Goal: Task Accomplishment & Management: Manage account settings

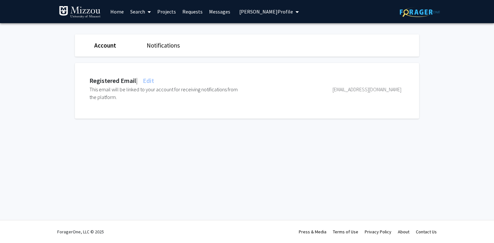
click at [244, 10] on span "[PERSON_NAME] Profile" at bounding box center [266, 11] width 54 height 6
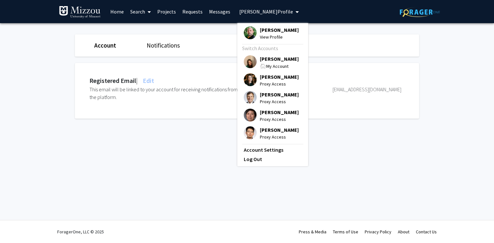
click at [262, 59] on span "[PERSON_NAME]" at bounding box center [279, 58] width 39 height 7
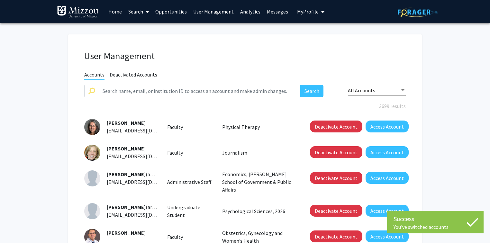
click at [234, 49] on div "User Management Accounts Deactivated Accounts Search All Accounts 3699 results …" at bounding box center [244, 225] width 353 height 383
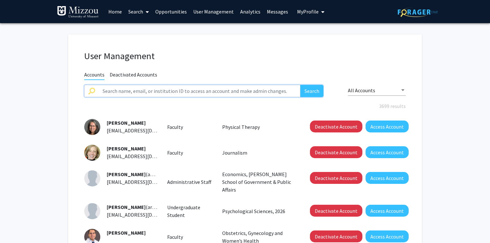
click at [110, 91] on input "text" at bounding box center [199, 91] width 201 height 12
paste input "mbinfare"
type input "mbinfare"
click at [300, 85] on button "Search" at bounding box center [311, 91] width 23 height 12
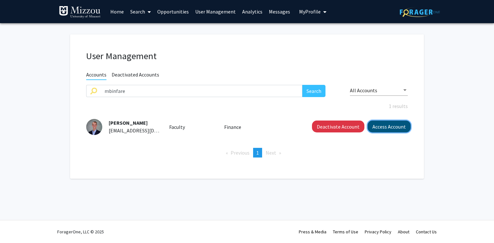
click at [381, 131] on button "Access Account" at bounding box center [388, 126] width 43 height 12
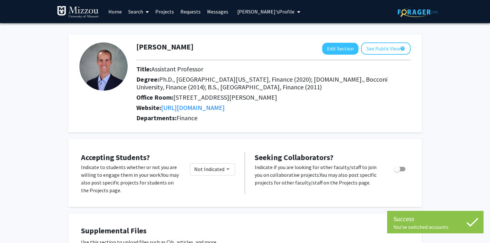
click at [260, 11] on span "[PERSON_NAME]'s Profile" at bounding box center [265, 11] width 57 height 6
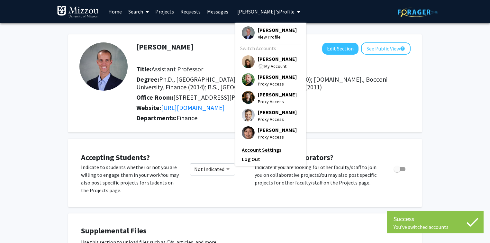
click at [248, 153] on link "Account Settings" at bounding box center [271, 150] width 58 height 8
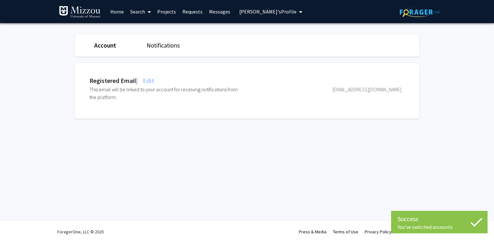
click at [152, 81] on span "Edit" at bounding box center [147, 80] width 13 height 8
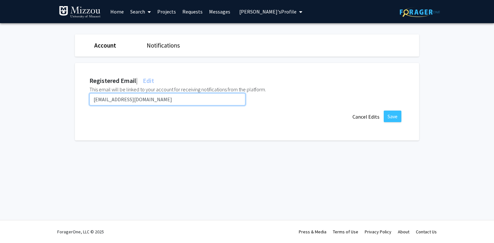
click at [152, 98] on input "[EMAIL_ADDRESS][DOMAIN_NAME]" at bounding box center [167, 99] width 156 height 12
click at [153, 98] on input "[EMAIL_ADDRESS][DOMAIN_NAME]" at bounding box center [167, 99] width 156 height 12
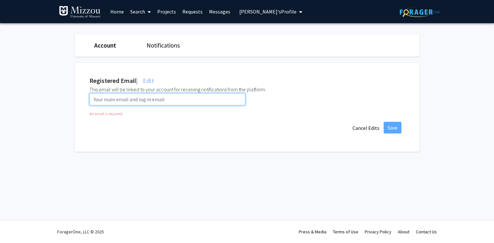
paste input "[EMAIL_ADDRESS][DOMAIN_NAME]"
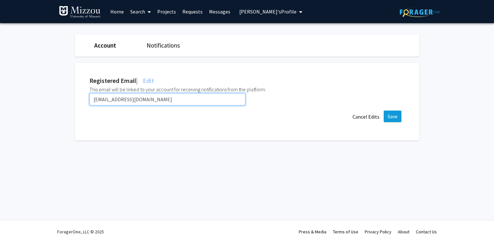
type input "[EMAIL_ADDRESS][DOMAIN_NAME]"
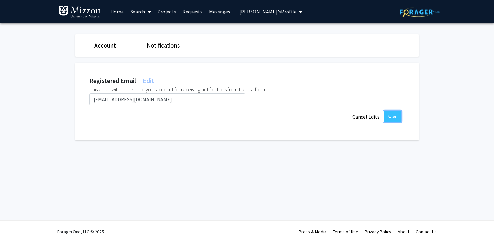
click at [395, 114] on button "Save" at bounding box center [392, 117] width 18 height 12
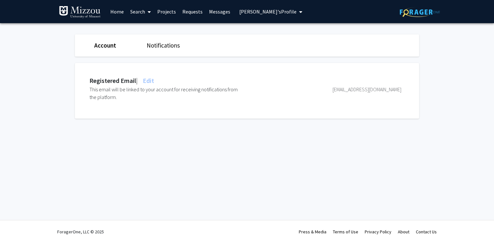
click at [253, 9] on span "[PERSON_NAME]'s Profile" at bounding box center [267, 11] width 57 height 6
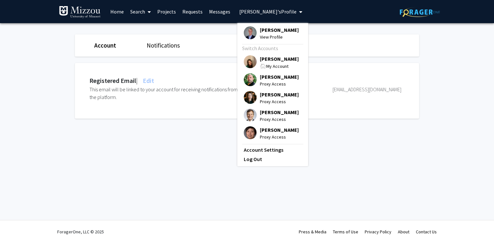
click at [268, 60] on span "[PERSON_NAME]" at bounding box center [279, 58] width 39 height 7
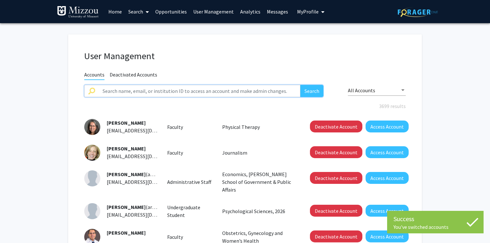
click at [203, 88] on input "text" at bounding box center [199, 91] width 201 height 12
paste input "mgriswold"
type input "mgriswold"
click at [300, 85] on button "Search" at bounding box center [311, 91] width 23 height 12
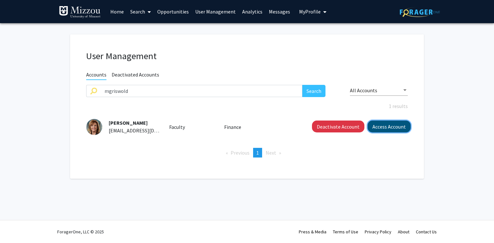
click at [378, 127] on button "Access Account" at bounding box center [388, 126] width 43 height 12
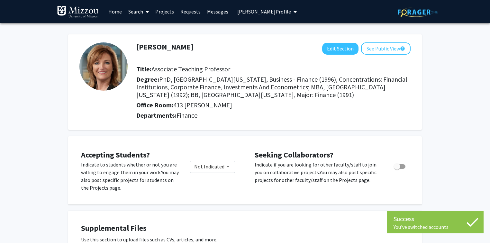
click at [281, 12] on span "[PERSON_NAME] Profile" at bounding box center [264, 11] width 54 height 6
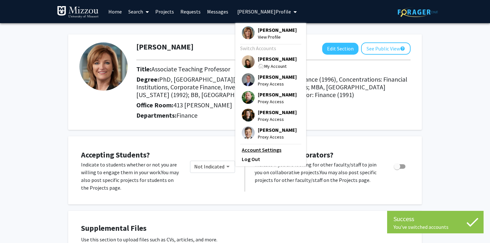
click at [252, 150] on link "Account Settings" at bounding box center [271, 150] width 58 height 8
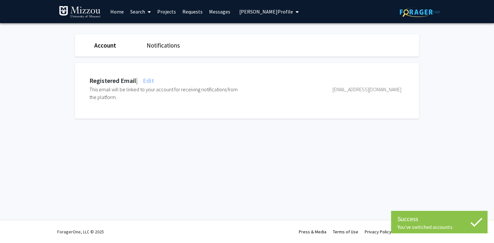
click at [150, 80] on span "Edit" at bounding box center [147, 80] width 13 height 8
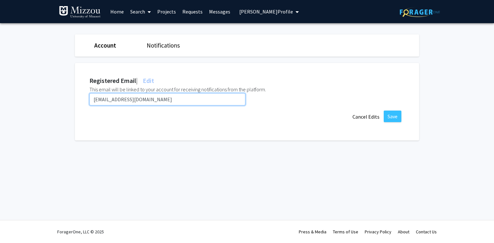
click at [154, 100] on input "[EMAIL_ADDRESS][DOMAIN_NAME]" at bounding box center [167, 99] width 156 height 12
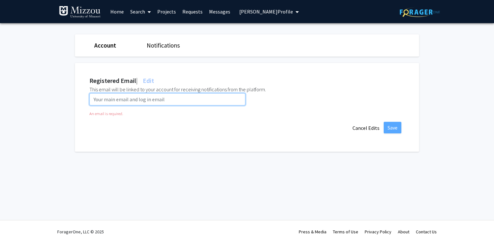
paste input "[EMAIL_ADDRESS][DOMAIN_NAME]"
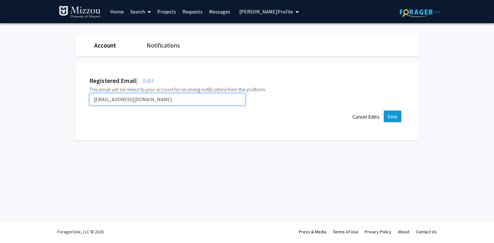
type input "[EMAIL_ADDRESS][DOMAIN_NAME]"
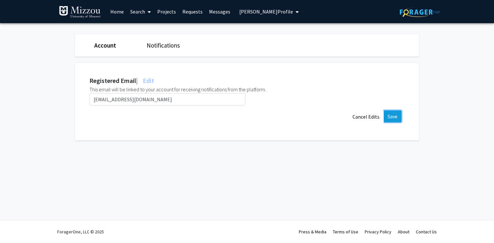
click at [390, 114] on button "Save" at bounding box center [392, 117] width 18 height 12
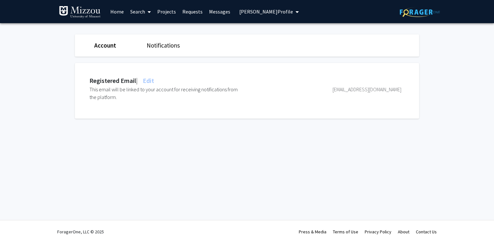
click at [285, 13] on span "[PERSON_NAME] Profile" at bounding box center [266, 11] width 54 height 6
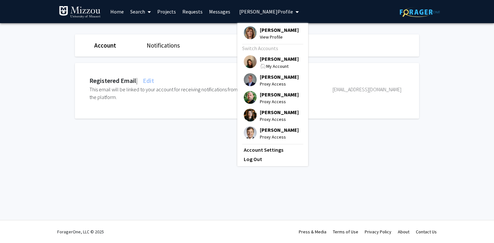
click at [275, 58] on span "[PERSON_NAME]" at bounding box center [279, 58] width 39 height 7
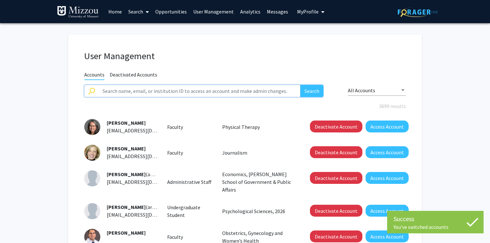
click at [247, 90] on input "text" at bounding box center [199, 91] width 201 height 12
paste input "kateryna.holland"
type input "kateryna.holland"
click at [300, 85] on button "Search" at bounding box center [311, 91] width 23 height 12
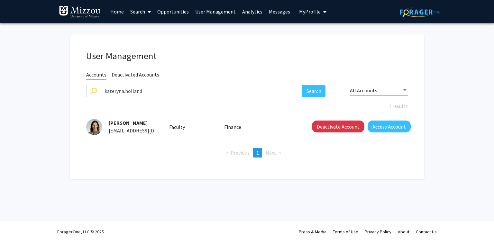
drag, startPoint x: 149, startPoint y: 123, endPoint x: 108, endPoint y: 124, distance: 41.5
click at [108, 124] on div "[PERSON_NAME] [PERSON_NAME][EMAIL_ADDRESS][PERSON_NAME][DOMAIN_NAME]" at bounding box center [130, 126] width 57 height 15
copy span "[PERSON_NAME]"
click at [332, 125] on button "Deactivate Account" at bounding box center [338, 126] width 52 height 12
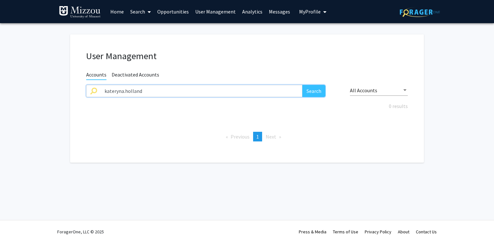
click at [150, 90] on input "kateryna.holland" at bounding box center [201, 91] width 201 height 12
paste input "dwjohnson"
type input "dwjohnson"
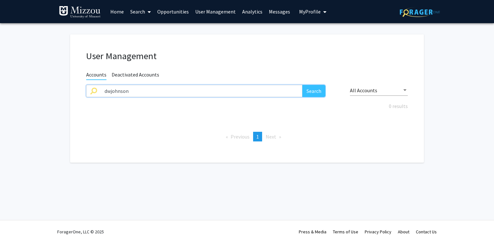
click at [302, 85] on button "Search" at bounding box center [313, 91] width 23 height 12
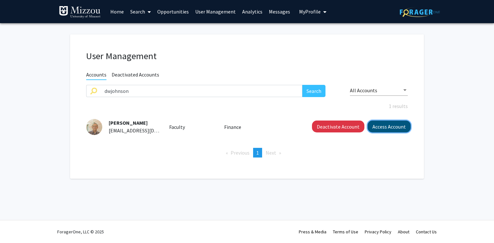
click at [394, 128] on button "Access Account" at bounding box center [388, 126] width 43 height 12
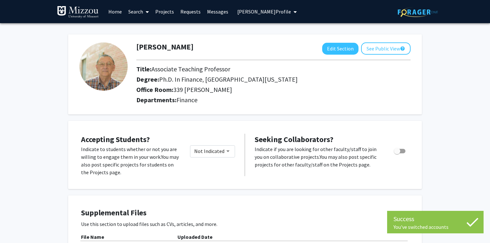
click at [264, 14] on span "[PERSON_NAME] Profile" at bounding box center [264, 11] width 54 height 6
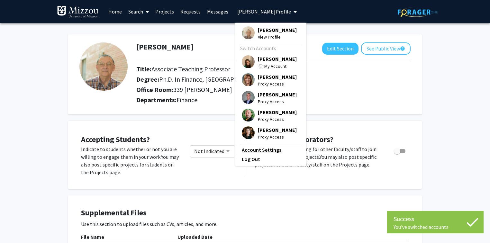
click at [262, 153] on link "Account Settings" at bounding box center [271, 150] width 58 height 8
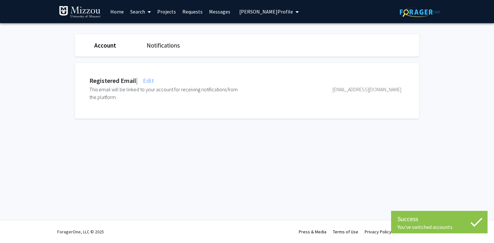
click at [152, 83] on span "Edit" at bounding box center [147, 80] width 13 height 8
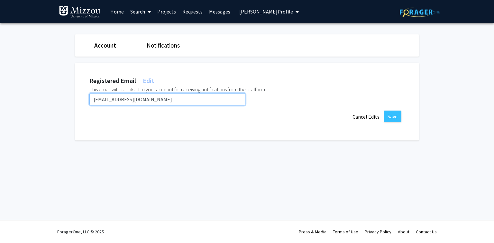
click at [154, 99] on input "[EMAIL_ADDRESS][DOMAIN_NAME]" at bounding box center [167, 99] width 156 height 12
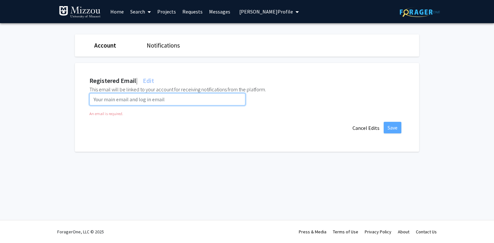
paste input "[EMAIL_ADDRESS][DOMAIN_NAME]"
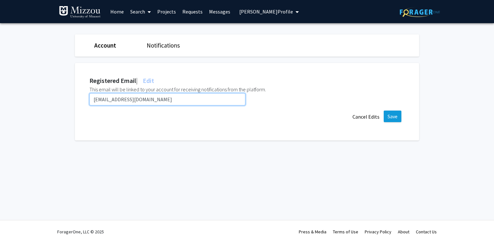
type input "[EMAIL_ADDRESS][DOMAIN_NAME]"
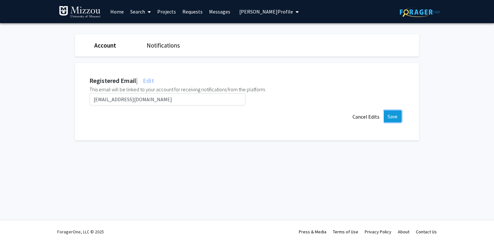
click at [391, 117] on button "Save" at bounding box center [392, 117] width 18 height 12
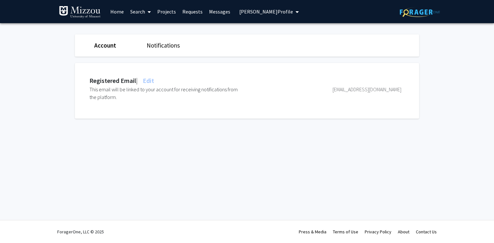
click at [256, 12] on span "[PERSON_NAME] Profile" at bounding box center [266, 11] width 54 height 6
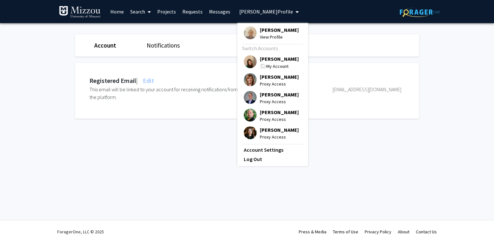
click at [264, 58] on span "[PERSON_NAME]" at bounding box center [279, 58] width 39 height 7
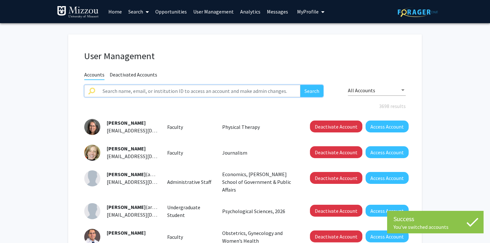
drag, startPoint x: 211, startPoint y: 89, endPoint x: 209, endPoint y: 85, distance: 3.7
click at [211, 89] on input "text" at bounding box center [199, 91] width 201 height 12
type input "jshen"
click at [300, 85] on button "Search" at bounding box center [311, 91] width 23 height 12
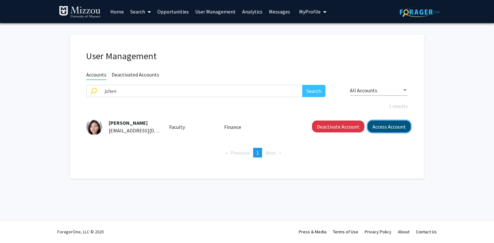
click at [389, 129] on button "Access Account" at bounding box center [388, 126] width 43 height 12
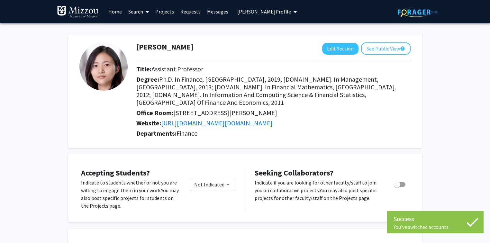
click at [259, 12] on span "[PERSON_NAME] Profile" at bounding box center [264, 11] width 54 height 6
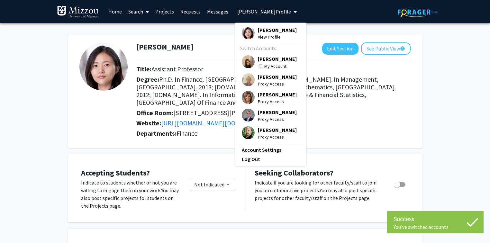
click at [264, 152] on link "Account Settings" at bounding box center [271, 150] width 58 height 8
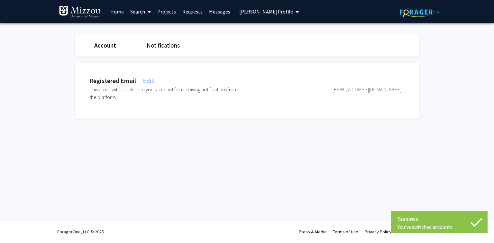
click at [154, 80] on span "Edit" at bounding box center [147, 80] width 13 height 8
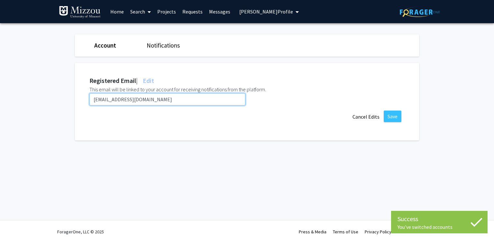
click at [151, 100] on input "[EMAIL_ADDRESS][DOMAIN_NAME]" at bounding box center [167, 99] width 156 height 12
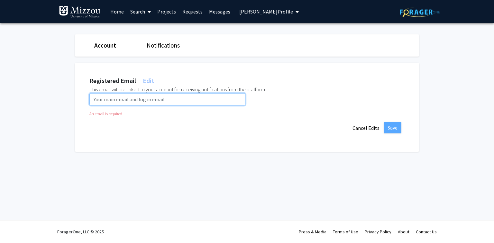
paste input "[EMAIL_ADDRESS][DOMAIN_NAME]"
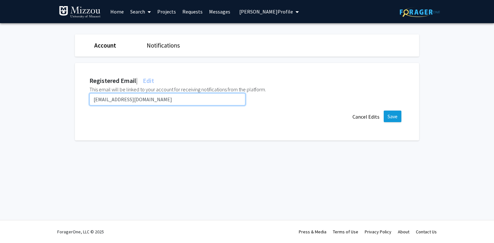
type input "[EMAIL_ADDRESS][DOMAIN_NAME]"
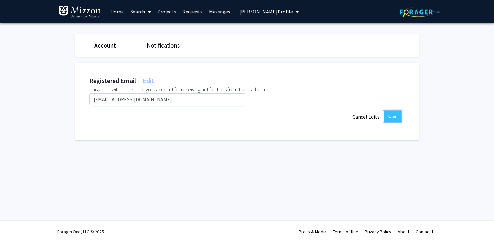
click at [385, 118] on button "Save" at bounding box center [392, 117] width 18 height 12
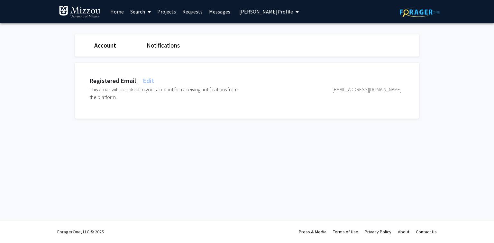
click at [245, 10] on span "[PERSON_NAME] Profile" at bounding box center [266, 11] width 54 height 6
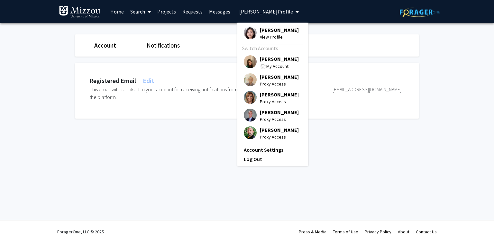
click at [266, 60] on span "[PERSON_NAME]" at bounding box center [279, 58] width 39 height 7
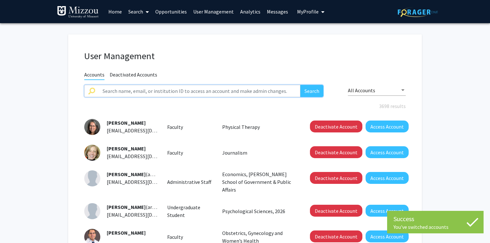
click at [216, 91] on input "text" at bounding box center [199, 91] width 201 height 12
type input "[PERSON_NAME].trick"
click at [300, 85] on button "Search" at bounding box center [311, 91] width 23 height 12
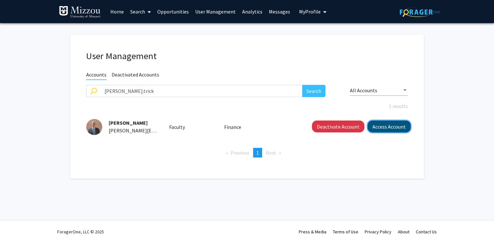
click at [385, 127] on button "Access Account" at bounding box center [388, 126] width 43 height 12
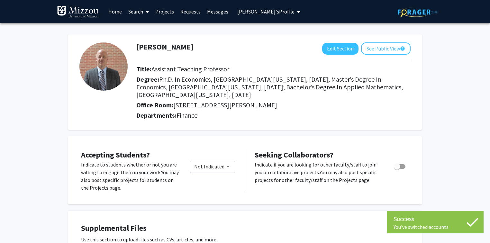
click at [254, 13] on span "[PERSON_NAME]'s Profile" at bounding box center [265, 11] width 57 height 6
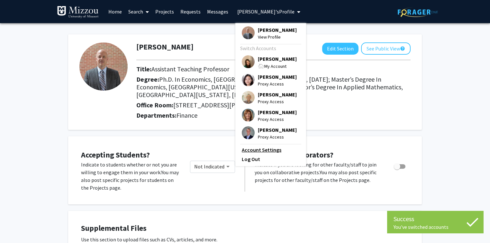
click at [259, 150] on link "Account Settings" at bounding box center [271, 150] width 58 height 8
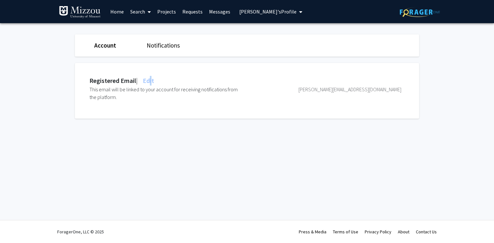
click at [154, 80] on span "Edit" at bounding box center [147, 80] width 13 height 8
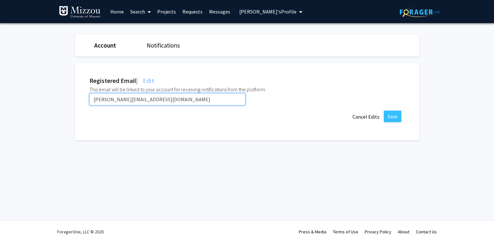
click at [154, 100] on input "[PERSON_NAME][EMAIL_ADDRESS][DOMAIN_NAME]" at bounding box center [167, 99] width 156 height 12
click at [153, 100] on input "[PERSON_NAME][EMAIL_ADDRESS][DOMAIN_NAME]" at bounding box center [167, 99] width 156 height 12
click at [159, 97] on input "[PERSON_NAME][EMAIL_ADDRESS][DOMAIN_NAME]" at bounding box center [167, 99] width 156 height 12
click at [158, 97] on input "[PERSON_NAME][EMAIL_ADDRESS][DOMAIN_NAME]" at bounding box center [167, 99] width 156 height 12
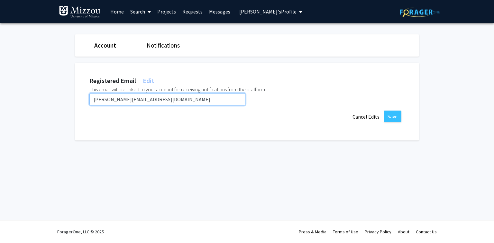
click at [158, 97] on input "[PERSON_NAME][EMAIL_ADDRESS][DOMAIN_NAME]" at bounding box center [167, 99] width 156 height 12
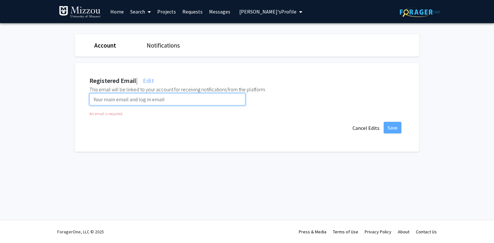
paste input "[EMAIL_ADDRESS][DOMAIN_NAME]"
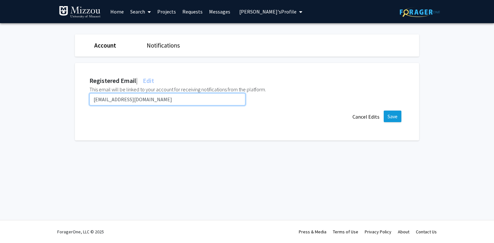
type input "[EMAIL_ADDRESS][DOMAIN_NAME]"
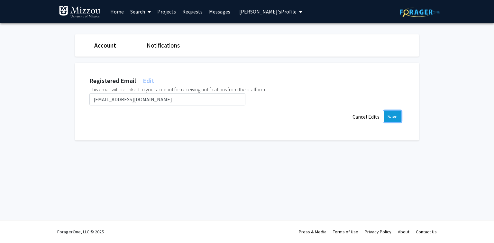
click at [389, 120] on button "Save" at bounding box center [392, 117] width 18 height 12
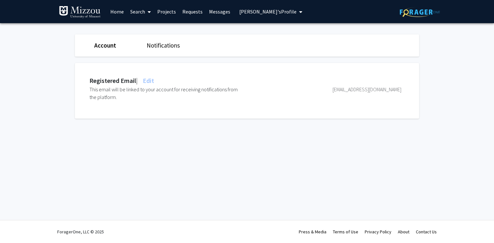
drag, startPoint x: 264, startPoint y: 12, endPoint x: 266, endPoint y: 19, distance: 7.9
click at [267, 19] on button "[PERSON_NAME]'s Profile" at bounding box center [270, 11] width 67 height 23
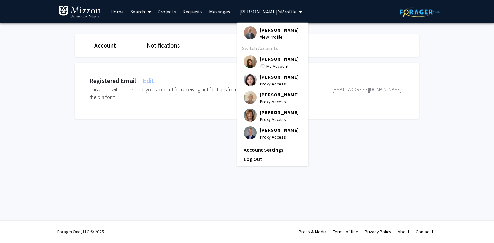
click at [260, 60] on span "[PERSON_NAME]" at bounding box center [279, 58] width 39 height 7
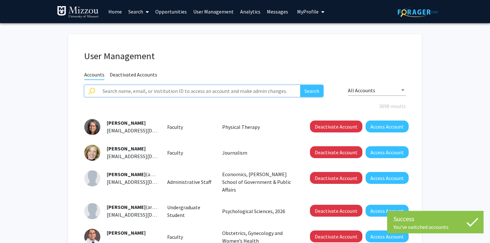
drag, startPoint x: 234, startPoint y: 91, endPoint x: 231, endPoint y: 88, distance: 4.1
click at [234, 91] on input "text" at bounding box center [199, 91] width 201 height 12
paste input "jingwang"
type input "jingwang"
click at [300, 85] on button "Search" at bounding box center [311, 91] width 23 height 12
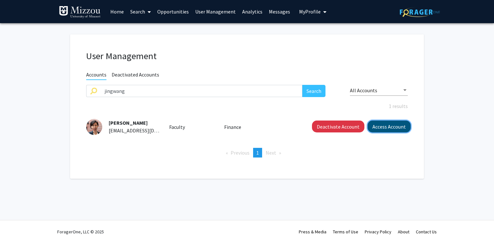
click at [369, 128] on button "Access Account" at bounding box center [388, 126] width 43 height 12
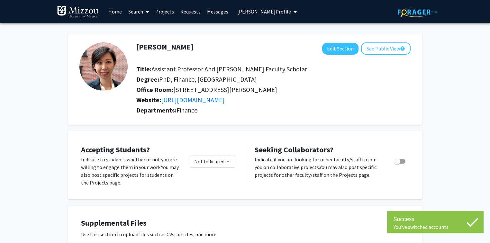
click at [260, 13] on span "[PERSON_NAME] Profile" at bounding box center [264, 11] width 54 height 6
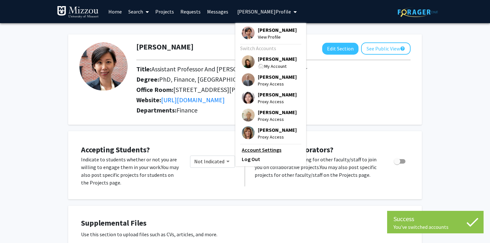
click at [257, 153] on link "Account Settings" at bounding box center [271, 150] width 58 height 8
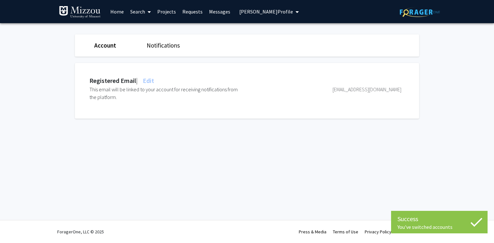
click at [151, 83] on span "Edit" at bounding box center [147, 80] width 13 height 8
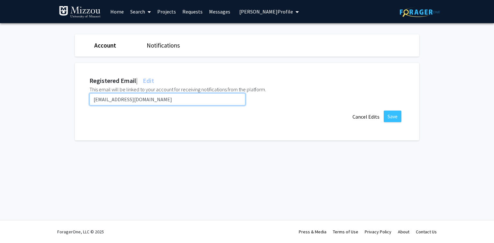
click at [151, 101] on input "[EMAIL_ADDRESS][DOMAIN_NAME]" at bounding box center [167, 99] width 156 height 12
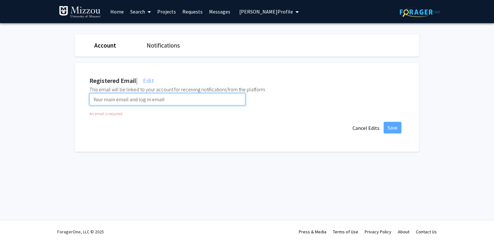
paste input "[EMAIL_ADDRESS][DOMAIN_NAME]"
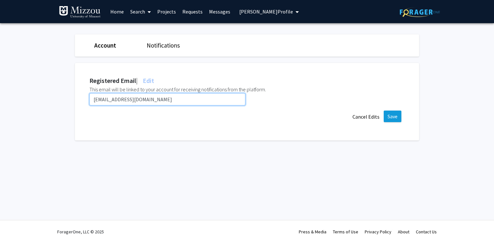
type input "[EMAIL_ADDRESS][DOMAIN_NAME]"
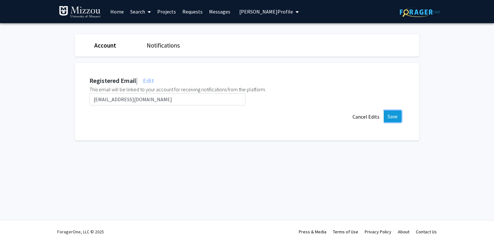
click at [395, 116] on button "Save" at bounding box center [392, 117] width 18 height 12
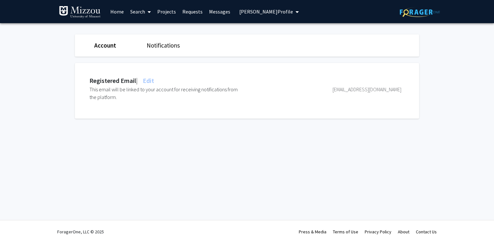
click at [273, 12] on span "[PERSON_NAME] Profile" at bounding box center [266, 11] width 54 height 6
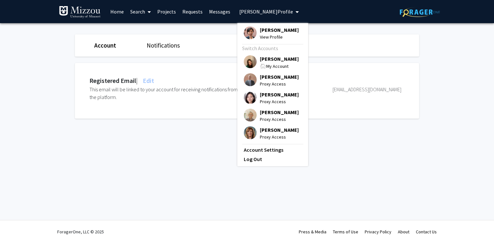
click at [267, 58] on span "[PERSON_NAME]" at bounding box center [279, 58] width 39 height 7
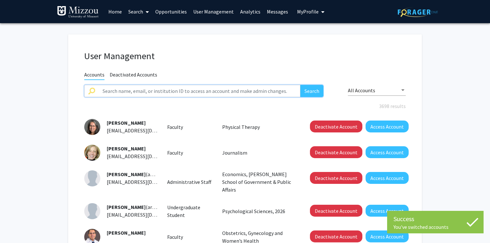
click at [232, 93] on input "text" at bounding box center [199, 91] width 201 height 12
paste input "umityilmaz"
type input "umityilmaz"
click at [300, 85] on button "Search" at bounding box center [311, 91] width 23 height 12
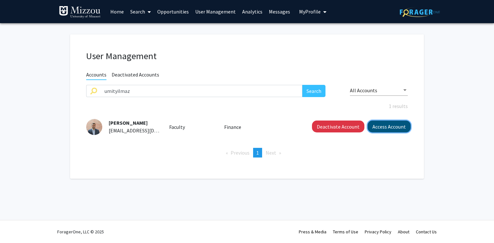
click at [384, 124] on button "Access Account" at bounding box center [388, 126] width 43 height 12
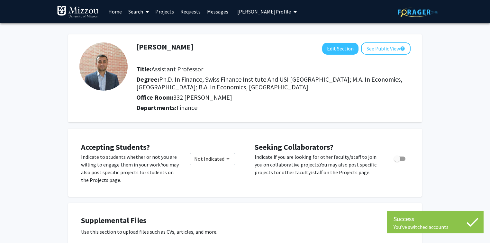
click at [265, 12] on span "[PERSON_NAME] Profile" at bounding box center [264, 11] width 54 height 6
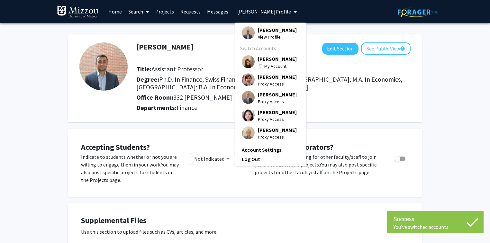
click at [262, 150] on link "Account Settings" at bounding box center [271, 150] width 58 height 8
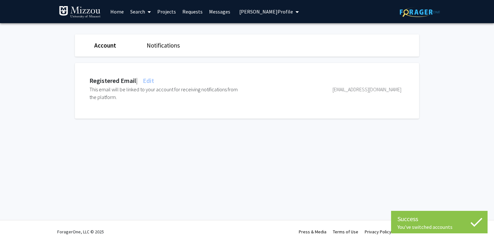
click at [154, 80] on span "Edit" at bounding box center [147, 80] width 13 height 8
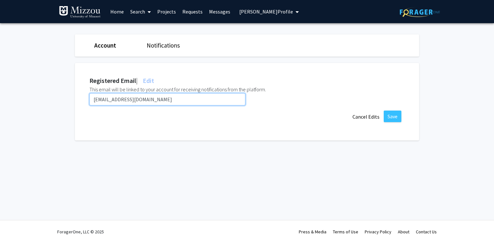
click at [158, 100] on input "[EMAIL_ADDRESS][DOMAIN_NAME]" at bounding box center [167, 99] width 156 height 12
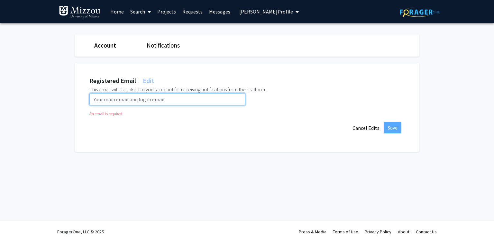
paste input "[EMAIL_ADDRESS][DOMAIN_NAME]"
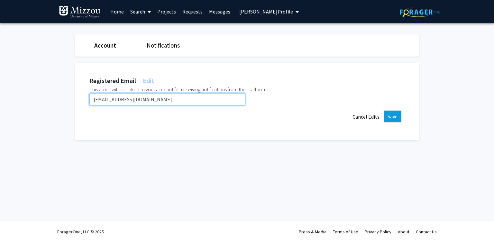
type input "[EMAIL_ADDRESS][DOMAIN_NAME]"
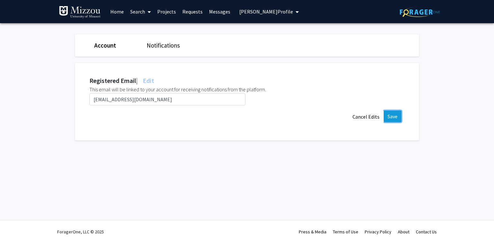
click at [393, 119] on button "Save" at bounding box center [392, 117] width 18 height 12
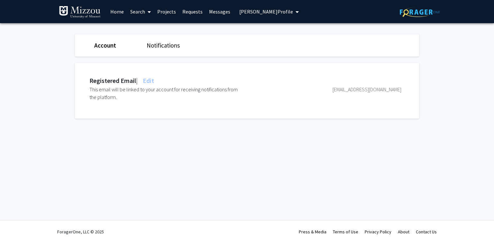
click at [249, 12] on span "[PERSON_NAME] Profile" at bounding box center [266, 11] width 54 height 6
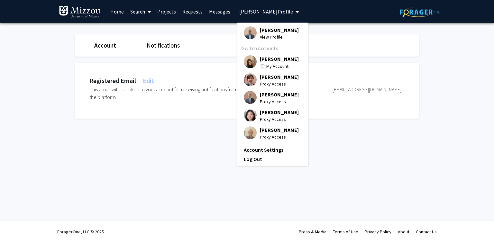
click at [265, 152] on link "Account Settings" at bounding box center [273, 150] width 58 height 8
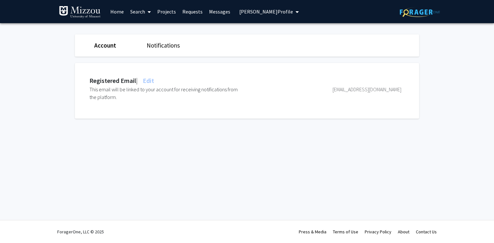
click at [242, 12] on span "[PERSON_NAME] Profile" at bounding box center [266, 11] width 54 height 6
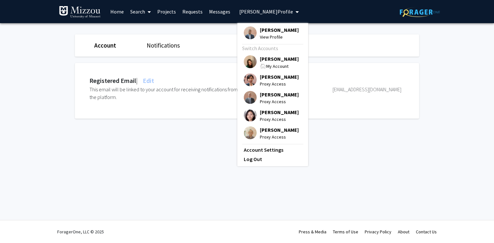
click at [262, 58] on span "[PERSON_NAME]" at bounding box center [279, 58] width 39 height 7
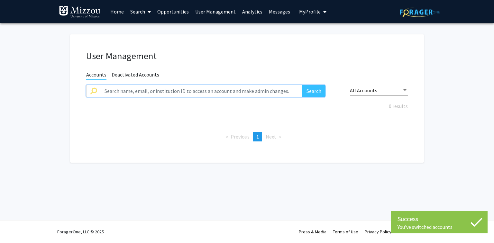
click at [208, 90] on input "text" at bounding box center [201, 91] width 201 height 12
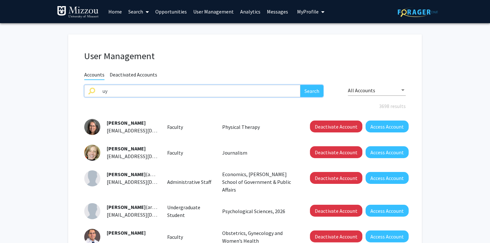
type input "u"
type input "[PERSON_NAME]"
click at [300, 85] on button "Search" at bounding box center [311, 91] width 23 height 12
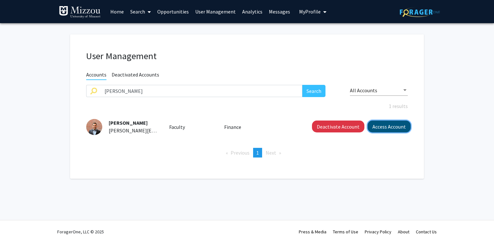
click at [385, 124] on button "Access Account" at bounding box center [388, 126] width 43 height 12
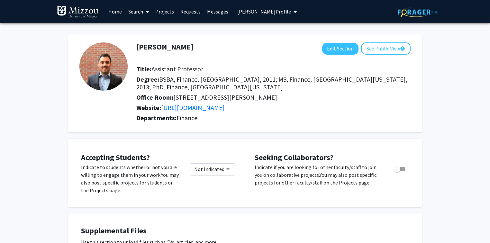
click at [243, 12] on span "[PERSON_NAME] Profile" at bounding box center [264, 11] width 54 height 6
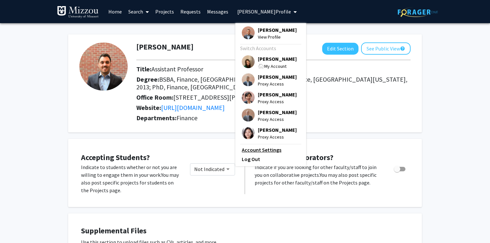
click at [267, 150] on link "Account Settings" at bounding box center [271, 150] width 58 height 8
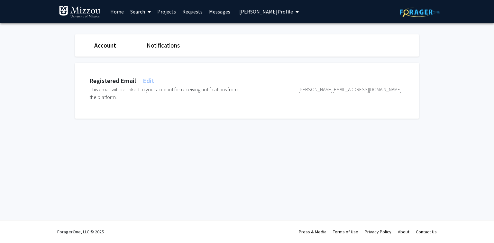
click at [153, 80] on span "Edit" at bounding box center [147, 80] width 13 height 8
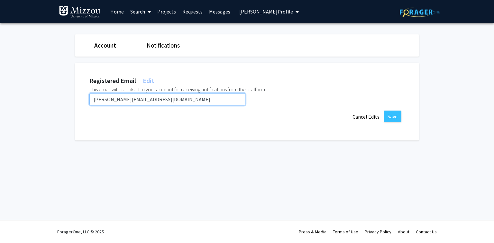
click at [154, 100] on input "[PERSON_NAME][EMAIL_ADDRESS][DOMAIN_NAME]" at bounding box center [167, 99] width 156 height 12
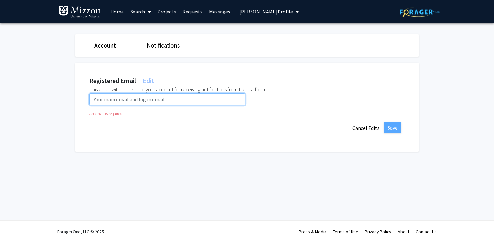
paste input "[EMAIL_ADDRESS][DOMAIN_NAME]"
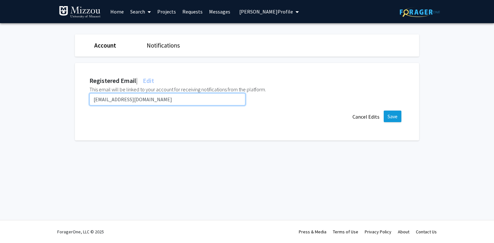
type input "[EMAIL_ADDRESS][DOMAIN_NAME]"
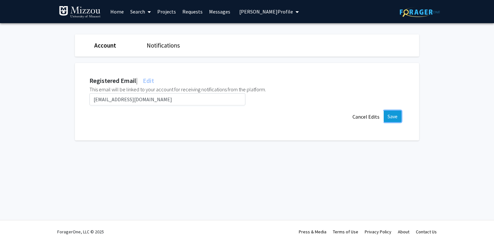
click at [392, 117] on button "Save" at bounding box center [392, 117] width 18 height 12
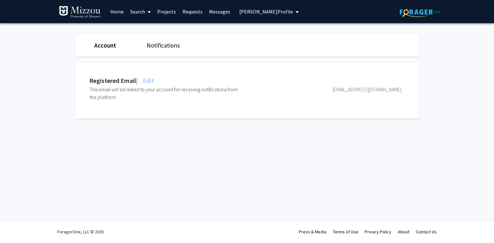
click at [276, 12] on span "[PERSON_NAME] Profile" at bounding box center [266, 11] width 54 height 6
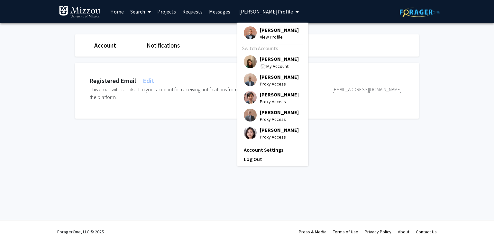
click at [278, 59] on span "[PERSON_NAME]" at bounding box center [279, 58] width 39 height 7
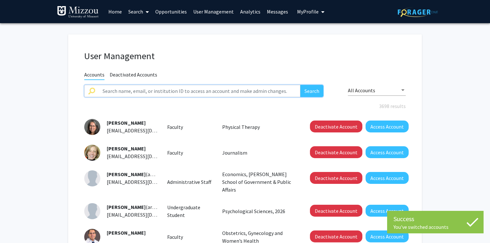
click at [213, 89] on input "text" at bounding box center [199, 91] width 201 height 12
paste input "andrusj"
type input "andrusj"
click at [300, 85] on button "Search" at bounding box center [311, 91] width 23 height 12
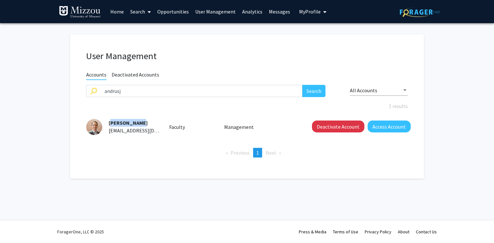
drag, startPoint x: 136, startPoint y: 123, endPoint x: 106, endPoint y: 123, distance: 29.9
click at [106, 123] on div "[PERSON_NAME] [EMAIL_ADDRESS][DOMAIN_NAME]" at bounding box center [130, 126] width 57 height 15
copy span "[PERSON_NAME]"
click at [322, 129] on button "Deactivate Account" at bounding box center [338, 126] width 52 height 12
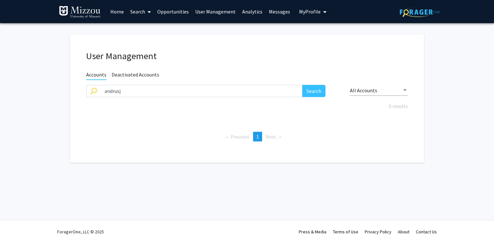
click at [314, 12] on span "My Profile" at bounding box center [310, 11] width 22 height 6
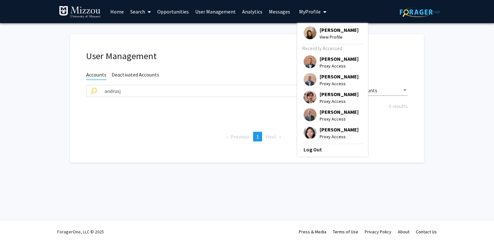
click at [320, 31] on span "[PERSON_NAME]" at bounding box center [338, 29] width 39 height 7
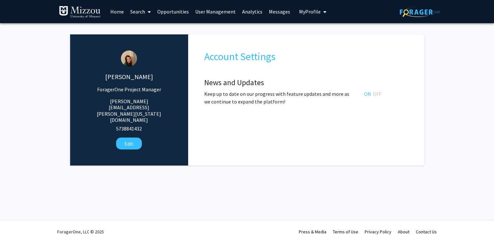
click at [214, 12] on link "User Management" at bounding box center [215, 11] width 47 height 22
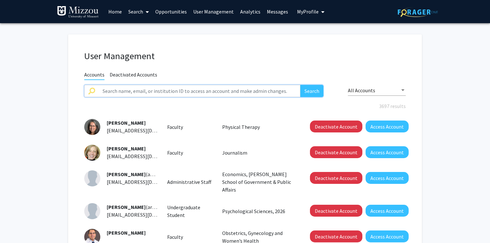
drag, startPoint x: 209, startPoint y: 91, endPoint x: 210, endPoint y: 146, distance: 54.6
click at [213, 153] on div "User Management Accounts Deactivated Accounts Search All Accounts 3697 results …" at bounding box center [244, 225] width 353 height 383
paste input "connaughtonc"
type input "connaughtonc"
click at [300, 85] on button "Search" at bounding box center [311, 91] width 23 height 12
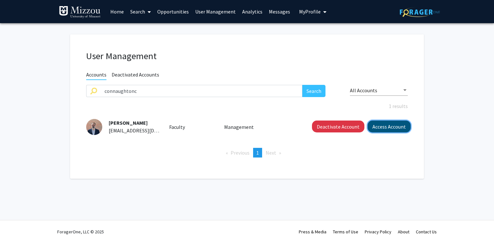
click at [383, 127] on button "Access Account" at bounding box center [388, 126] width 43 height 12
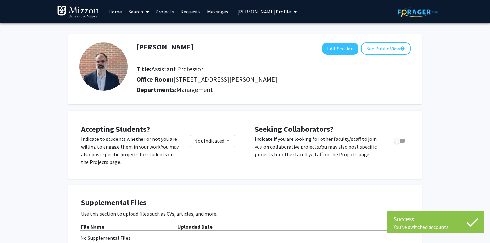
click at [274, 13] on span "[PERSON_NAME] Profile" at bounding box center [264, 11] width 54 height 6
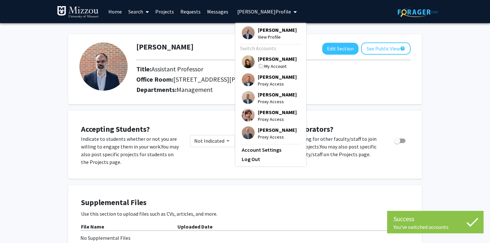
click at [266, 154] on link "Account Settings" at bounding box center [271, 150] width 58 height 8
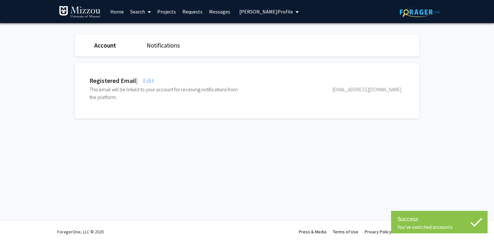
click at [154, 80] on span "Edit" at bounding box center [147, 80] width 13 height 8
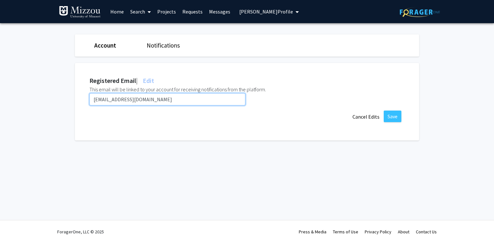
click at [162, 100] on input "[EMAIL_ADDRESS][DOMAIN_NAME]" at bounding box center [167, 99] width 156 height 12
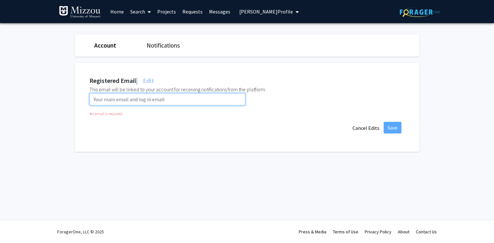
paste input "[EMAIL_ADDRESS][DOMAIN_NAME]"
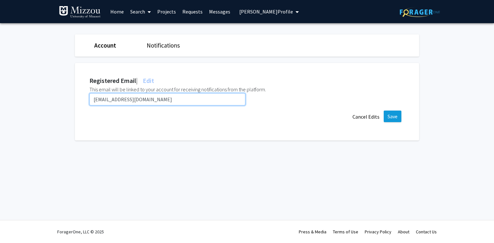
type input "[EMAIL_ADDRESS][DOMAIN_NAME]"
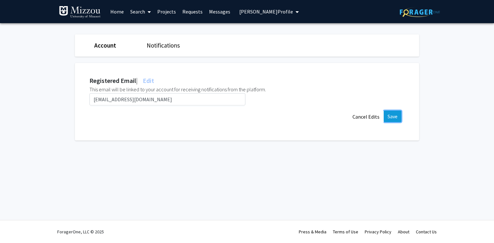
click at [395, 114] on button "Save" at bounding box center [392, 117] width 18 height 12
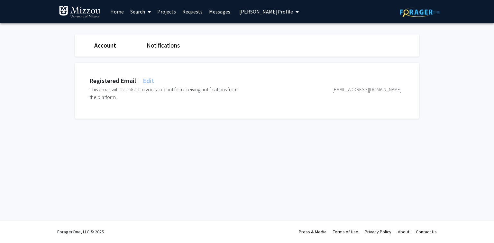
click at [259, 12] on span "[PERSON_NAME] Profile" at bounding box center [266, 11] width 54 height 6
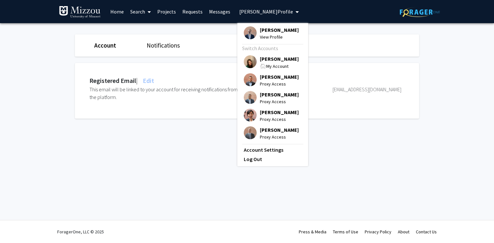
click at [263, 62] on span "[PERSON_NAME]" at bounding box center [279, 58] width 39 height 7
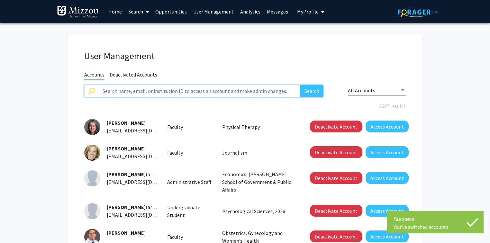
click at [222, 93] on input "text" at bounding box center [199, 91] width 201 height 12
paste input "sdowning"
type input "sdowning"
click at [300, 85] on button "Search" at bounding box center [311, 91] width 23 height 12
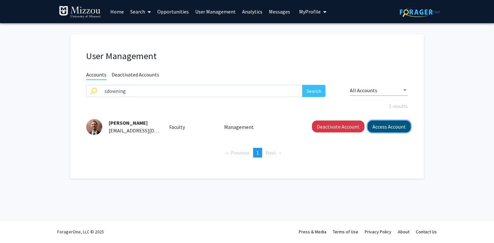
click at [382, 127] on button "Access Account" at bounding box center [388, 126] width 43 height 12
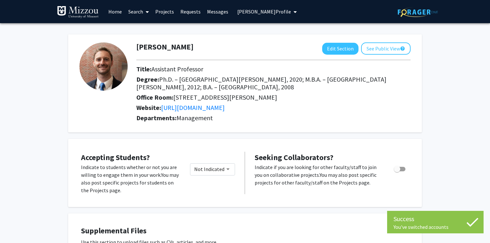
click at [262, 11] on span "[PERSON_NAME] Profile" at bounding box center [264, 11] width 54 height 6
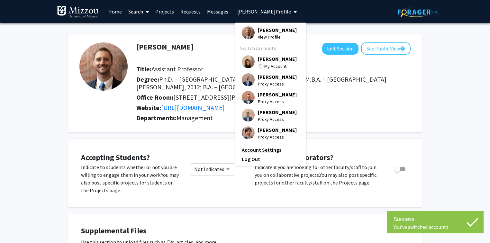
click at [265, 154] on link "Account Settings" at bounding box center [271, 150] width 58 height 8
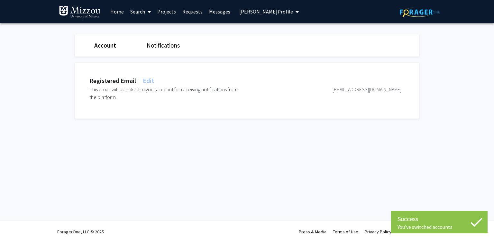
click at [154, 79] on span "Edit" at bounding box center [147, 80] width 13 height 8
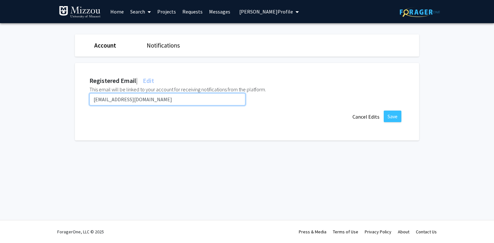
click at [157, 100] on input "[EMAIL_ADDRESS][DOMAIN_NAME]" at bounding box center [167, 99] width 156 height 12
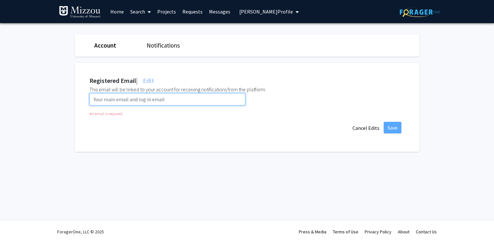
paste input "[EMAIL_ADDRESS][DOMAIN_NAME]"
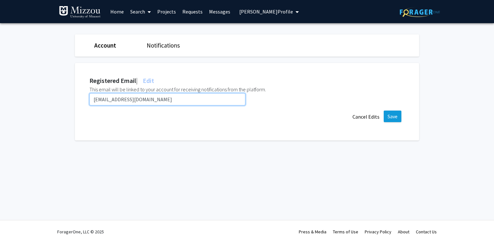
type input "[EMAIL_ADDRESS][DOMAIN_NAME]"
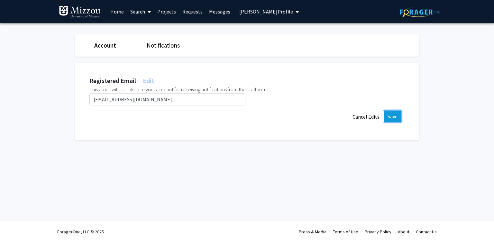
click at [394, 114] on button "Save" at bounding box center [392, 117] width 18 height 12
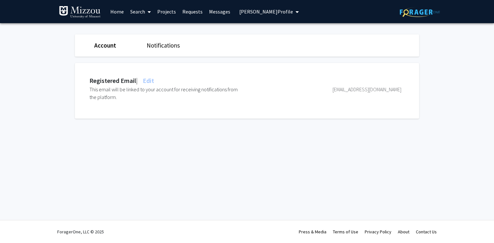
click at [279, 13] on span "[PERSON_NAME] Profile" at bounding box center [266, 11] width 54 height 6
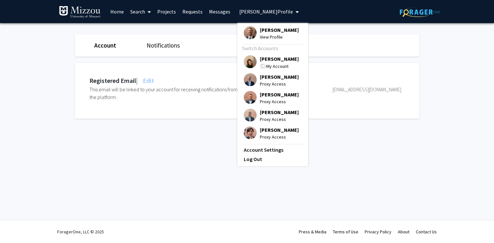
click at [277, 58] on span "[PERSON_NAME]" at bounding box center [279, 58] width 39 height 7
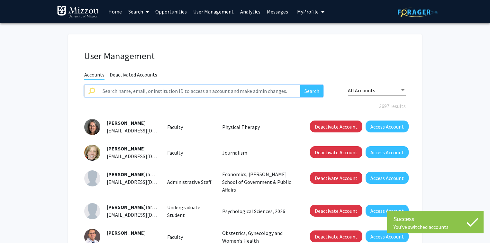
click at [224, 88] on input "text" at bounding box center [199, 91] width 201 height 12
type input "[PERSON_NAME]"
click at [300, 85] on button "Search" at bounding box center [311, 91] width 23 height 12
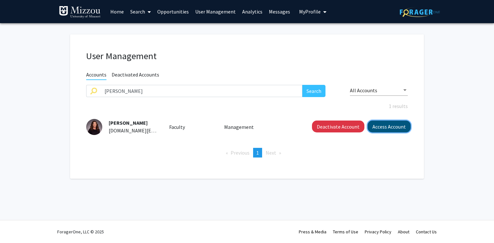
click at [378, 124] on button "Access Account" at bounding box center [388, 126] width 43 height 12
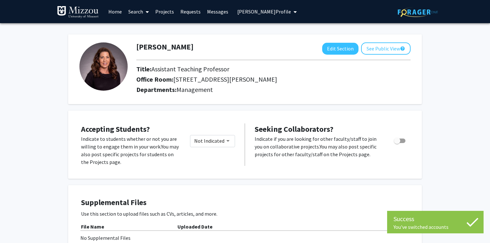
click at [248, 12] on span "[PERSON_NAME] Profile" at bounding box center [264, 11] width 54 height 6
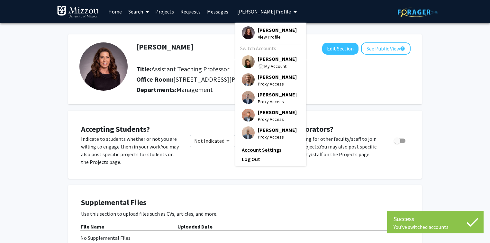
click at [259, 154] on link "Account Settings" at bounding box center [271, 150] width 58 height 8
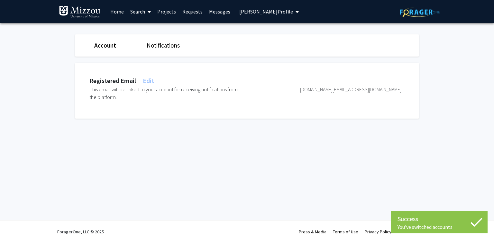
click at [154, 80] on span "Edit" at bounding box center [147, 80] width 13 height 8
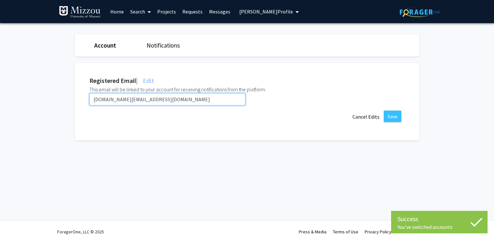
click at [155, 101] on input "[DOMAIN_NAME][EMAIL_ADDRESS][DOMAIN_NAME]" at bounding box center [167, 99] width 156 height 12
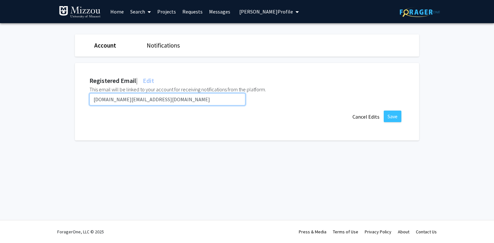
click at [155, 101] on input "[DOMAIN_NAME][EMAIL_ADDRESS][DOMAIN_NAME]" at bounding box center [167, 99] width 156 height 12
click at [156, 101] on input "[DOMAIN_NAME][EMAIL_ADDRESS][DOMAIN_NAME]" at bounding box center [167, 99] width 156 height 12
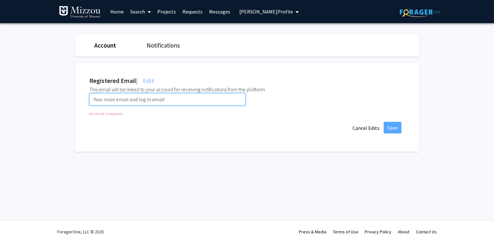
paste input "[EMAIL_ADDRESS][DOMAIN_NAME]"
type input "[EMAIL_ADDRESS][DOMAIN_NAME]"
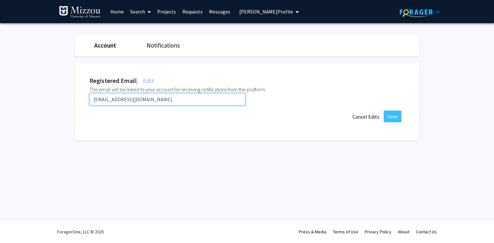
click at [167, 99] on input "[EMAIL_ADDRESS][DOMAIN_NAME]" at bounding box center [167, 99] width 156 height 12
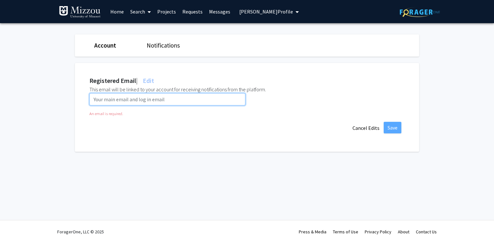
click at [97, 99] on input "email" at bounding box center [167, 99] width 156 height 12
paste input "[DOMAIN_NAME][EMAIL_ADDRESS][US_STATE][DOMAIN_NAME]"
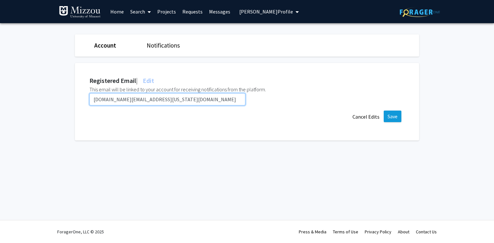
type input "[DOMAIN_NAME][EMAIL_ADDRESS][US_STATE][DOMAIN_NAME]"
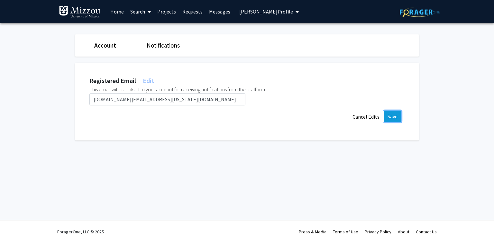
click at [390, 114] on button "Save" at bounding box center [392, 117] width 18 height 12
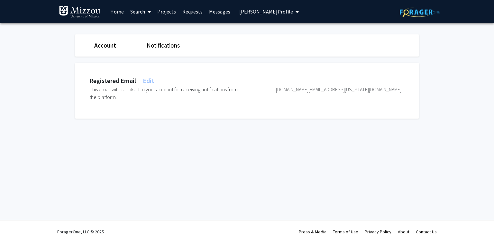
click at [263, 10] on span "[PERSON_NAME] Profile" at bounding box center [266, 11] width 54 height 6
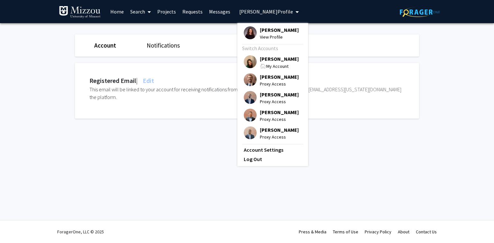
click at [268, 59] on span "[PERSON_NAME]" at bounding box center [279, 58] width 39 height 7
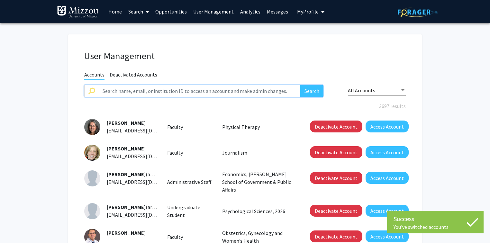
click at [228, 89] on input "text" at bounding box center [199, 91] width 201 height 12
type input "skane"
click at [300, 85] on button "Search" at bounding box center [311, 91] width 23 height 12
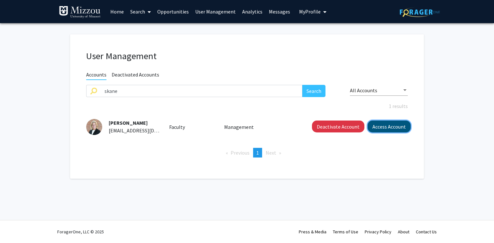
click at [388, 125] on button "Access Account" at bounding box center [388, 126] width 43 height 12
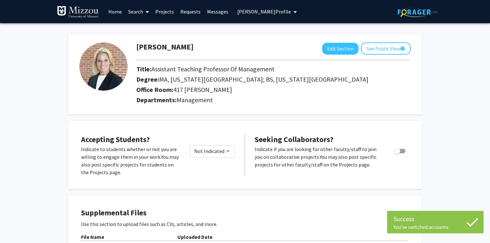
click at [254, 11] on span "[PERSON_NAME] Profile" at bounding box center [264, 11] width 54 height 6
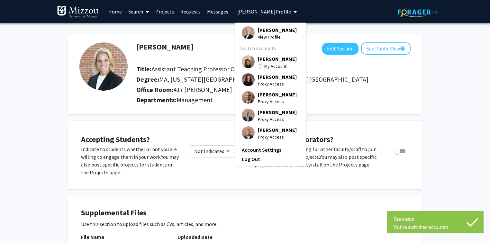
click at [264, 154] on link "Account Settings" at bounding box center [271, 150] width 58 height 8
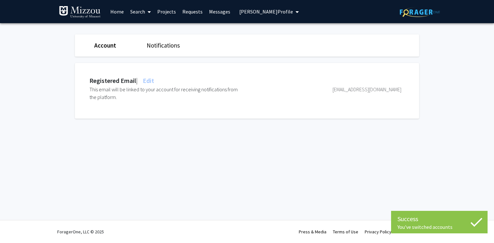
click at [154, 80] on span "Edit" at bounding box center [147, 80] width 13 height 8
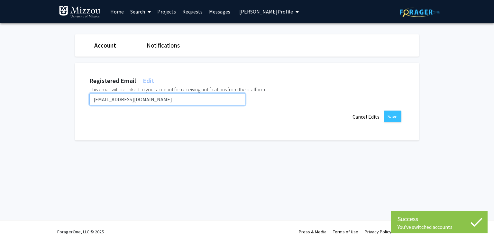
click at [155, 98] on input "[EMAIL_ADDRESS][DOMAIN_NAME]" at bounding box center [167, 99] width 156 height 12
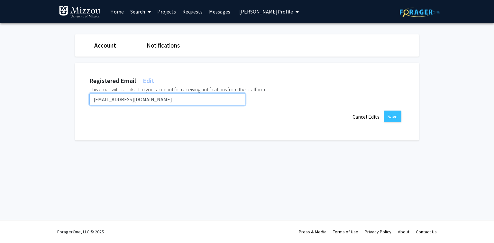
click at [155, 98] on input "[EMAIL_ADDRESS][DOMAIN_NAME]" at bounding box center [167, 99] width 156 height 12
click at [145, 98] on input "[EMAIL_ADDRESS][DOMAIN_NAME]" at bounding box center [167, 99] width 156 height 12
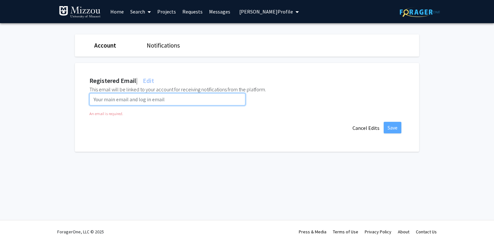
paste input "[EMAIL_ADDRESS][DOMAIN_NAME]"
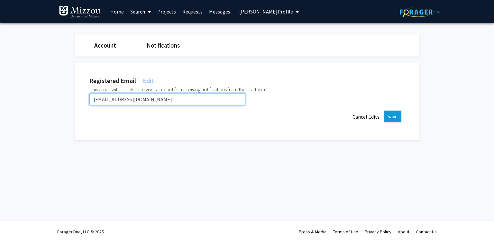
type input "[EMAIL_ADDRESS][DOMAIN_NAME]"
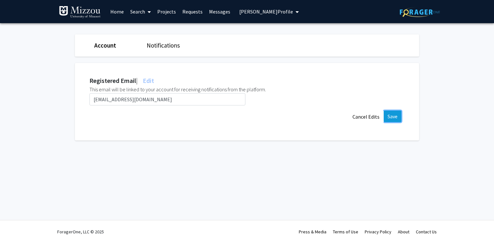
click at [393, 118] on button "Save" at bounding box center [392, 117] width 18 height 12
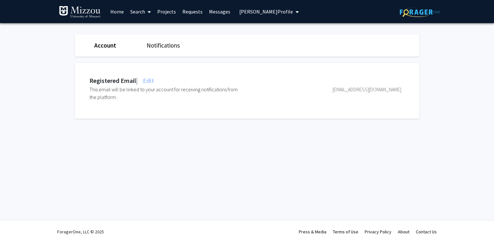
click at [241, 11] on span "[PERSON_NAME] Profile" at bounding box center [266, 11] width 54 height 6
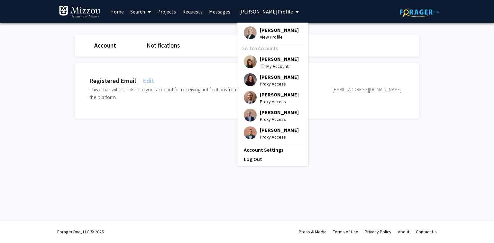
click at [263, 61] on span "[PERSON_NAME]" at bounding box center [279, 58] width 39 height 7
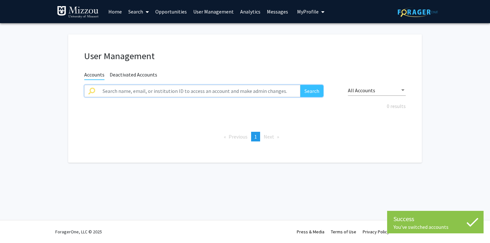
click at [204, 93] on input "text" at bounding box center [199, 91] width 201 height 12
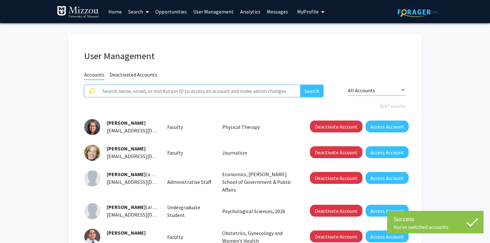
paste input "JoonyoungKim"
type input "JoonyoungKim"
click at [300, 85] on button "Search" at bounding box center [311, 91] width 23 height 12
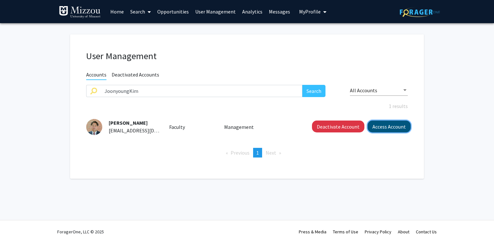
click at [381, 126] on button "Access Account" at bounding box center [388, 126] width 43 height 12
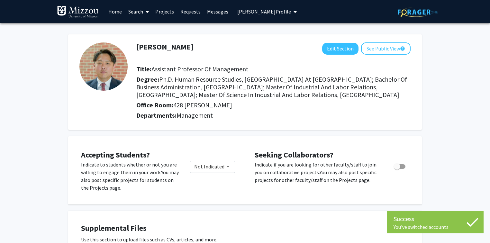
click at [270, 9] on span "[PERSON_NAME] Profile" at bounding box center [264, 11] width 54 height 6
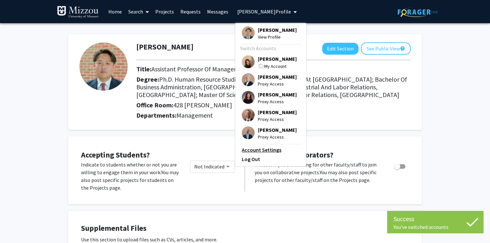
click at [264, 154] on link "Account Settings" at bounding box center [271, 150] width 58 height 8
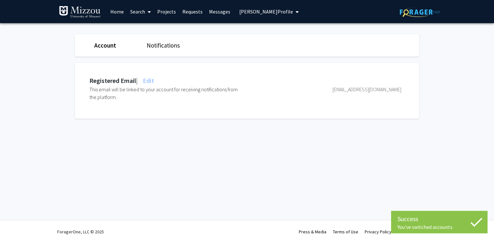
click at [154, 80] on span "Edit" at bounding box center [147, 80] width 13 height 8
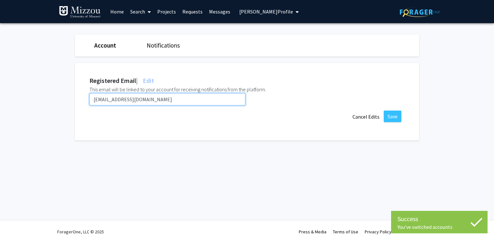
click at [163, 98] on input "[EMAIL_ADDRESS][DOMAIN_NAME]" at bounding box center [167, 99] width 156 height 12
click at [164, 98] on input "[EMAIL_ADDRESS][DOMAIN_NAME]" at bounding box center [167, 99] width 156 height 12
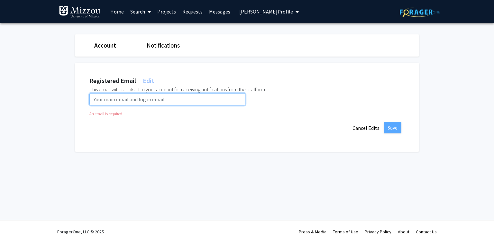
paste input "[EMAIL_ADDRESS][DOMAIN_NAME]"
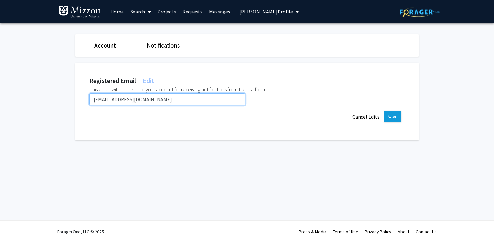
type input "[EMAIL_ADDRESS][DOMAIN_NAME]"
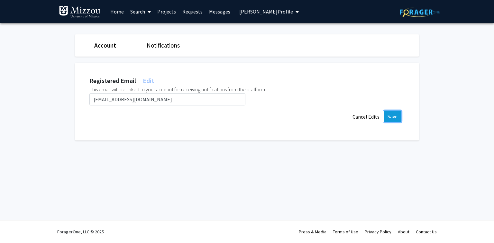
click at [394, 115] on button "Save" at bounding box center [392, 117] width 18 height 12
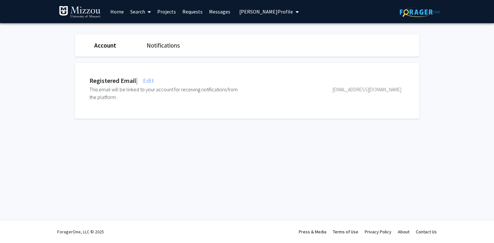
click at [276, 13] on span "[PERSON_NAME] Profile" at bounding box center [266, 11] width 54 height 6
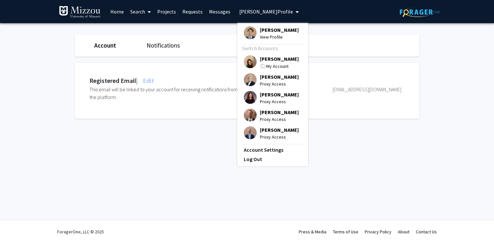
click at [279, 59] on span "[PERSON_NAME]" at bounding box center [279, 58] width 39 height 7
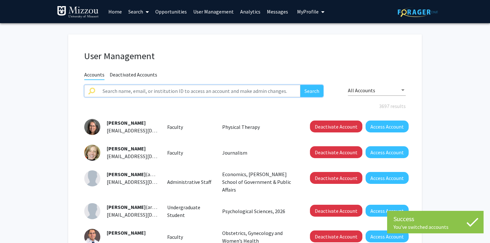
click at [223, 91] on input "text" at bounding box center [199, 91] width 201 height 12
type input "pnahm"
click at [300, 85] on button "Search" at bounding box center [311, 91] width 23 height 12
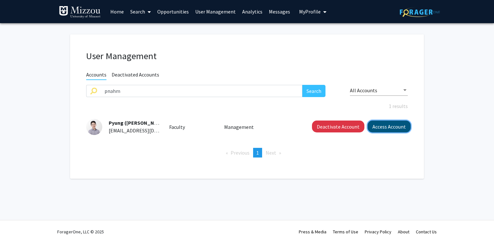
click at [385, 127] on button "Access Account" at bounding box center [388, 126] width 43 height 12
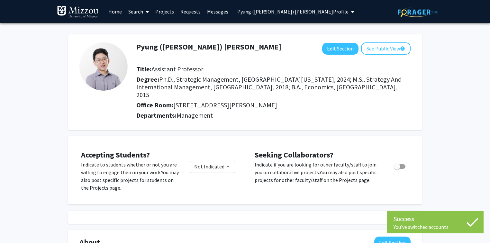
click at [266, 12] on span "Pyung ([PERSON_NAME]) [PERSON_NAME] Profile" at bounding box center [292, 11] width 111 height 6
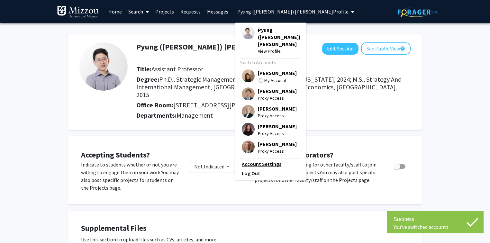
click at [268, 160] on link "Account Settings" at bounding box center [271, 164] width 58 height 8
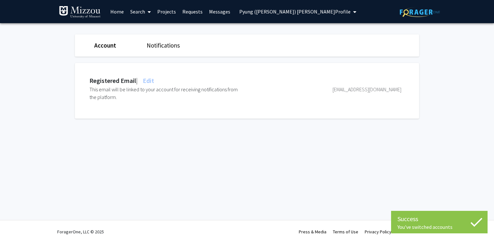
click at [153, 80] on span "Edit" at bounding box center [147, 80] width 13 height 8
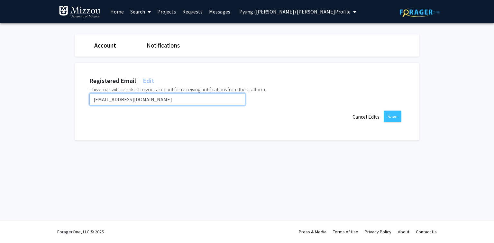
click at [150, 101] on input "[EMAIL_ADDRESS][DOMAIN_NAME]" at bounding box center [167, 99] width 156 height 12
click at [149, 101] on input "[EMAIL_ADDRESS][DOMAIN_NAME]" at bounding box center [167, 99] width 156 height 12
click at [150, 97] on input "[EMAIL_ADDRESS][DOMAIN_NAME]" at bounding box center [167, 99] width 156 height 12
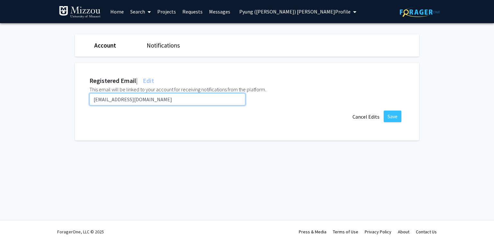
click at [150, 97] on input "[EMAIL_ADDRESS][DOMAIN_NAME]" at bounding box center [167, 99] width 156 height 12
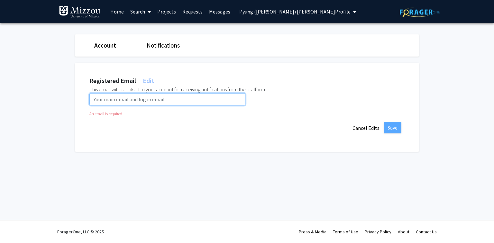
paste input "[EMAIL_ADDRESS][DOMAIN_NAME]"
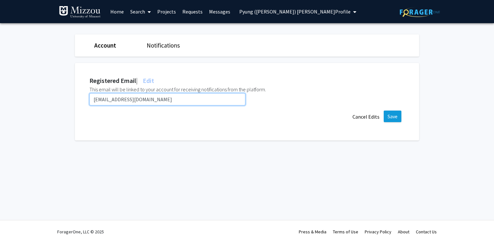
type input "[EMAIL_ADDRESS][DOMAIN_NAME]"
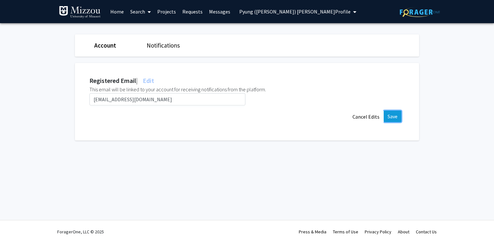
click at [389, 119] on button "Save" at bounding box center [392, 117] width 18 height 12
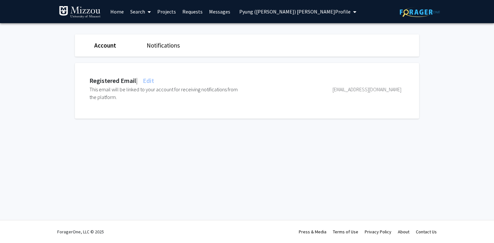
click at [243, 13] on span "Pyung ([PERSON_NAME]) [PERSON_NAME] Profile" at bounding box center [294, 11] width 111 height 6
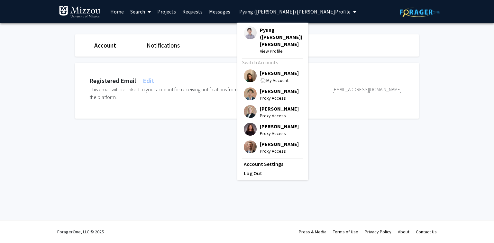
drag, startPoint x: 258, startPoint y: 59, endPoint x: 251, endPoint y: 62, distance: 8.1
click at [260, 69] on span "[PERSON_NAME]" at bounding box center [279, 72] width 39 height 7
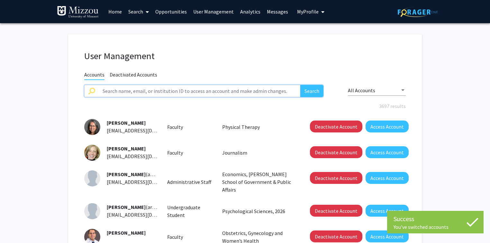
click at [188, 93] on input "text" at bounding box center [199, 91] width 201 height 12
paste input "jack.pelikan"
type input "jack.pelikan"
click at [300, 85] on button "Search" at bounding box center [311, 91] width 23 height 12
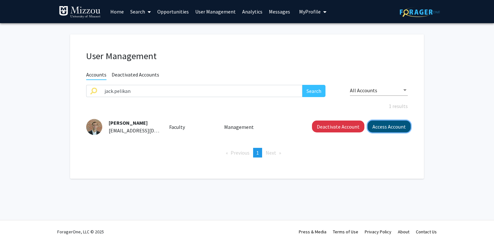
click at [383, 126] on button "Access Account" at bounding box center [388, 126] width 43 height 12
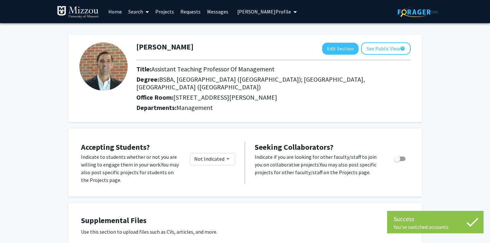
click at [262, 13] on span "[PERSON_NAME] Profile" at bounding box center [264, 11] width 54 height 6
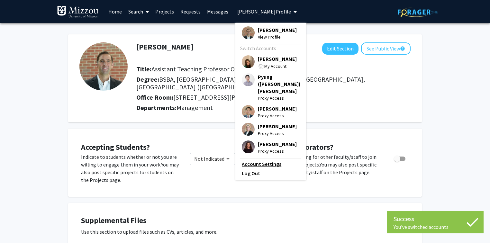
click at [267, 160] on link "Account Settings" at bounding box center [271, 164] width 58 height 8
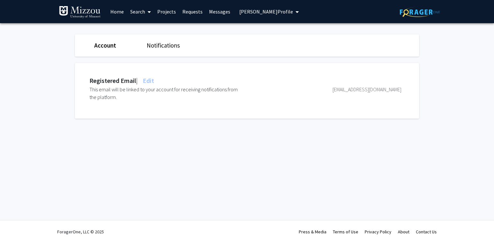
click at [152, 80] on span "Edit" at bounding box center [147, 80] width 13 height 8
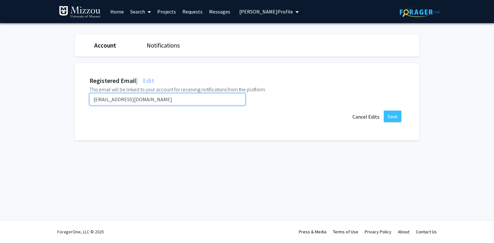
click at [159, 101] on input "[EMAIL_ADDRESS][DOMAIN_NAME]" at bounding box center [167, 99] width 156 height 12
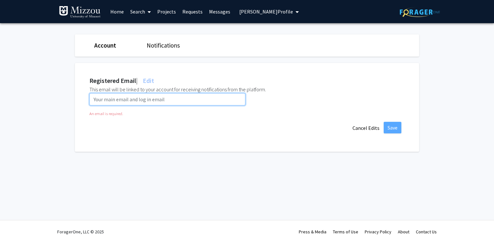
paste input "[EMAIL_ADDRESS][DOMAIN_NAME]"
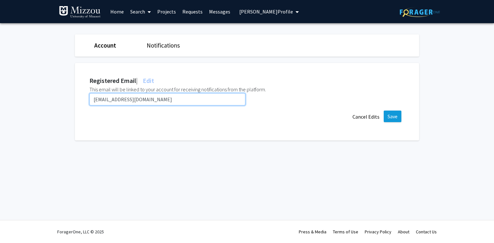
type input "[EMAIL_ADDRESS][DOMAIN_NAME]"
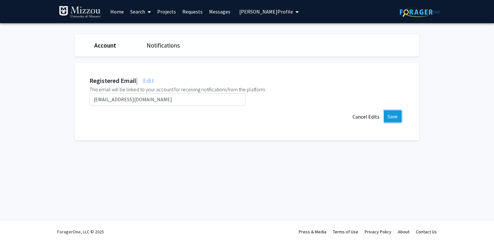
click at [396, 118] on button "Save" at bounding box center [392, 117] width 18 height 12
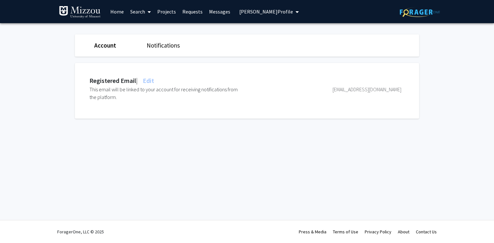
click at [278, 12] on span "[PERSON_NAME] Profile" at bounding box center [266, 11] width 54 height 6
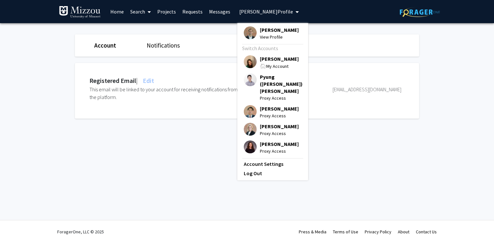
click at [278, 58] on span "[PERSON_NAME]" at bounding box center [279, 58] width 39 height 7
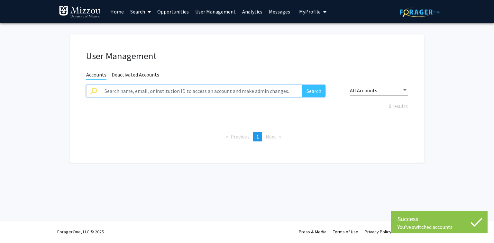
click at [243, 91] on input "text" at bounding box center [201, 91] width 201 height 12
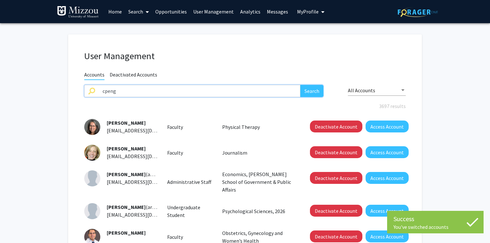
type input "cpeng"
click at [300, 85] on button "Search" at bounding box center [311, 91] width 23 height 12
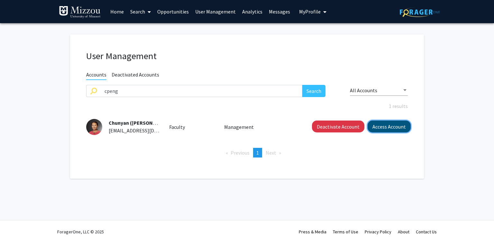
click at [380, 126] on button "Access Account" at bounding box center [388, 126] width 43 height 12
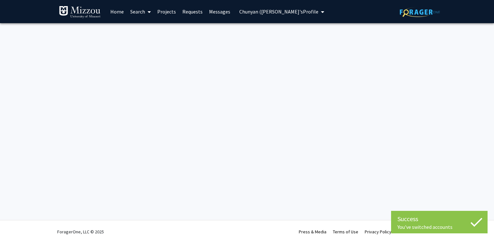
click at [292, 12] on span "Chunyan ([PERSON_NAME]'s Profile" at bounding box center [278, 11] width 79 height 6
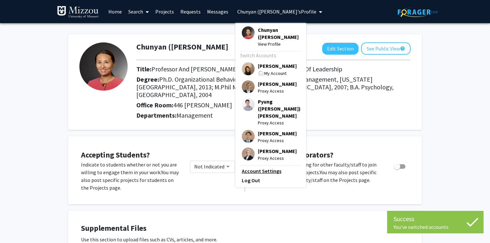
click at [263, 167] on link "Account Settings" at bounding box center [271, 171] width 58 height 8
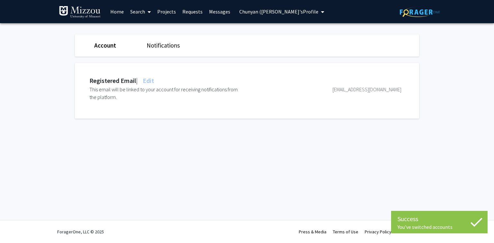
click at [150, 82] on span "Edit" at bounding box center [147, 80] width 13 height 8
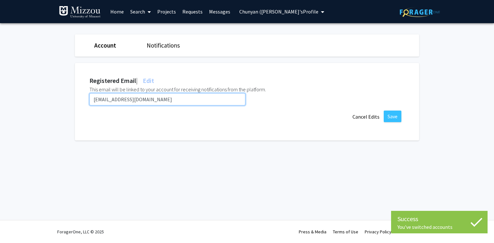
click at [147, 100] on input "[EMAIL_ADDRESS][DOMAIN_NAME]" at bounding box center [167, 99] width 156 height 12
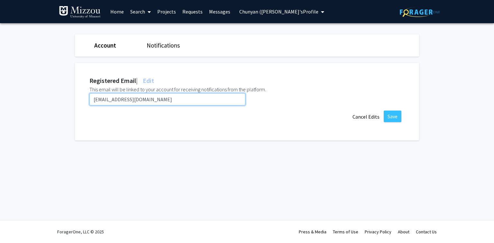
click at [147, 100] on input "[EMAIL_ADDRESS][DOMAIN_NAME]" at bounding box center [167, 99] width 156 height 12
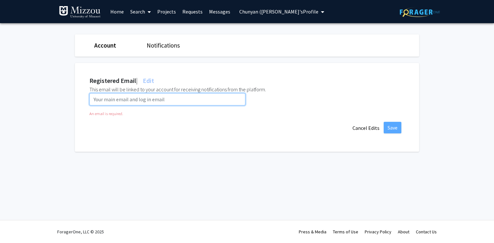
paste input "[EMAIL_ADDRESS][DOMAIN_NAME]"
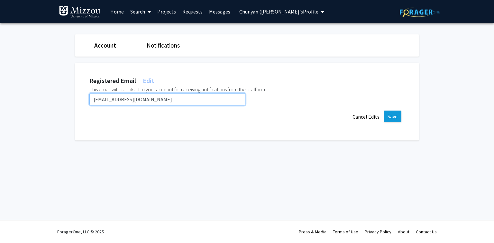
type input "[EMAIL_ADDRESS][DOMAIN_NAME]"
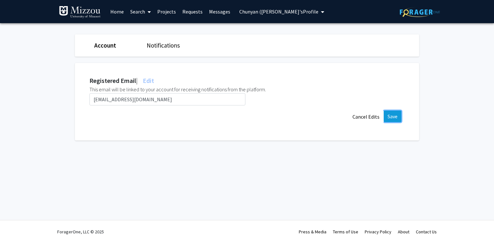
click at [394, 114] on button "Save" at bounding box center [392, 117] width 18 height 12
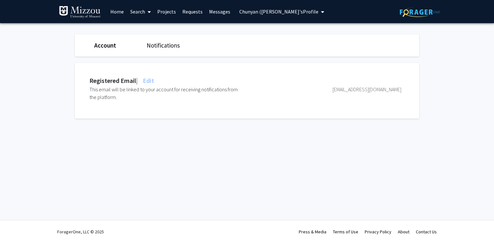
click at [247, 12] on span "Chunyan ([PERSON_NAME]'s Profile" at bounding box center [278, 11] width 79 height 6
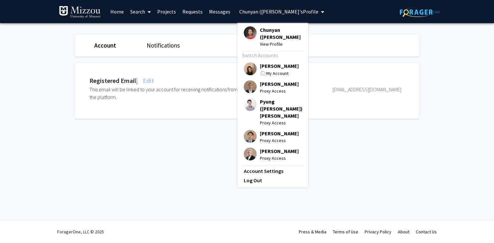
click at [271, 67] on span "[PERSON_NAME]" at bounding box center [279, 65] width 39 height 7
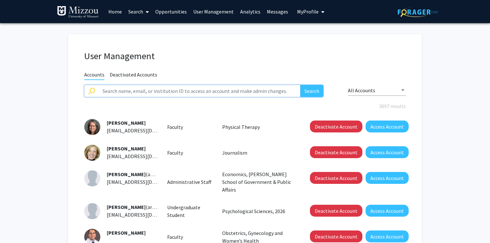
click at [262, 87] on input "text" at bounding box center [199, 91] width 201 height 12
type input "[PERSON_NAME]"
click at [300, 85] on button "Search" at bounding box center [311, 91] width 23 height 12
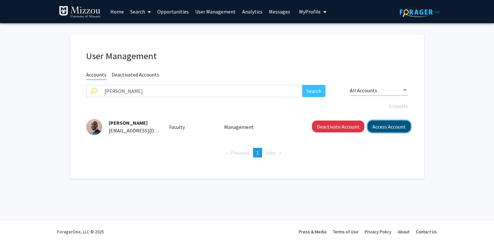
click at [379, 127] on button "Access Account" at bounding box center [388, 126] width 43 height 12
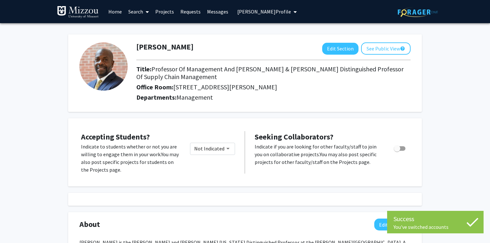
click at [263, 13] on span "[PERSON_NAME] Profile" at bounding box center [264, 11] width 54 height 6
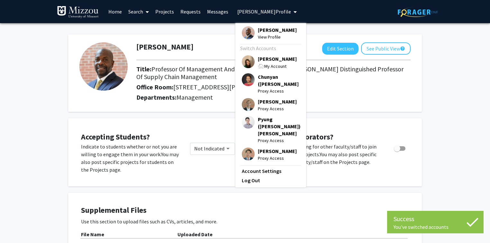
click at [256, 167] on link "Account Settings" at bounding box center [271, 171] width 58 height 8
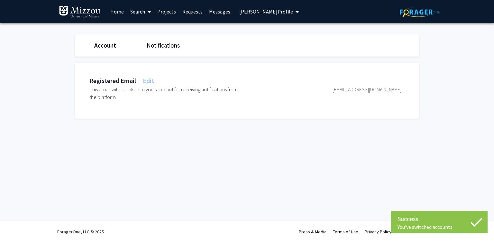
click at [151, 82] on span "Edit" at bounding box center [147, 80] width 13 height 8
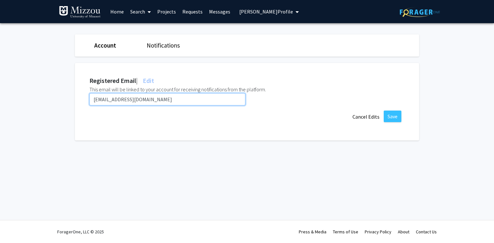
click at [138, 101] on input "[EMAIL_ADDRESS][DOMAIN_NAME]" at bounding box center [167, 99] width 156 height 12
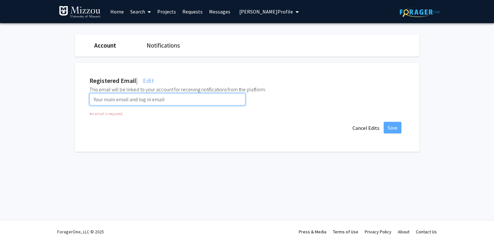
paste input "[EMAIL_ADDRESS][DOMAIN_NAME]"
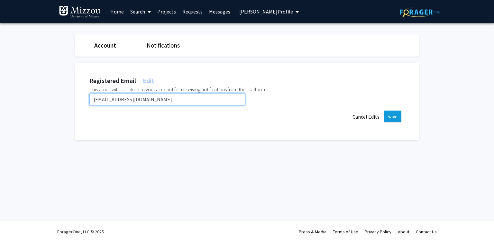
type input "[EMAIL_ADDRESS][DOMAIN_NAME]"
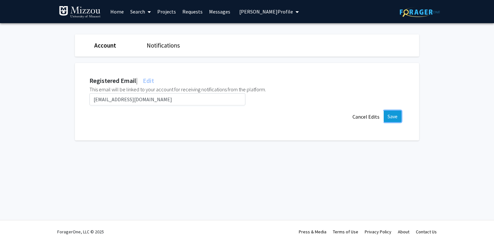
click at [393, 117] on button "Save" at bounding box center [392, 117] width 18 height 12
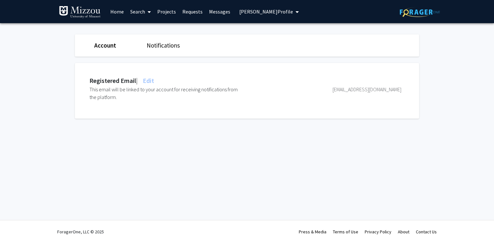
click at [245, 12] on span "[PERSON_NAME] Profile" at bounding box center [266, 11] width 54 height 6
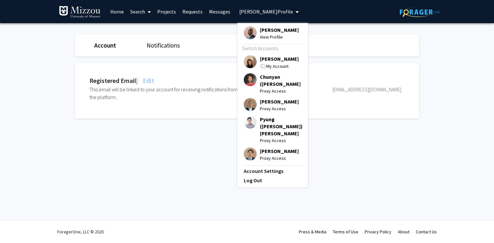
click at [270, 58] on span "[PERSON_NAME]" at bounding box center [279, 58] width 39 height 7
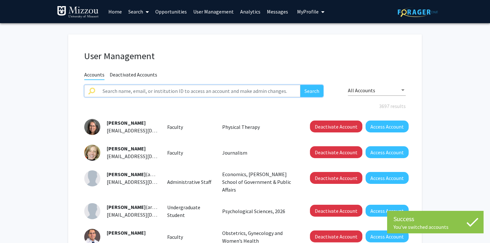
click at [203, 89] on input "text" at bounding box center [199, 91] width 201 height 12
paste input "jschaubroeck"
type input "jschaubroeck"
click at [300, 85] on button "Search" at bounding box center [311, 91] width 23 height 12
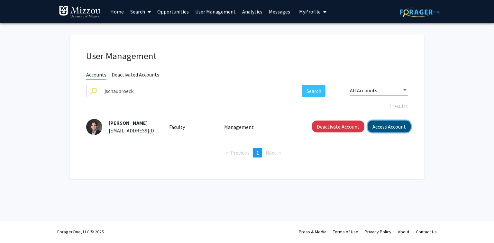
click at [385, 128] on button "Access Account" at bounding box center [388, 126] width 43 height 12
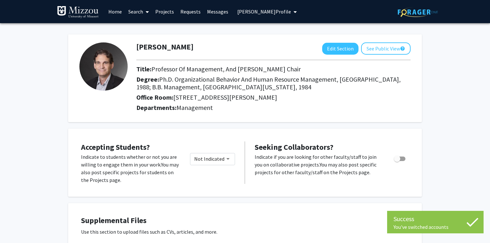
click at [283, 15] on button "[PERSON_NAME] Profile" at bounding box center [266, 11] width 63 height 23
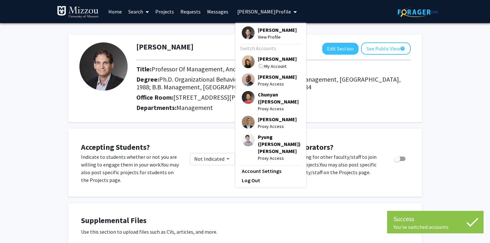
click at [271, 167] on link "Account Settings" at bounding box center [271, 171] width 58 height 8
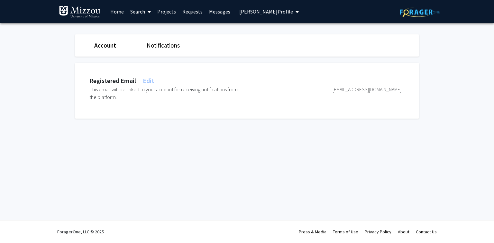
click at [154, 80] on span "Edit" at bounding box center [147, 80] width 13 height 8
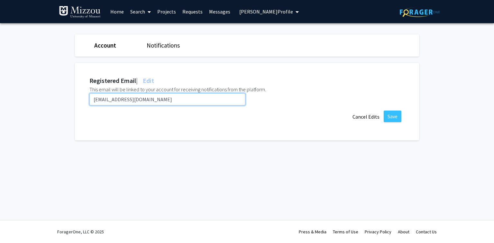
click at [158, 97] on input "[EMAIL_ADDRESS][DOMAIN_NAME]" at bounding box center [167, 99] width 156 height 12
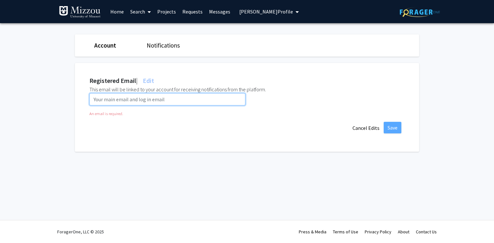
paste input "[EMAIL_ADDRESS][DOMAIN_NAME]"
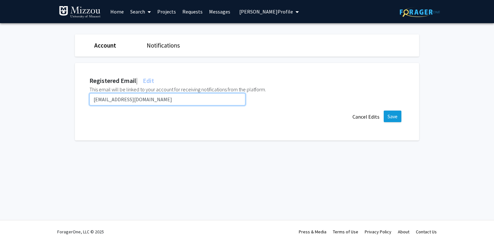
type input "[EMAIL_ADDRESS][DOMAIN_NAME]"
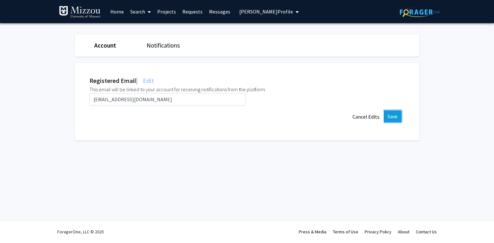
click at [396, 114] on button "Save" at bounding box center [392, 117] width 18 height 12
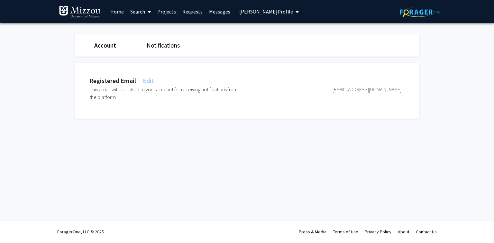
click at [107, 168] on div "Skip navigation Home Search Projects Requests Messages [PERSON_NAME] Profile [P…" at bounding box center [247, 121] width 494 height 243
click at [242, 11] on span "[PERSON_NAME] Profile" at bounding box center [266, 11] width 54 height 6
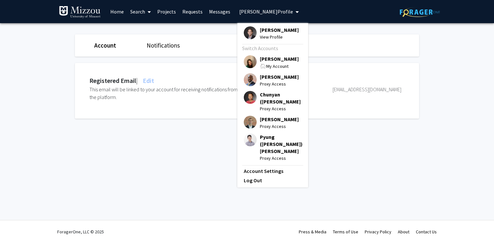
click at [261, 62] on span "[PERSON_NAME]" at bounding box center [279, 58] width 39 height 7
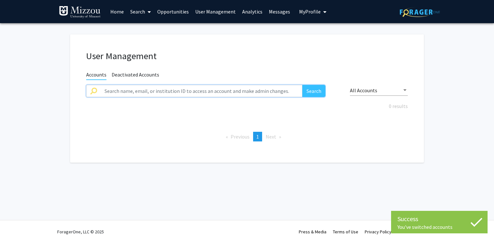
click at [222, 88] on input "text" at bounding box center [201, 91] width 201 height 12
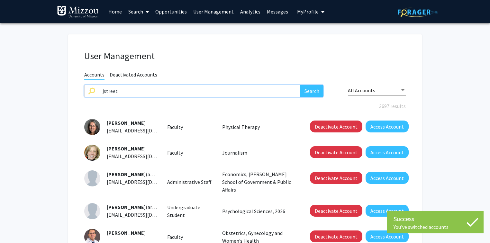
type input "jstreet"
click at [300, 85] on button "Search" at bounding box center [311, 91] width 23 height 12
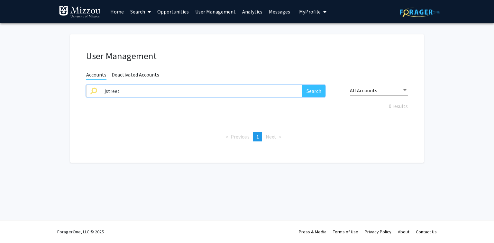
click at [212, 90] on input "jstreet" at bounding box center [201, 91] width 201 height 12
click at [307, 94] on button "Search" at bounding box center [313, 91] width 23 height 12
click at [145, 75] on span "Deactivated Accounts" at bounding box center [135, 75] width 48 height 8
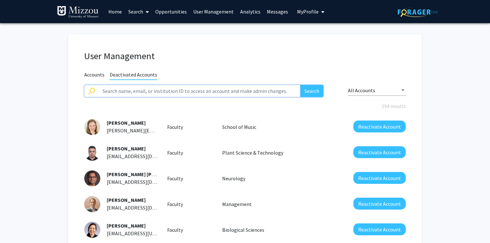
click at [144, 88] on input "text" at bounding box center [199, 91] width 201 height 12
type input "jstreet"
click at [300, 85] on button "Search" at bounding box center [311, 91] width 23 height 12
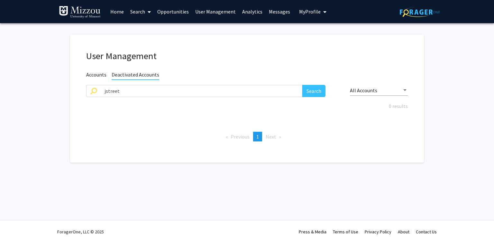
click at [89, 75] on span "Accounts" at bounding box center [96, 75] width 20 height 8
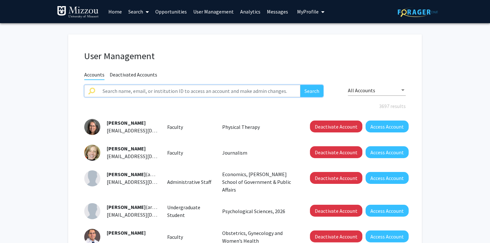
click at [111, 92] on input "text" at bounding box center [199, 91] width 201 height 12
type input "street"
click at [300, 85] on button "Search" at bounding box center [311, 91] width 23 height 12
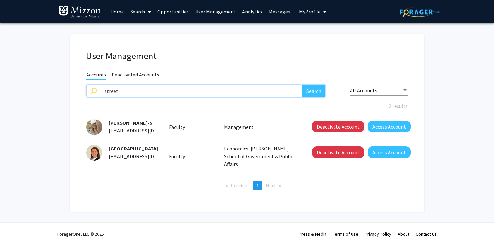
click at [184, 89] on input "street" at bounding box center [201, 91] width 201 height 12
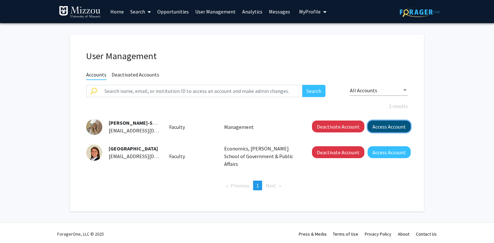
click at [391, 129] on button "Access Account" at bounding box center [388, 126] width 43 height 12
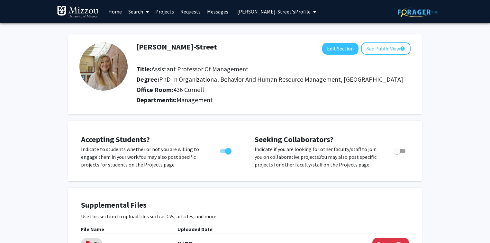
click at [250, 12] on span "[PERSON_NAME]-Street's Profile" at bounding box center [273, 11] width 73 height 6
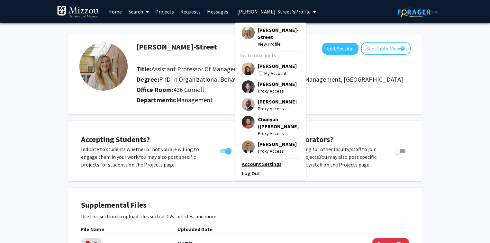
click at [259, 168] on link "Account Settings" at bounding box center [271, 164] width 58 height 8
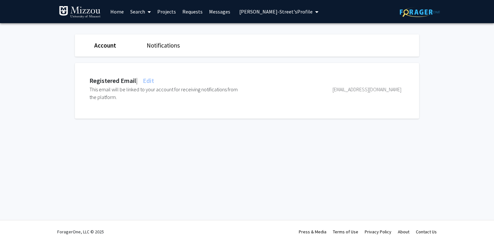
click at [242, 10] on span "[PERSON_NAME]-Street's Profile" at bounding box center [275, 11] width 73 height 6
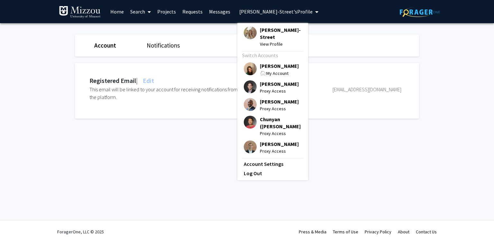
click at [264, 27] on span "[PERSON_NAME]-Street" at bounding box center [281, 33] width 42 height 14
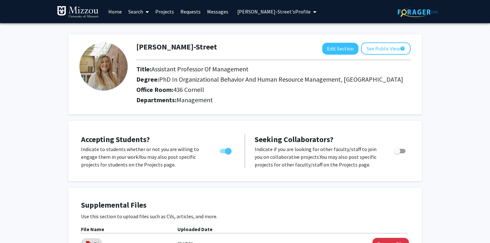
click at [268, 13] on span "[PERSON_NAME]-Street's Profile" at bounding box center [273, 11] width 73 height 6
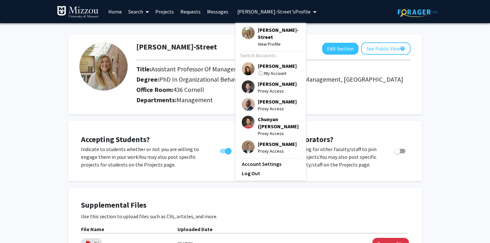
click at [270, 67] on span "[PERSON_NAME]" at bounding box center [277, 65] width 39 height 7
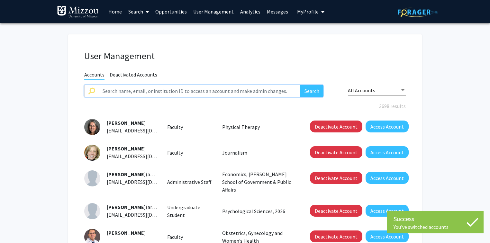
click at [150, 92] on input "text" at bounding box center [199, 91] width 201 height 12
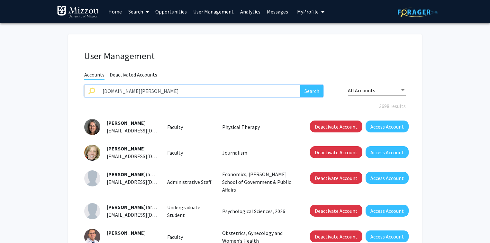
type input "[DOMAIN_NAME][PERSON_NAME]"
click at [300, 85] on button "Search" at bounding box center [311, 91] width 23 height 12
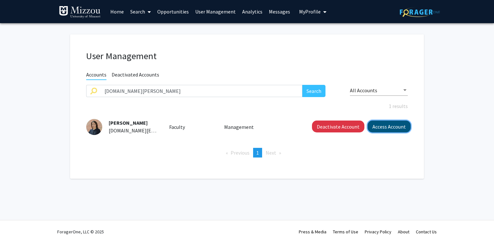
click at [383, 128] on button "Access Account" at bounding box center [388, 126] width 43 height 12
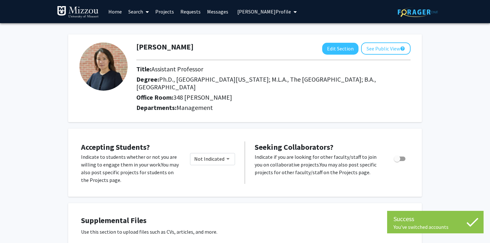
click at [247, 11] on span "[PERSON_NAME] Profile" at bounding box center [264, 11] width 54 height 6
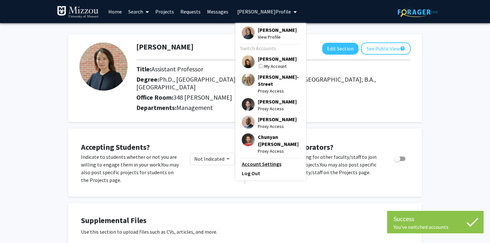
click at [262, 168] on link "Account Settings" at bounding box center [271, 164] width 58 height 8
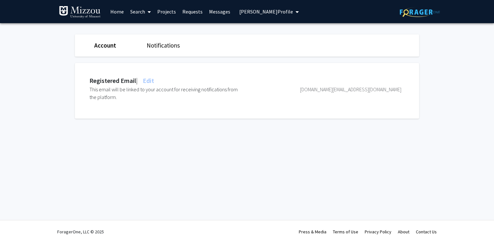
click at [149, 81] on span "Edit" at bounding box center [147, 80] width 13 height 8
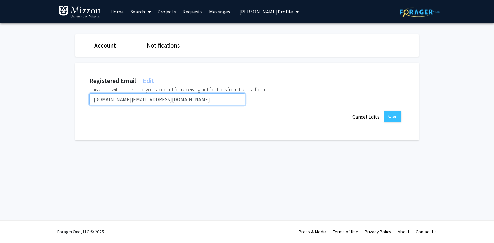
click at [155, 102] on input "[DOMAIN_NAME][EMAIL_ADDRESS][DOMAIN_NAME]" at bounding box center [167, 99] width 156 height 12
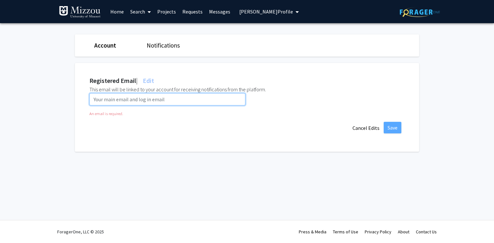
paste input "[EMAIL_ADDRESS][DOMAIN_NAME]"
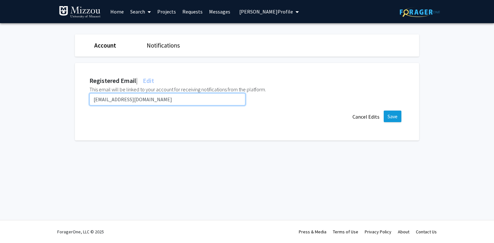
type input "[EMAIL_ADDRESS][DOMAIN_NAME]"
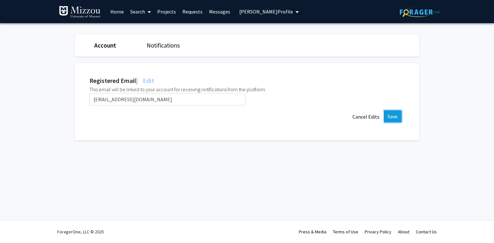
click at [388, 118] on button "Save" at bounding box center [392, 117] width 18 height 12
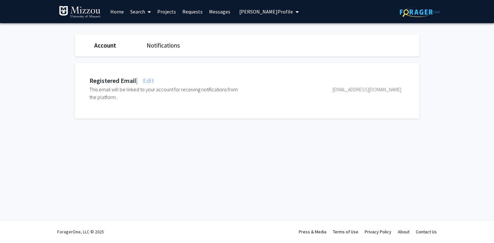
click at [258, 15] on button "[PERSON_NAME] Profile" at bounding box center [268, 11] width 63 height 23
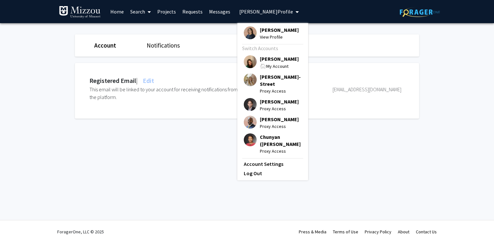
click at [272, 56] on span "[PERSON_NAME]" at bounding box center [279, 58] width 39 height 7
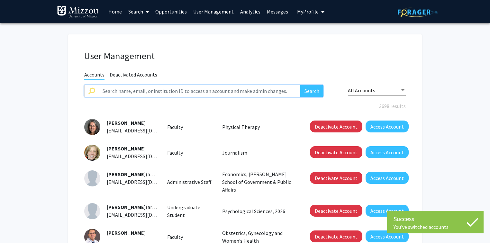
click at [209, 89] on input "text" at bounding box center [199, 91] width 201 height 12
type input "[PERSON_NAME]"
click at [300, 85] on button "Search" at bounding box center [311, 91] width 23 height 12
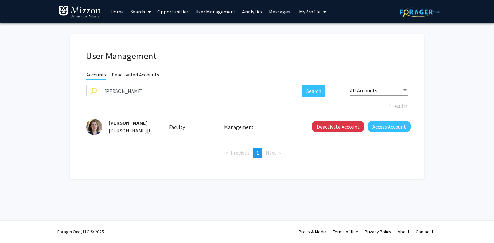
drag, startPoint x: 147, startPoint y: 120, endPoint x: 106, endPoint y: 122, distance: 40.9
click at [106, 122] on div "[PERSON_NAME] [PERSON_NAME][EMAIL_ADDRESS][PERSON_NAME][DOMAIN_NAME]" at bounding box center [130, 126] width 57 height 15
copy span "[PERSON_NAME]"
click at [389, 125] on button "Access Account" at bounding box center [388, 126] width 43 height 12
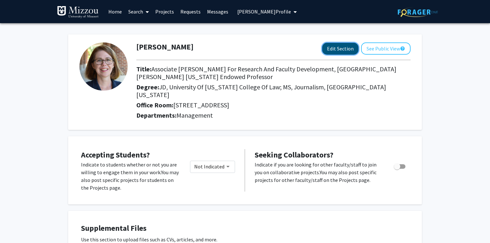
click at [337, 51] on button "Edit Section" at bounding box center [340, 49] width 36 height 12
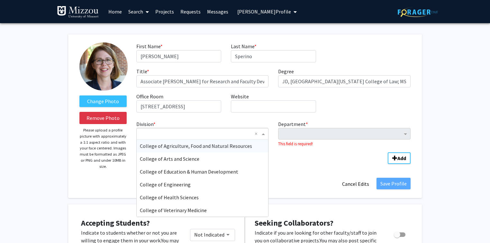
click at [240, 134] on input "Division" at bounding box center [196, 134] width 112 height 8
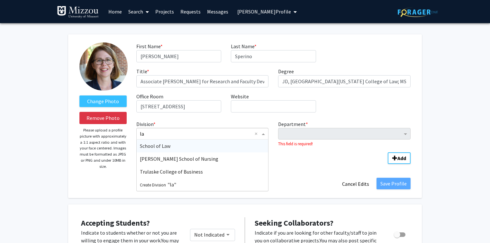
type input "law"
click at [166, 148] on span "School of Law" at bounding box center [155, 146] width 31 height 6
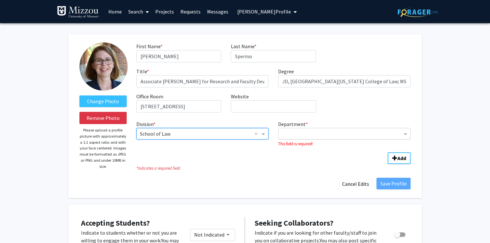
click at [321, 135] on input "Department" at bounding box center [341, 134] width 120 height 8
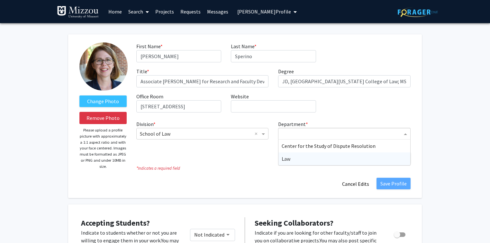
click at [287, 160] on span "Law" at bounding box center [285, 159] width 9 height 6
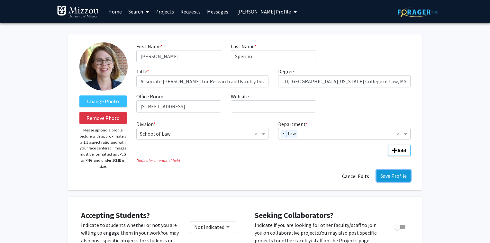
click at [385, 177] on button "Save Profile" at bounding box center [393, 176] width 34 height 12
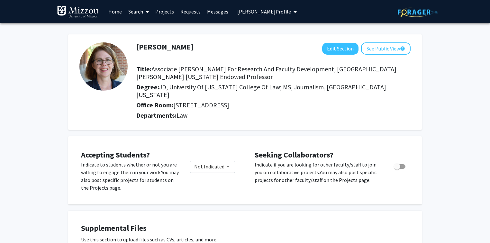
click at [278, 12] on span "[PERSON_NAME] Profile" at bounding box center [264, 11] width 54 height 6
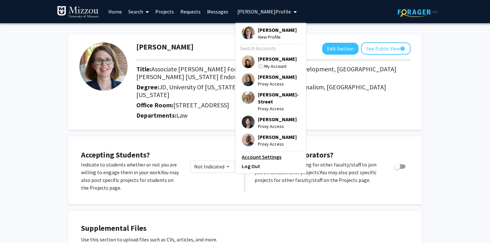
click at [263, 161] on link "Account Settings" at bounding box center [271, 157] width 58 height 8
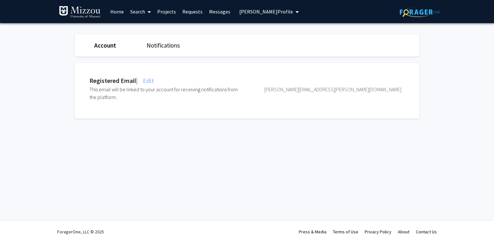
click at [154, 81] on span "Edit" at bounding box center [147, 80] width 13 height 8
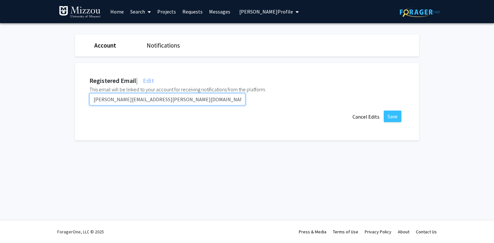
click at [165, 99] on input "[PERSON_NAME][EMAIL_ADDRESS][PERSON_NAME][DOMAIN_NAME]" at bounding box center [167, 99] width 156 height 12
click at [164, 100] on input "[PERSON_NAME][EMAIL_ADDRESS][PERSON_NAME][DOMAIN_NAME]" at bounding box center [167, 99] width 156 height 12
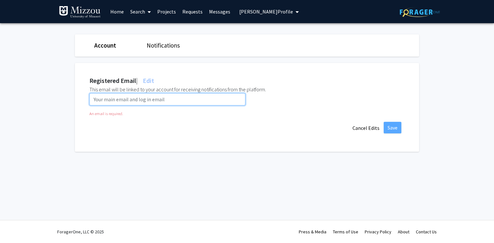
paste input "[EMAIL_ADDRESS][DOMAIN_NAME]"
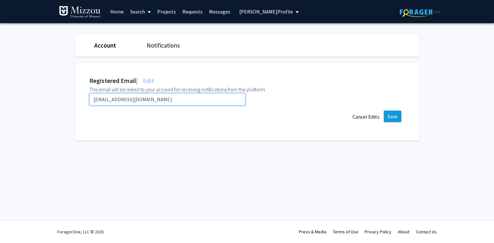
type input "[EMAIL_ADDRESS][DOMAIN_NAME]"
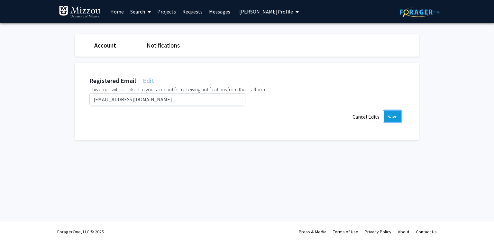
click at [391, 114] on button "Save" at bounding box center [392, 117] width 18 height 12
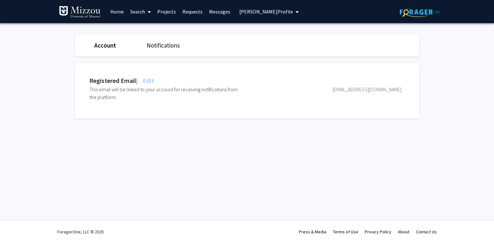
click at [241, 12] on span "[PERSON_NAME] Profile" at bounding box center [266, 11] width 54 height 6
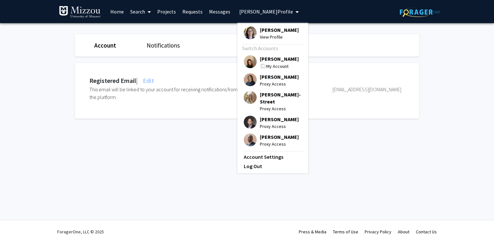
click at [265, 58] on span "[PERSON_NAME]" at bounding box center [279, 58] width 39 height 7
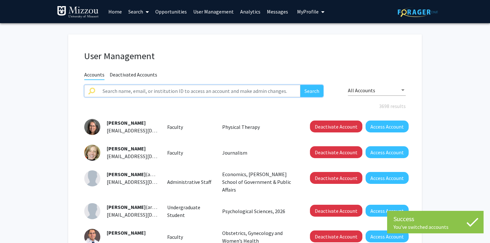
click at [215, 91] on input "text" at bounding box center [199, 91] width 201 height 12
click at [300, 85] on button "Search" at bounding box center [311, 91] width 23 height 12
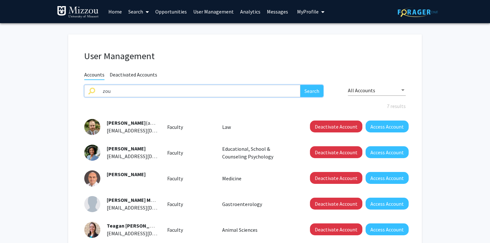
click at [215, 91] on input "zou" at bounding box center [199, 91] width 201 height 12
type input "[EMAIL_ADDRESS][DOMAIN_NAME]"
click at [300, 85] on button "Search" at bounding box center [311, 91] width 23 height 12
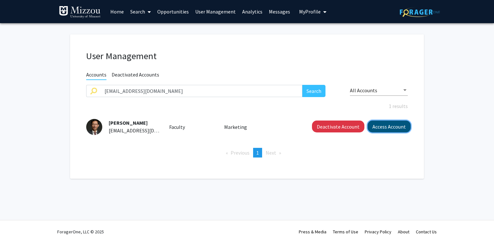
click at [374, 127] on button "Access Account" at bounding box center [388, 126] width 43 height 12
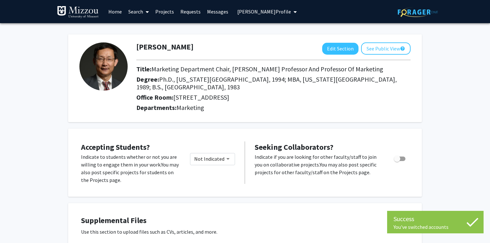
click at [277, 13] on span "[PERSON_NAME] Profile" at bounding box center [264, 11] width 54 height 6
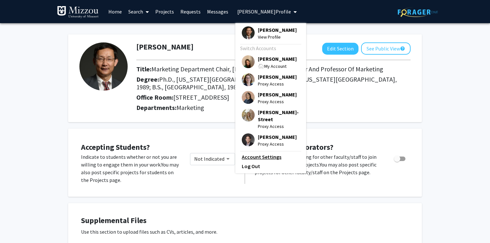
click at [268, 161] on link "Account Settings" at bounding box center [271, 157] width 58 height 8
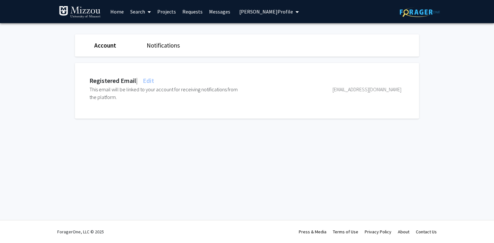
click at [150, 79] on span "Edit" at bounding box center [147, 80] width 13 height 8
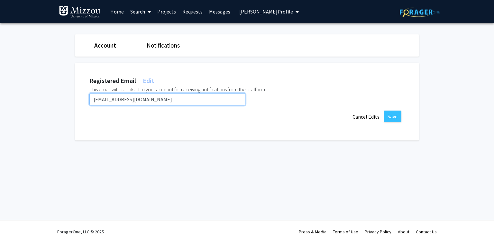
click at [157, 99] on input "[EMAIL_ADDRESS][DOMAIN_NAME]" at bounding box center [167, 99] width 156 height 12
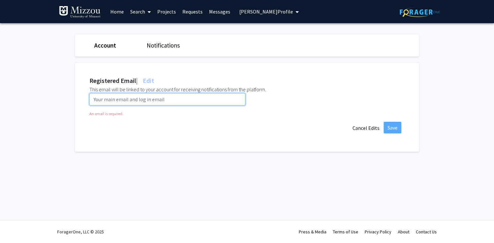
paste input "[EMAIL_ADDRESS][DOMAIN_NAME]"
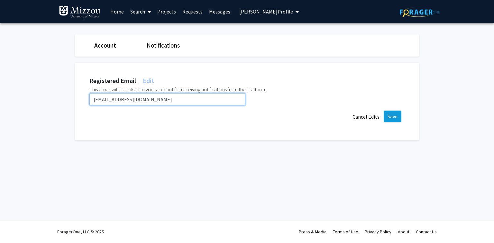
type input "[EMAIL_ADDRESS][DOMAIN_NAME]"
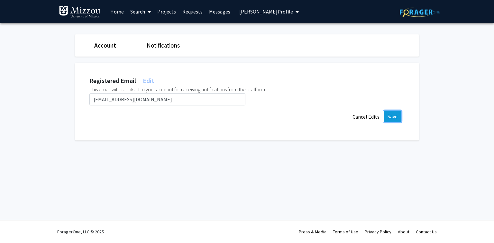
click at [393, 115] on button "Save" at bounding box center [392, 117] width 18 height 12
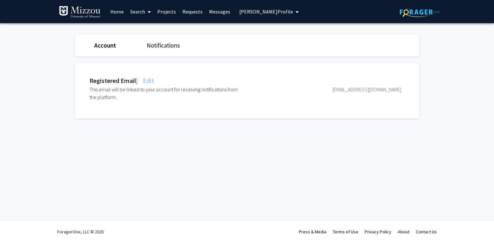
click at [258, 12] on span "[PERSON_NAME] Profile" at bounding box center [266, 11] width 54 height 6
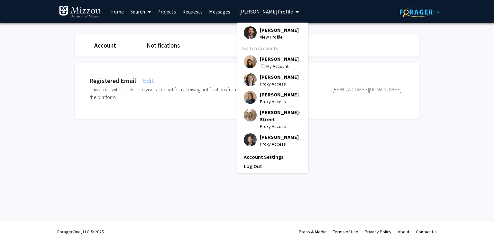
click at [271, 58] on span "[PERSON_NAME]" at bounding box center [279, 58] width 39 height 7
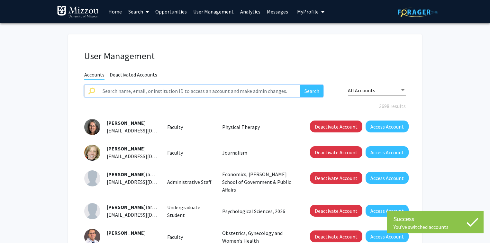
click at [227, 93] on input "text" at bounding box center [199, 91] width 201 height 12
type input "[PERSON_NAME].[PERSON_NAME]"
click at [300, 85] on button "Search" at bounding box center [311, 91] width 23 height 12
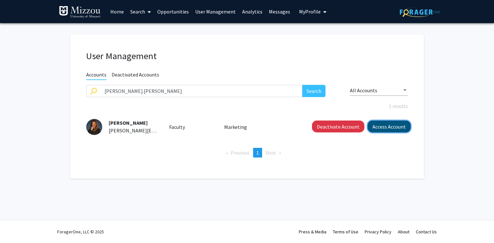
click at [385, 125] on button "Access Account" at bounding box center [388, 126] width 43 height 12
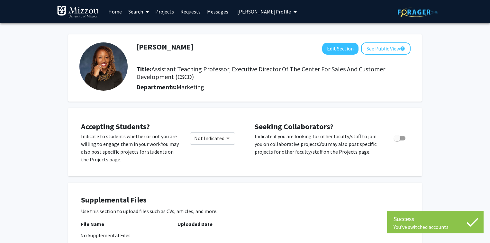
click at [259, 14] on span "[PERSON_NAME] Profile" at bounding box center [264, 11] width 54 height 6
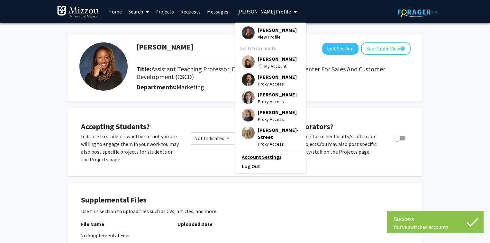
click at [271, 159] on link "Account Settings" at bounding box center [271, 157] width 58 height 8
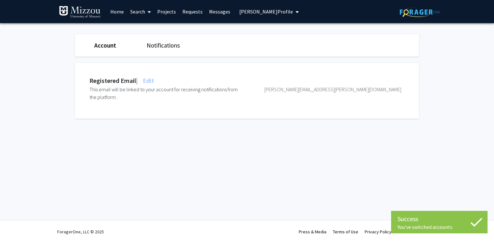
click at [152, 81] on span "Edit" at bounding box center [147, 80] width 13 height 8
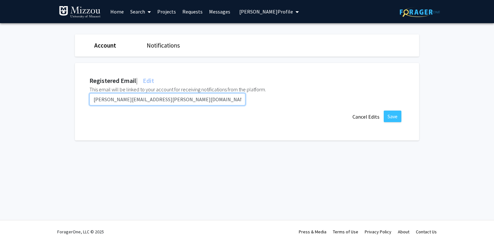
click at [166, 100] on input "[PERSON_NAME][EMAIL_ADDRESS][PERSON_NAME][DOMAIN_NAME]" at bounding box center [167, 99] width 156 height 12
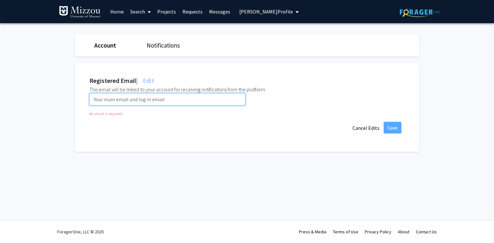
paste input "[PERSON_NAME][EMAIL_ADDRESS][PERSON_NAME][US_STATE][DOMAIN_NAME]"
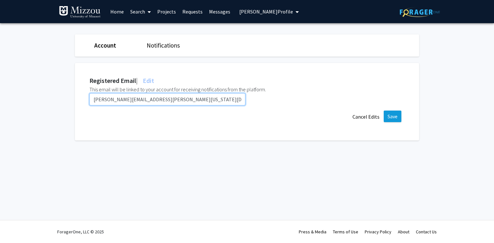
type input "[PERSON_NAME][EMAIL_ADDRESS][PERSON_NAME][US_STATE][DOMAIN_NAME]"
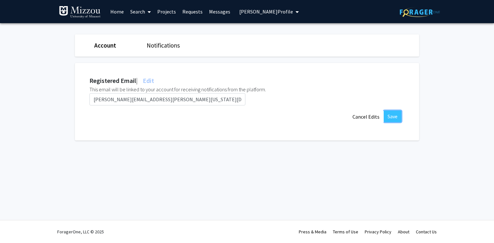
click at [388, 116] on button "Save" at bounding box center [392, 117] width 18 height 12
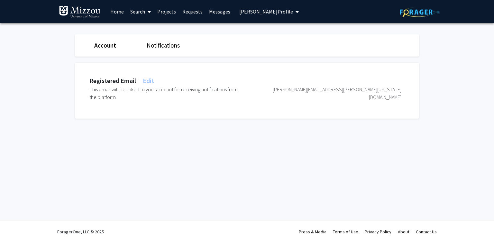
click at [241, 14] on span "[PERSON_NAME] Profile" at bounding box center [266, 11] width 54 height 6
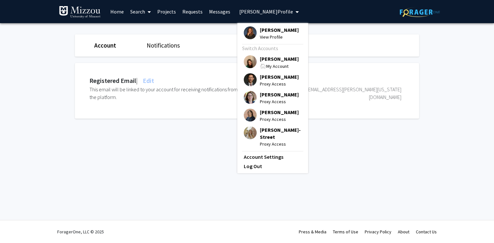
click at [262, 61] on span "[PERSON_NAME]" at bounding box center [279, 58] width 39 height 7
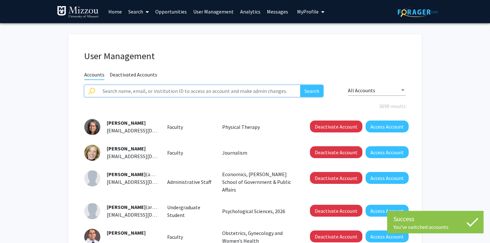
click at [227, 91] on input "text" at bounding box center [199, 91] width 201 height 12
type input "zbei"
click at [300, 85] on button "Search" at bounding box center [311, 91] width 23 height 12
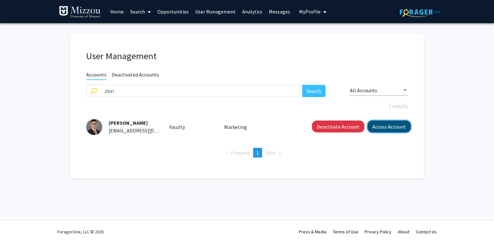
click at [370, 127] on button "Access Account" at bounding box center [388, 126] width 43 height 12
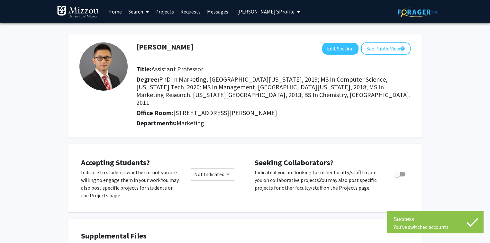
click at [255, 13] on span "[PERSON_NAME]'s Profile" at bounding box center [265, 11] width 57 height 6
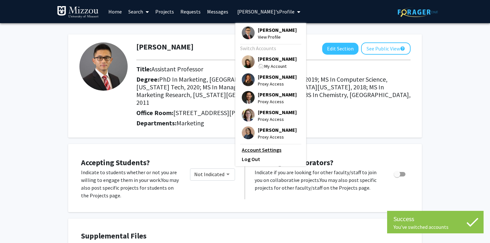
click at [264, 152] on link "Account Settings" at bounding box center [271, 150] width 58 height 8
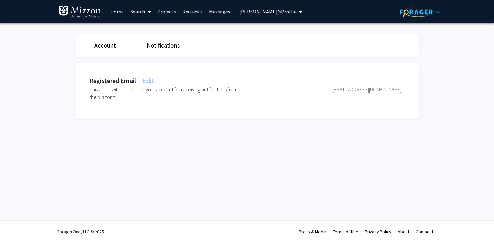
click at [149, 80] on span "Edit" at bounding box center [147, 80] width 13 height 8
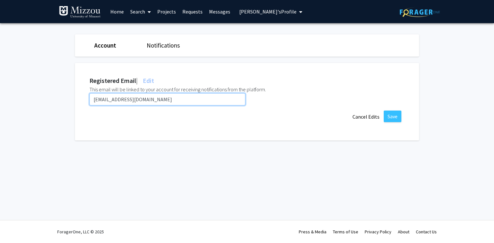
click at [145, 102] on input "[EMAIL_ADDRESS][DOMAIN_NAME]" at bounding box center [167, 99] width 156 height 12
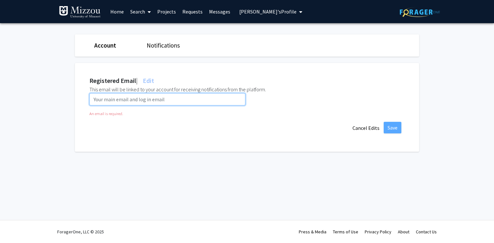
paste input "[EMAIL_ADDRESS][DOMAIN_NAME]"
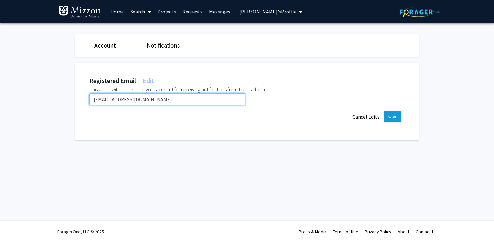
type input "[EMAIL_ADDRESS][DOMAIN_NAME]"
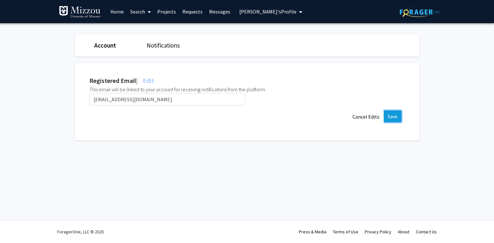
click at [396, 117] on button "Save" at bounding box center [392, 117] width 18 height 12
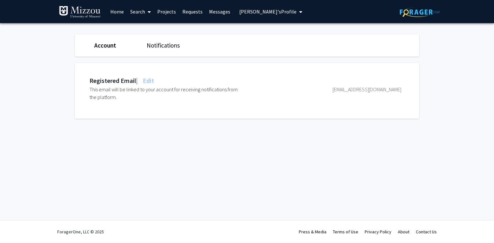
click at [258, 10] on span "[PERSON_NAME]'s Profile" at bounding box center [267, 11] width 57 height 6
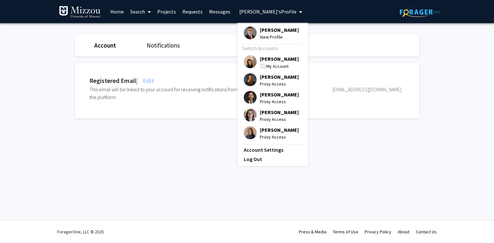
click at [266, 59] on span "[PERSON_NAME]" at bounding box center [279, 58] width 39 height 7
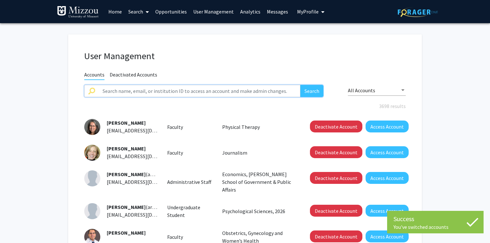
click at [217, 91] on input "text" at bounding box center [199, 91] width 201 height 12
paste input "rgordon-[PERSON_NAME]"
type input "rgordon-[PERSON_NAME]"
click at [300, 85] on button "Search" at bounding box center [311, 91] width 23 height 12
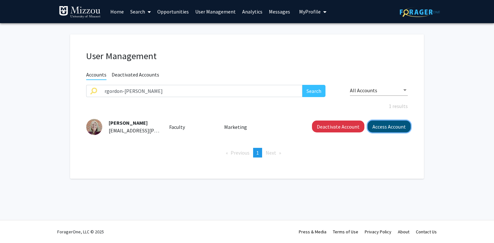
click at [375, 128] on button "Access Account" at bounding box center [388, 126] width 43 height 12
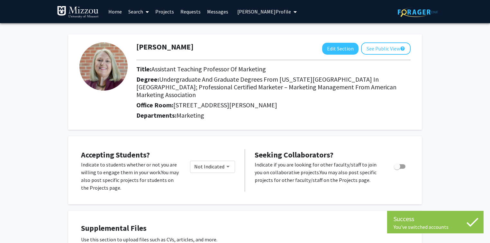
click at [252, 13] on span "[PERSON_NAME] Profile" at bounding box center [264, 11] width 54 height 6
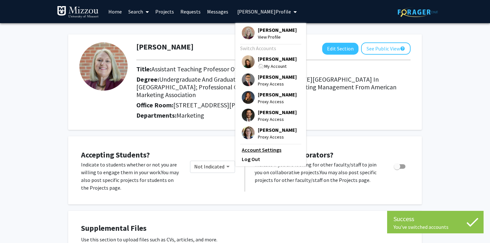
click at [267, 150] on link "Account Settings" at bounding box center [271, 150] width 58 height 8
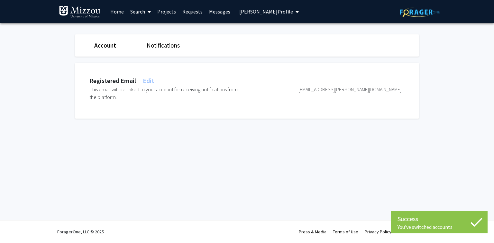
click at [153, 79] on span "Edit" at bounding box center [147, 80] width 13 height 8
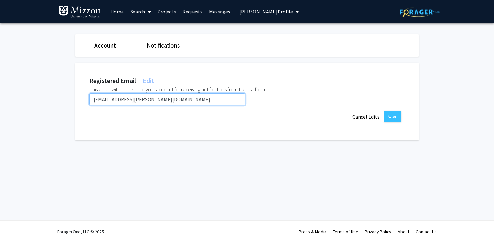
click at [163, 102] on input "[EMAIL_ADDRESS][PERSON_NAME][DOMAIN_NAME]" at bounding box center [167, 99] width 156 height 12
click at [163, 103] on input "[EMAIL_ADDRESS][PERSON_NAME][DOMAIN_NAME]" at bounding box center [167, 99] width 156 height 12
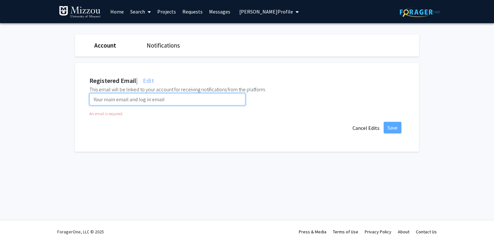
paste input "[EMAIL_ADDRESS][DOMAIN_NAME]"
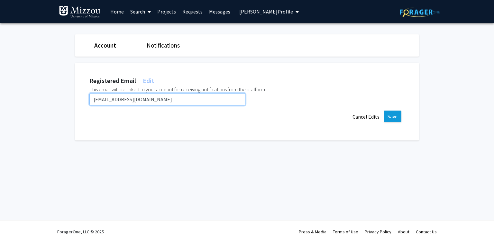
type input "[EMAIL_ADDRESS][DOMAIN_NAME]"
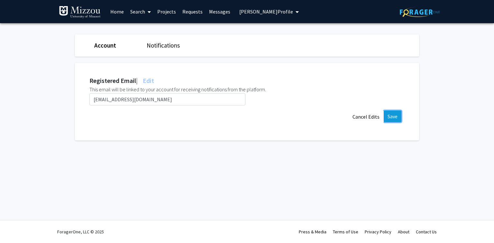
click at [391, 116] on button "Save" at bounding box center [392, 117] width 18 height 12
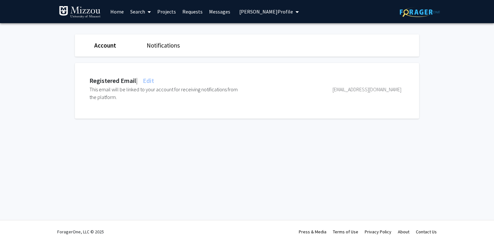
click at [241, 13] on span "[PERSON_NAME] Profile" at bounding box center [266, 11] width 54 height 6
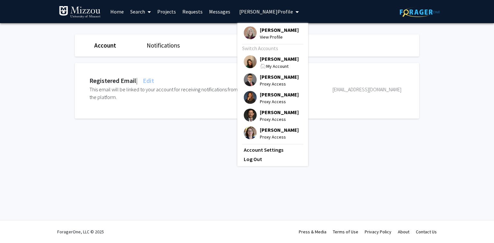
click at [260, 59] on span "[PERSON_NAME]" at bounding box center [279, 58] width 39 height 7
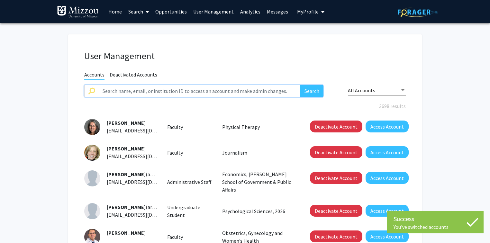
click at [221, 91] on input "text" at bounding box center [199, 91] width 201 height 12
paste input "[PERSON_NAME]"
type input "[PERSON_NAME]"
click at [300, 85] on button "Search" at bounding box center [311, 91] width 23 height 12
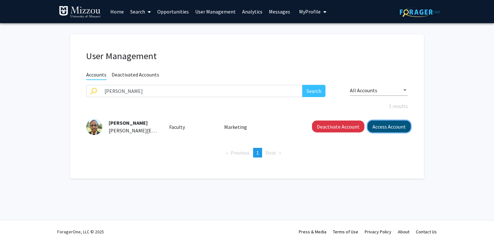
click at [388, 126] on button "Access Account" at bounding box center [388, 126] width 43 height 12
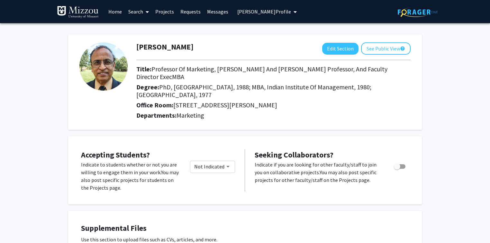
click at [286, 12] on span "[PERSON_NAME] Profile" at bounding box center [264, 11] width 54 height 6
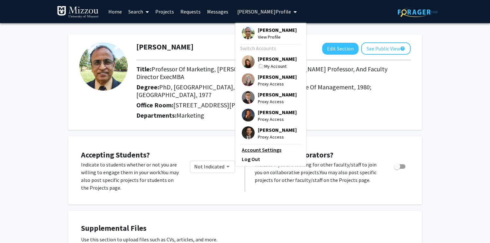
click at [271, 154] on link "Account Settings" at bounding box center [271, 150] width 58 height 8
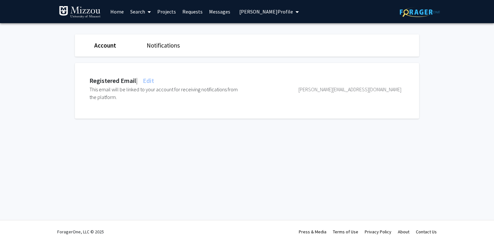
click at [152, 81] on span "Edit" at bounding box center [147, 80] width 13 height 8
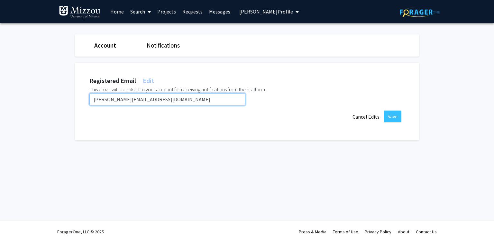
click at [158, 99] on input "[PERSON_NAME][EMAIL_ADDRESS][DOMAIN_NAME]" at bounding box center [167, 99] width 156 height 12
drag, startPoint x: 158, startPoint y: 99, endPoint x: 153, endPoint y: 90, distance: 10.7
click at [158, 99] on input "[PERSON_NAME][EMAIL_ADDRESS][DOMAIN_NAME]" at bounding box center [167, 99] width 156 height 12
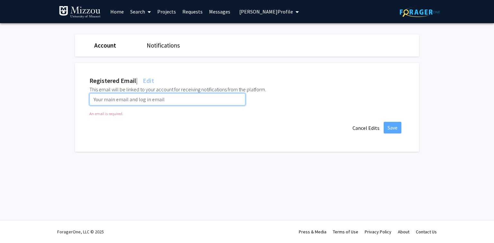
paste input "[PERSON_NAME][EMAIL_ADDRESS][US_STATE][DOMAIN_NAME]"
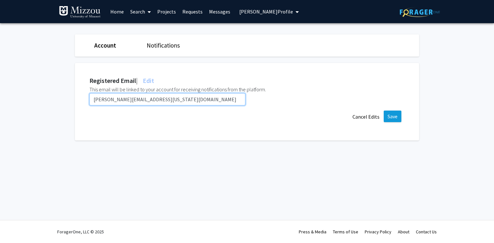
type input "[PERSON_NAME][EMAIL_ADDRESS][US_STATE][DOMAIN_NAME]"
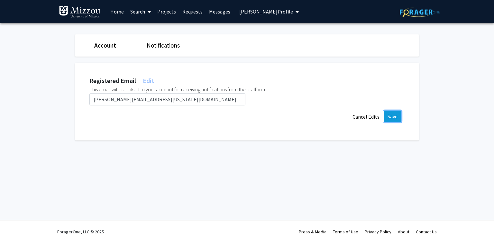
click at [388, 117] on button "Save" at bounding box center [392, 117] width 18 height 12
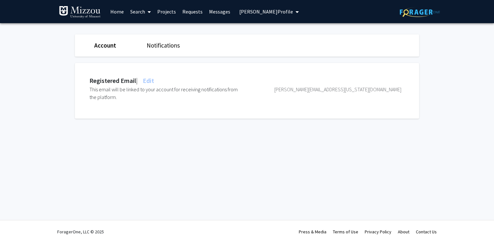
click at [273, 12] on span "[PERSON_NAME] Profile" at bounding box center [266, 11] width 54 height 6
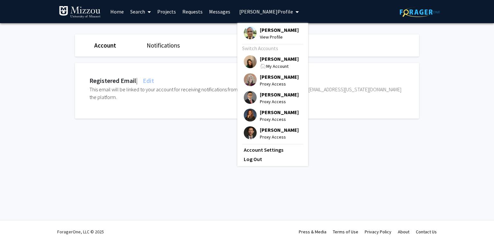
click at [282, 62] on span "[PERSON_NAME]" at bounding box center [279, 58] width 39 height 7
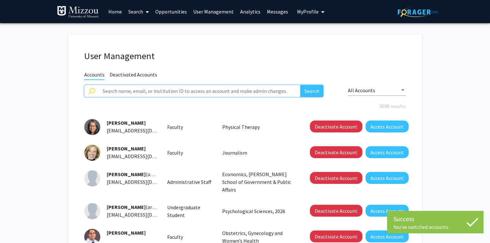
drag, startPoint x: 233, startPoint y: 91, endPoint x: 229, endPoint y: 85, distance: 6.3
click at [233, 91] on input "text" at bounding box center [199, 91] width 201 height 12
type input "bhodges"
click at [300, 85] on button "Search" at bounding box center [311, 91] width 23 height 12
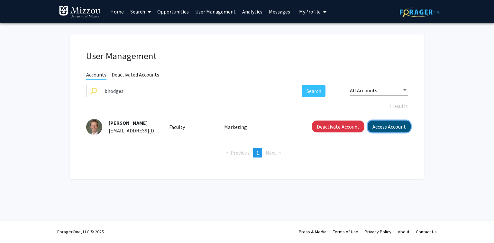
click at [391, 130] on button "Access Account" at bounding box center [388, 126] width 43 height 12
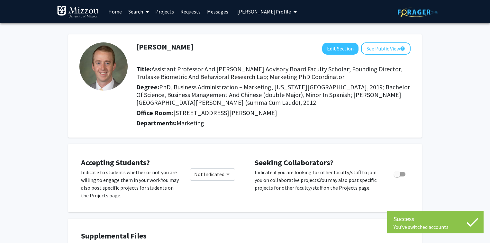
click at [264, 13] on span "[PERSON_NAME] Profile" at bounding box center [264, 11] width 54 height 6
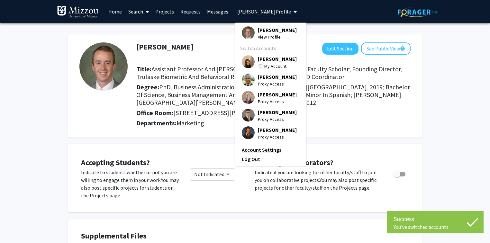
click at [266, 154] on link "Account Settings" at bounding box center [271, 150] width 58 height 8
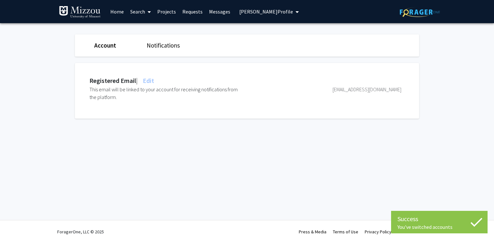
click at [154, 81] on span "Edit" at bounding box center [147, 80] width 13 height 8
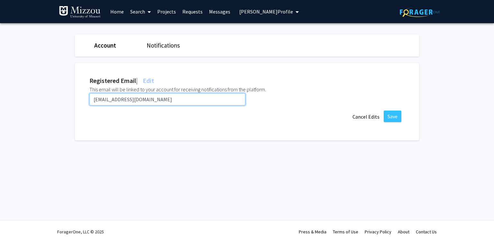
click at [157, 99] on input "[EMAIL_ADDRESS][DOMAIN_NAME]" at bounding box center [167, 99] width 156 height 12
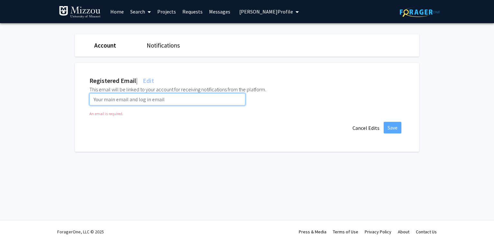
paste input "[EMAIL_ADDRESS][DOMAIN_NAME]"
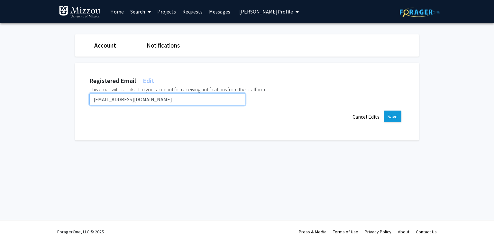
type input "[EMAIL_ADDRESS][DOMAIN_NAME]"
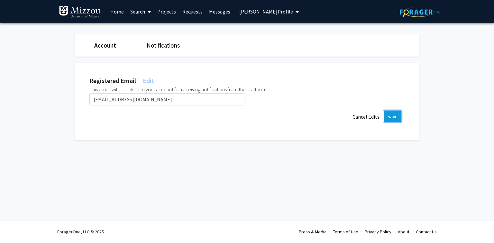
click at [391, 117] on button "Save" at bounding box center [392, 117] width 18 height 12
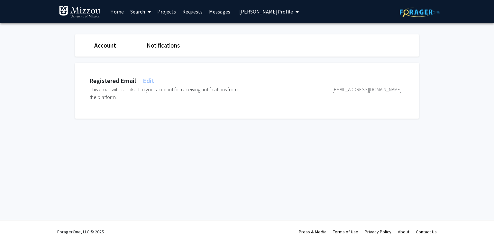
click at [247, 13] on span "[PERSON_NAME] Profile" at bounding box center [266, 11] width 54 height 6
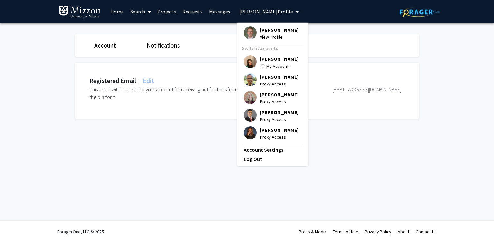
click at [264, 58] on span "[PERSON_NAME]" at bounding box center [279, 58] width 39 height 7
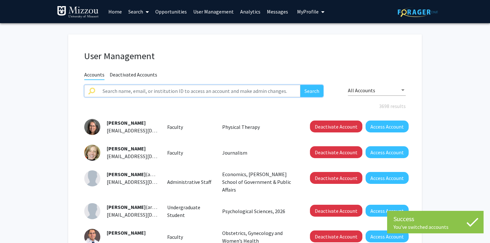
click at [213, 92] on input "text" at bounding box center [199, 91] width 201 height 12
type input "akapoor"
click at [300, 85] on button "Search" at bounding box center [311, 91] width 23 height 12
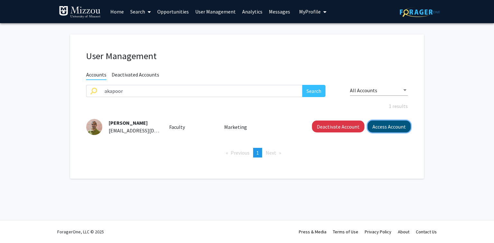
click at [389, 131] on button "Access Account" at bounding box center [388, 126] width 43 height 12
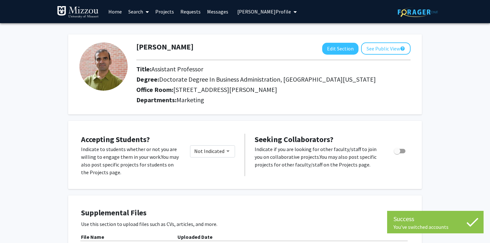
click at [270, 14] on span "[PERSON_NAME] Profile" at bounding box center [264, 11] width 54 height 6
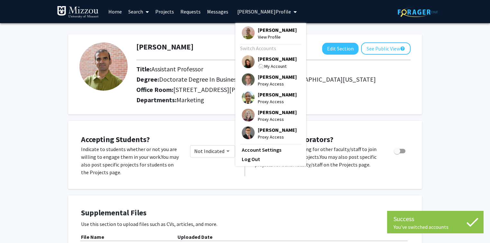
click at [265, 154] on link "Account Settings" at bounding box center [271, 150] width 58 height 8
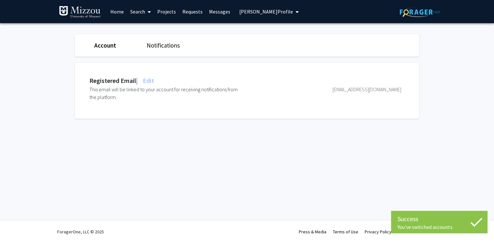
click at [150, 79] on span "Edit" at bounding box center [147, 80] width 13 height 8
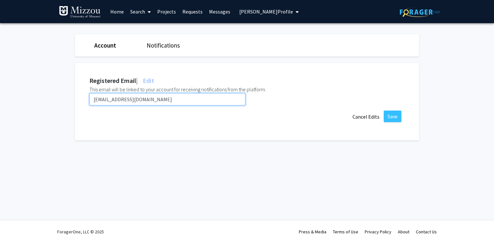
click at [152, 96] on input "[EMAIL_ADDRESS][DOMAIN_NAME]" at bounding box center [167, 99] width 156 height 12
click at [152, 97] on input "[EMAIL_ADDRESS][DOMAIN_NAME]" at bounding box center [167, 99] width 156 height 12
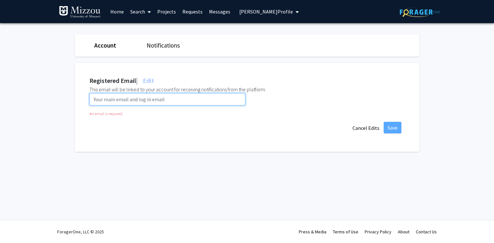
paste input "[EMAIL_ADDRESS][DOMAIN_NAME]"
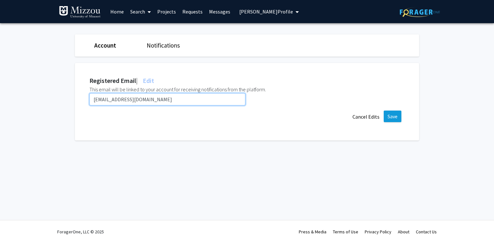
type input "[EMAIL_ADDRESS][DOMAIN_NAME]"
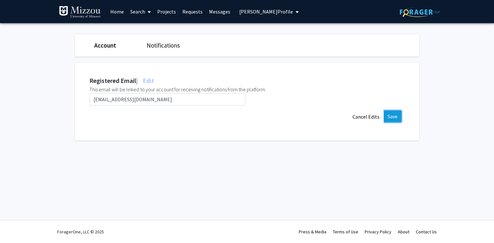
click at [385, 115] on button "Save" at bounding box center [392, 117] width 18 height 12
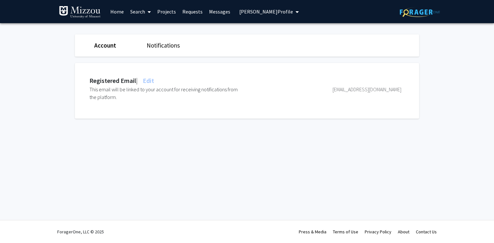
click at [275, 11] on span "[PERSON_NAME] Profile" at bounding box center [266, 11] width 54 height 6
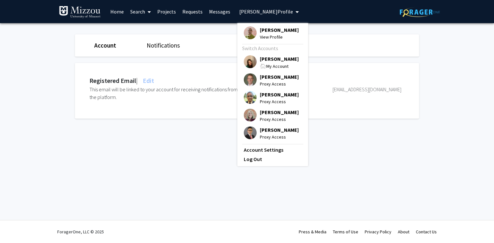
click at [277, 61] on span "[PERSON_NAME]" at bounding box center [279, 58] width 39 height 7
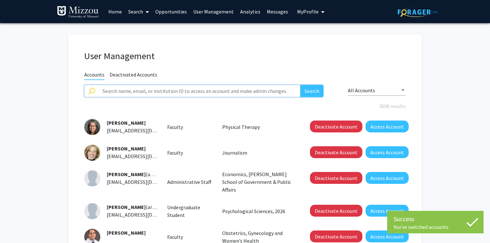
click at [224, 89] on input "text" at bounding box center [199, 91] width 201 height 12
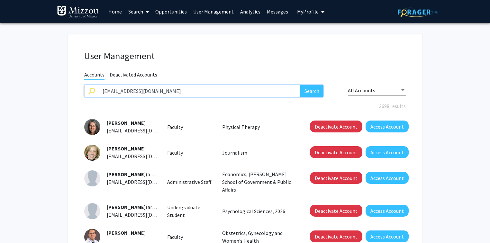
type input "[EMAIL_ADDRESS][DOMAIN_NAME]"
click at [300, 85] on button "Search" at bounding box center [311, 91] width 23 height 12
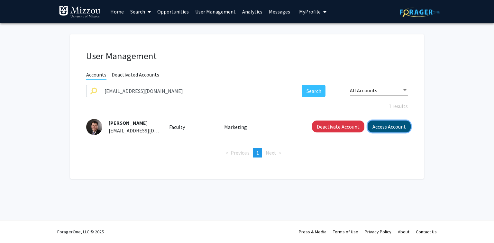
click at [374, 129] on button "Access Account" at bounding box center [388, 126] width 43 height 12
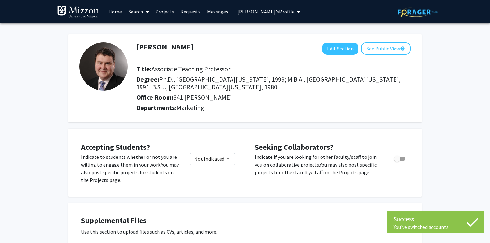
click at [258, 14] on span "[PERSON_NAME]'s Profile" at bounding box center [265, 11] width 57 height 6
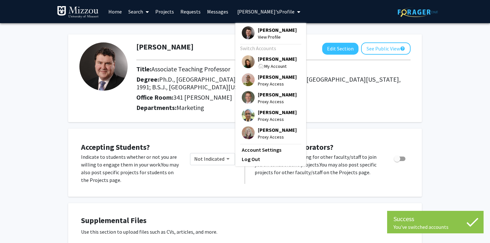
click at [261, 154] on link "Account Settings" at bounding box center [271, 150] width 58 height 8
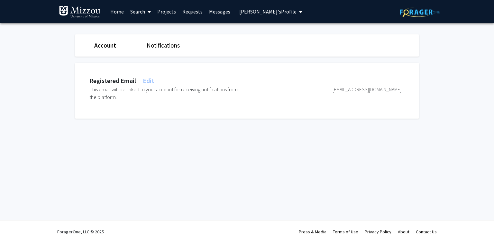
click at [152, 80] on span "Edit" at bounding box center [147, 80] width 13 height 8
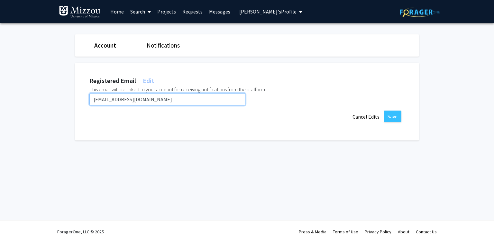
click at [149, 99] on input "[EMAIL_ADDRESS][DOMAIN_NAME]" at bounding box center [167, 99] width 156 height 12
click at [148, 100] on input "[EMAIL_ADDRESS][DOMAIN_NAME]" at bounding box center [167, 99] width 156 height 12
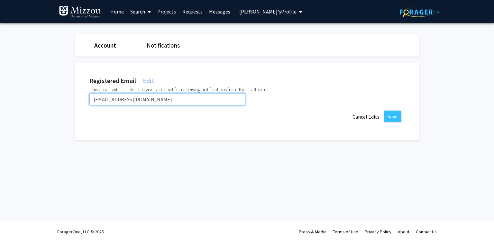
click at [148, 100] on input "[EMAIL_ADDRESS][DOMAIN_NAME]" at bounding box center [167, 99] width 156 height 12
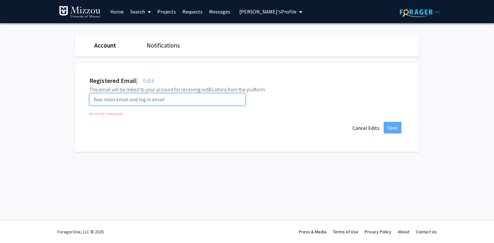
paste input "[EMAIL_ADDRESS][DOMAIN_NAME]"
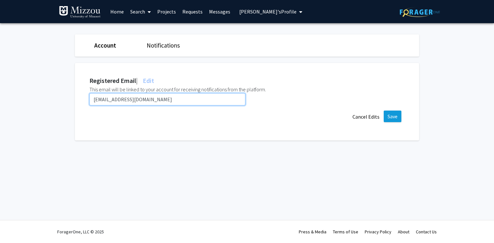
type input "[EMAIL_ADDRESS][DOMAIN_NAME]"
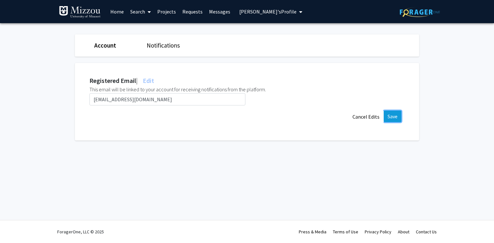
click at [391, 116] on button "Save" at bounding box center [392, 117] width 18 height 12
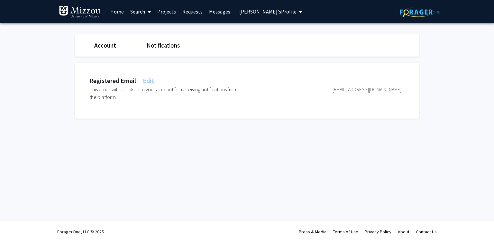
click at [242, 9] on span "[PERSON_NAME]'s Profile" at bounding box center [267, 11] width 57 height 6
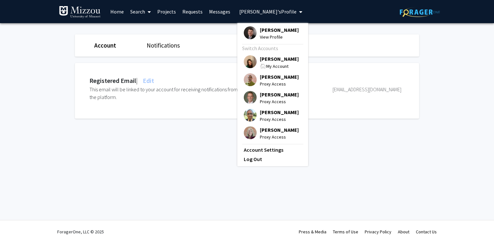
click at [263, 57] on span "[PERSON_NAME]" at bounding box center [279, 58] width 39 height 7
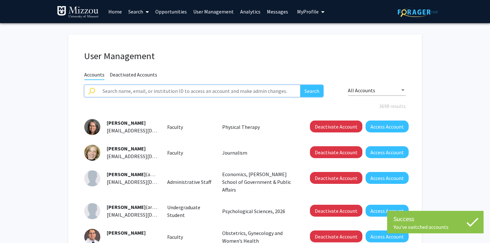
click at [209, 90] on input "text" at bounding box center [199, 91] width 201 height 12
paste input "[PERSON_NAME]"
type input "[PERSON_NAME]"
click at [300, 85] on button "Search" at bounding box center [311, 91] width 23 height 12
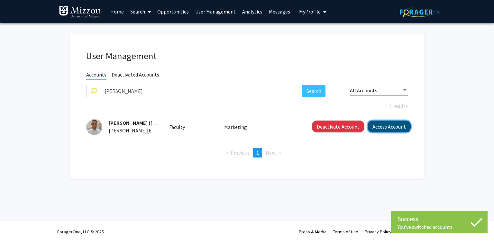
click at [393, 125] on button "Access Account" at bounding box center [388, 126] width 43 height 12
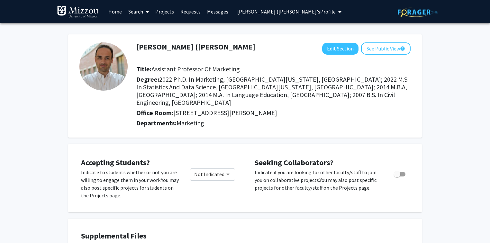
click at [289, 12] on span "[PERSON_NAME] ([PERSON_NAME]'s Profile" at bounding box center [286, 11] width 98 height 6
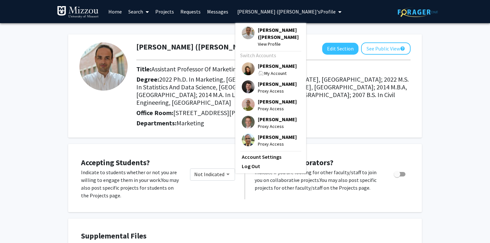
click at [273, 161] on link "Account Settings" at bounding box center [271, 157] width 58 height 8
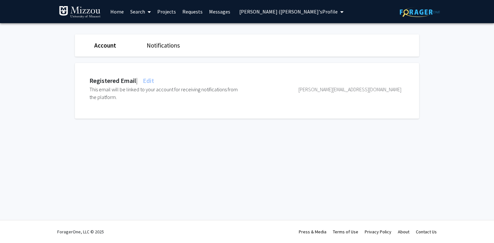
click at [153, 80] on span "Edit" at bounding box center [147, 80] width 13 height 8
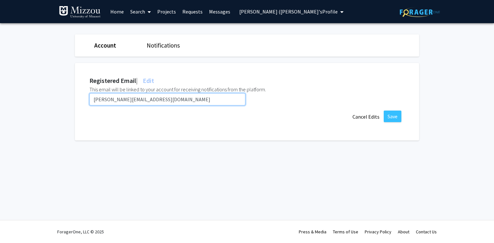
click at [162, 100] on input "[PERSON_NAME][EMAIL_ADDRESS][DOMAIN_NAME]" at bounding box center [167, 99] width 156 height 12
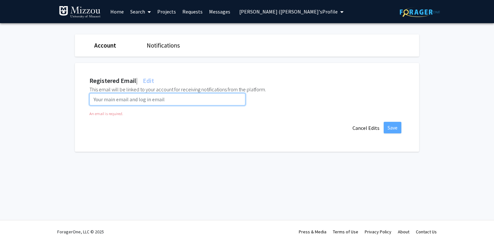
paste input "[EMAIL_ADDRESS][DOMAIN_NAME]"
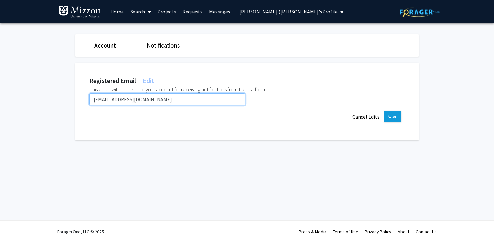
type input "[EMAIL_ADDRESS][DOMAIN_NAME]"
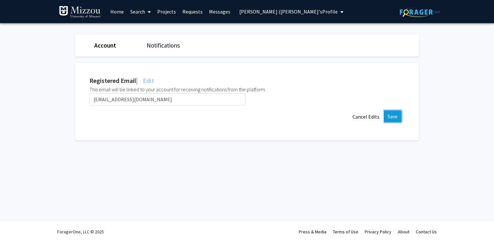
click at [391, 118] on button "Save" at bounding box center [392, 117] width 18 height 12
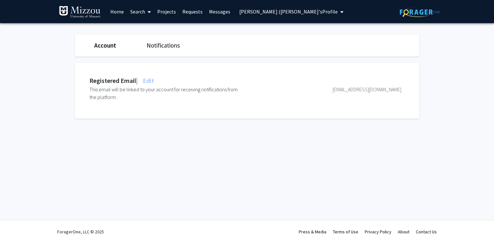
click at [287, 13] on span "[PERSON_NAME] ([PERSON_NAME]'s Profile" at bounding box center [288, 11] width 98 height 6
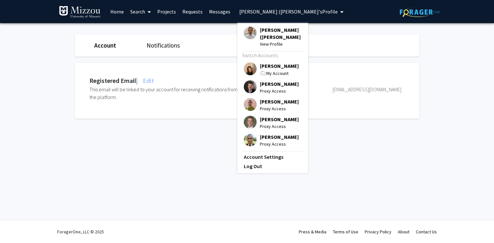
click at [279, 69] on span "[PERSON_NAME]" at bounding box center [279, 65] width 39 height 7
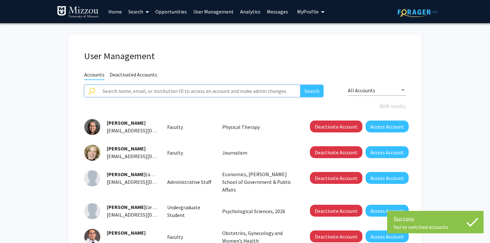
click at [209, 93] on input "text" at bounding box center [199, 91] width 201 height 12
type input "[PERSON_NAME]"
click at [300, 85] on button "Search" at bounding box center [311, 91] width 23 height 12
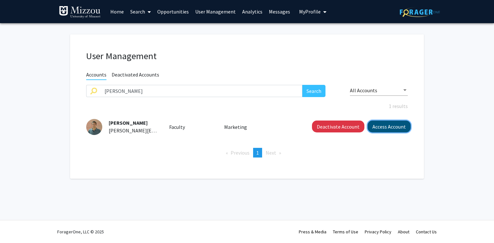
click at [375, 125] on button "Access Account" at bounding box center [388, 126] width 43 height 12
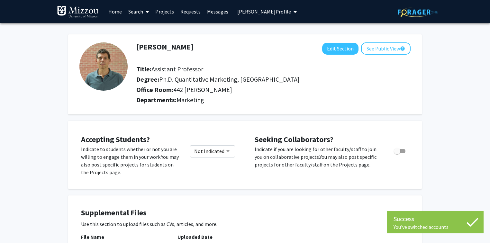
click at [243, 10] on span "[PERSON_NAME] Profile" at bounding box center [264, 11] width 54 height 6
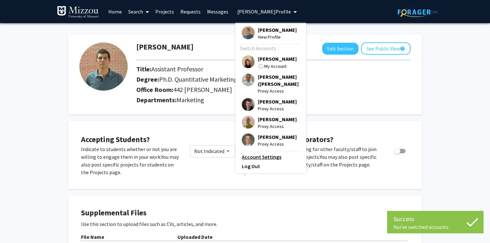
click at [256, 161] on link "Account Settings" at bounding box center [271, 157] width 58 height 8
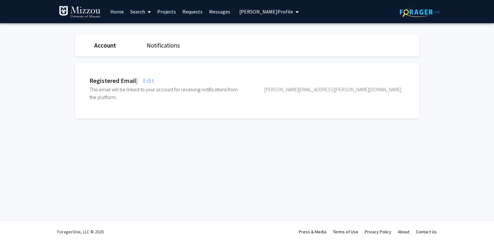
click at [154, 80] on span "Edit" at bounding box center [147, 80] width 13 height 8
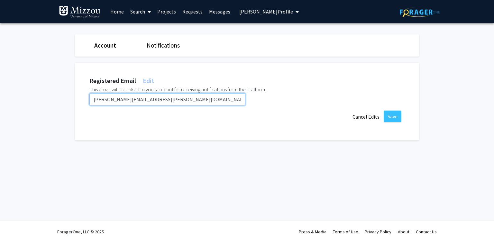
click at [175, 98] on input "[PERSON_NAME][EMAIL_ADDRESS][PERSON_NAME][DOMAIN_NAME]" at bounding box center [167, 99] width 156 height 12
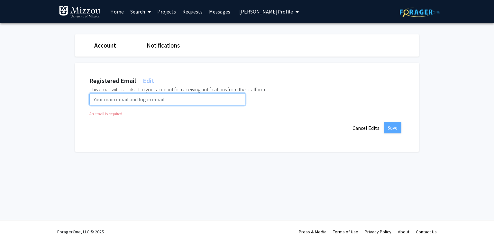
paste input "[EMAIL_ADDRESS][DOMAIN_NAME]"
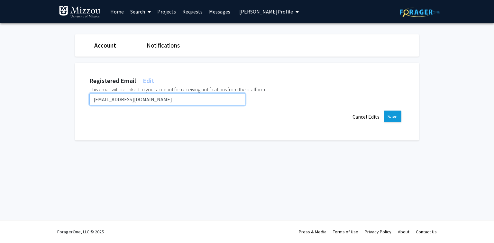
type input "[EMAIL_ADDRESS][DOMAIN_NAME]"
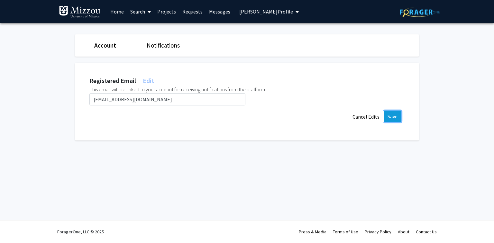
click at [392, 116] on button "Save" at bounding box center [392, 117] width 18 height 12
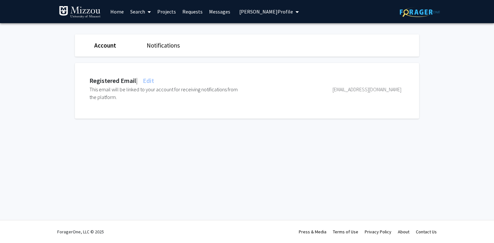
click at [284, 10] on span "[PERSON_NAME] Profile" at bounding box center [266, 11] width 54 height 6
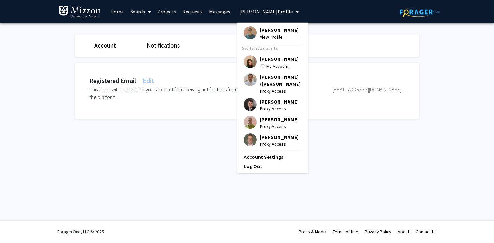
click at [280, 59] on span "[PERSON_NAME]" at bounding box center [279, 58] width 39 height 7
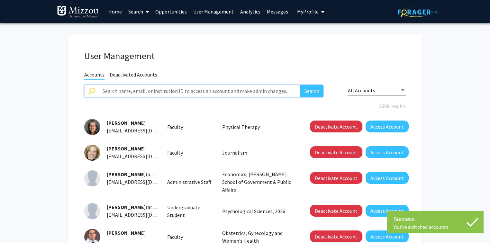
click at [242, 89] on input "text" at bounding box center [199, 91] width 201 height 12
paste input "jessicabendure"
type input "jessicabendure"
click at [300, 85] on button "Search" at bounding box center [311, 91] width 23 height 12
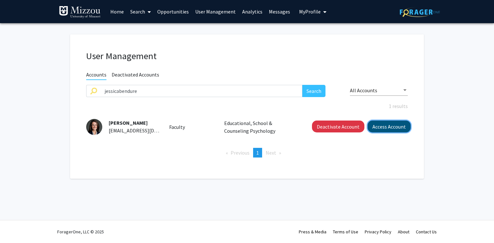
click at [382, 126] on button "Access Account" at bounding box center [388, 126] width 43 height 12
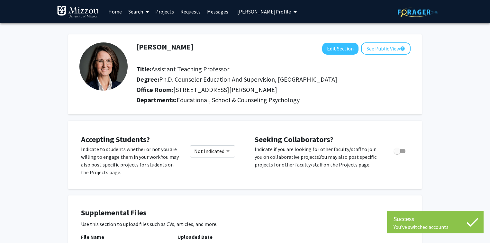
click at [276, 13] on span "[PERSON_NAME] Profile" at bounding box center [264, 11] width 54 height 6
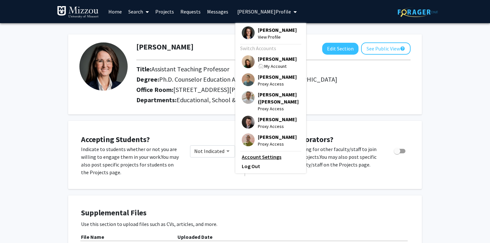
click at [270, 161] on link "Account Settings" at bounding box center [271, 157] width 58 height 8
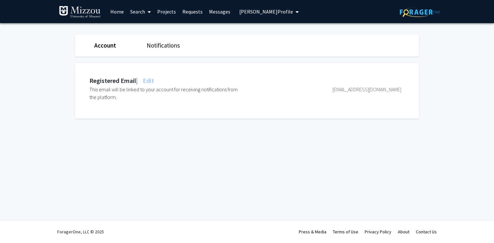
click at [153, 81] on span "Edit" at bounding box center [147, 80] width 13 height 8
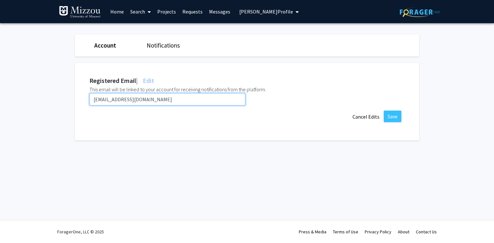
click at [163, 98] on input "[EMAIL_ADDRESS][DOMAIN_NAME]" at bounding box center [167, 99] width 156 height 12
click at [168, 96] on input "[EMAIL_ADDRESS][DOMAIN_NAME]" at bounding box center [167, 99] width 156 height 12
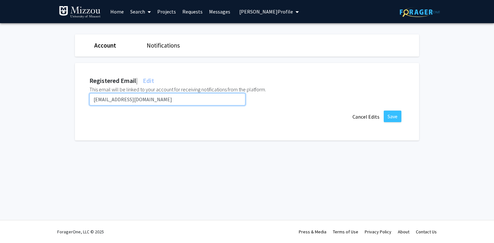
click at [168, 96] on input "[EMAIL_ADDRESS][DOMAIN_NAME]" at bounding box center [167, 99] width 156 height 12
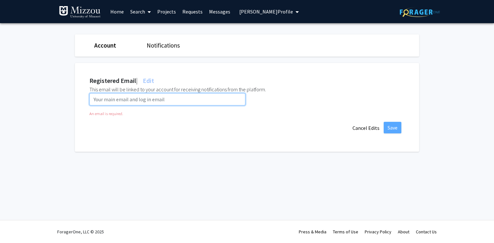
paste input "[EMAIL_ADDRESS][DOMAIN_NAME]"
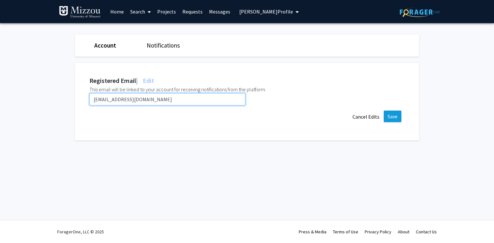
type input "[EMAIL_ADDRESS][DOMAIN_NAME]"
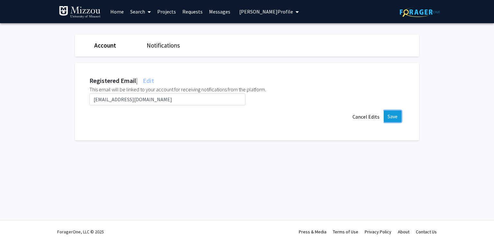
click at [387, 114] on button "Save" at bounding box center [392, 117] width 18 height 12
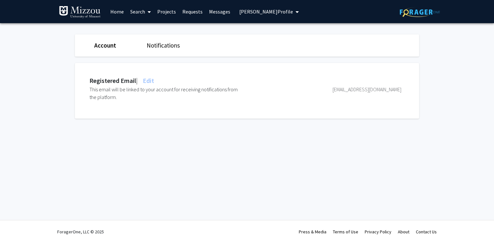
click at [282, 11] on span "[PERSON_NAME] Profile" at bounding box center [266, 11] width 54 height 6
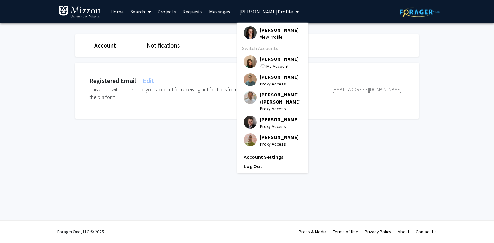
click at [272, 59] on span "[PERSON_NAME]" at bounding box center [279, 58] width 39 height 7
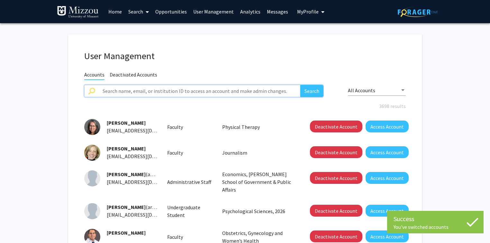
click at [231, 91] on input "text" at bounding box center [199, 91] width 201 height 12
type input "nrbrass"
click at [300, 85] on button "Search" at bounding box center [311, 91] width 23 height 12
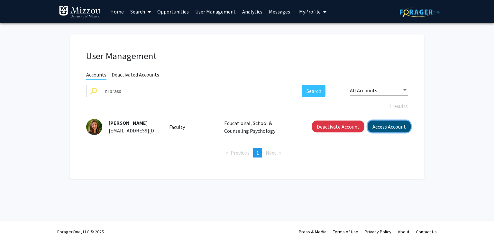
click at [374, 128] on button "Access Account" at bounding box center [388, 126] width 43 height 12
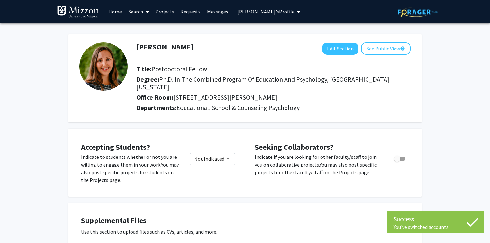
click at [260, 13] on span "[PERSON_NAME]'s Profile" at bounding box center [265, 11] width 57 height 6
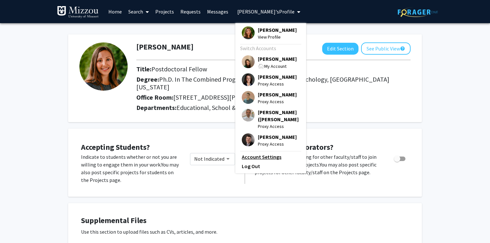
click at [268, 161] on link "Account Settings" at bounding box center [271, 157] width 58 height 8
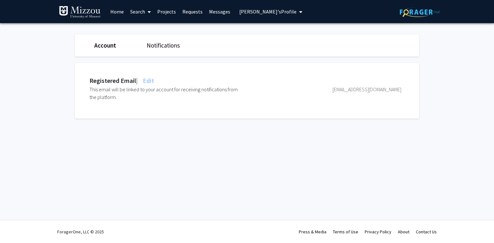
click at [151, 81] on span "Edit" at bounding box center [147, 80] width 13 height 8
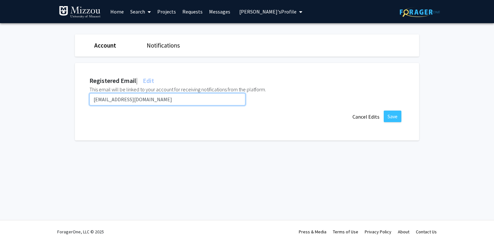
click at [153, 99] on input "[EMAIL_ADDRESS][DOMAIN_NAME]" at bounding box center [167, 99] width 156 height 12
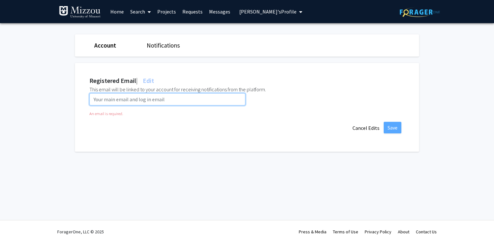
paste input "[EMAIL_ADDRESS][DOMAIN_NAME]"
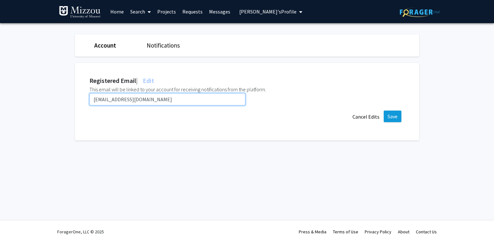
type input "[EMAIL_ADDRESS][DOMAIN_NAME]"
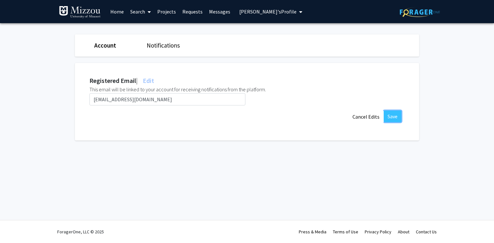
click at [391, 113] on button "Save" at bounding box center [392, 117] width 18 height 12
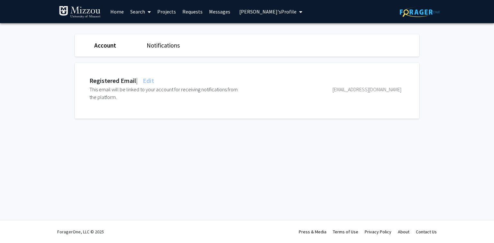
click at [262, 14] on span "[PERSON_NAME]'s Profile" at bounding box center [267, 11] width 57 height 6
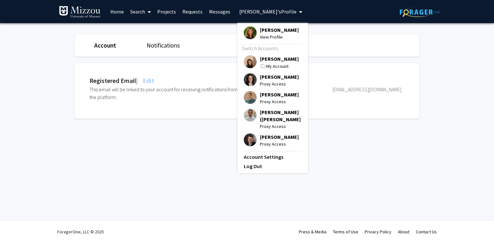
click at [277, 60] on span "[PERSON_NAME]" at bounding box center [279, 58] width 39 height 7
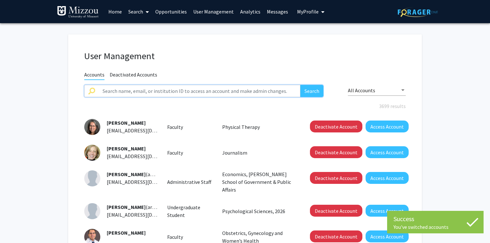
click at [179, 92] on input "text" at bounding box center [199, 91] width 201 height 12
paste input "jkilday"
type input "jkilday"
click at [300, 85] on button "Search" at bounding box center [311, 91] width 23 height 12
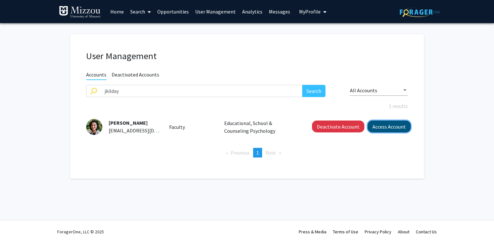
click at [374, 123] on button "Access Account" at bounding box center [388, 126] width 43 height 12
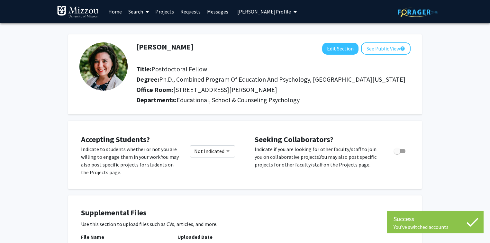
click at [245, 11] on span "[PERSON_NAME] Profile" at bounding box center [264, 11] width 54 height 6
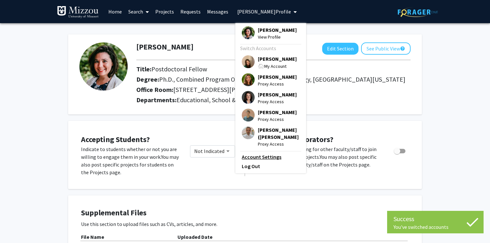
click at [258, 161] on link "Account Settings" at bounding box center [271, 157] width 58 height 8
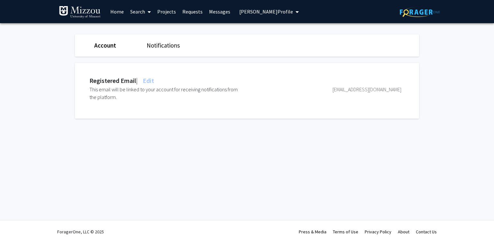
click at [154, 80] on span "Edit" at bounding box center [147, 80] width 13 height 8
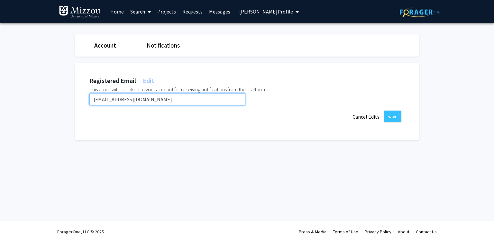
click at [153, 100] on input "[EMAIL_ADDRESS][DOMAIN_NAME]" at bounding box center [167, 99] width 156 height 12
click at [152, 100] on input "[EMAIL_ADDRESS][DOMAIN_NAME]" at bounding box center [167, 99] width 156 height 12
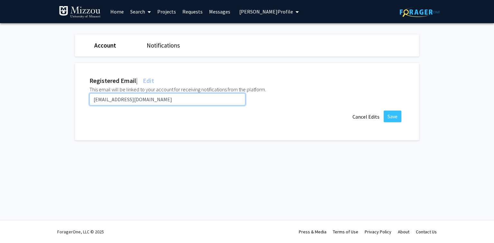
click at [152, 100] on input "[EMAIL_ADDRESS][DOMAIN_NAME]" at bounding box center [167, 99] width 156 height 12
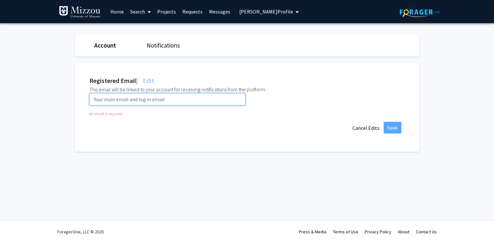
paste input "[EMAIL_ADDRESS][DOMAIN_NAME]"
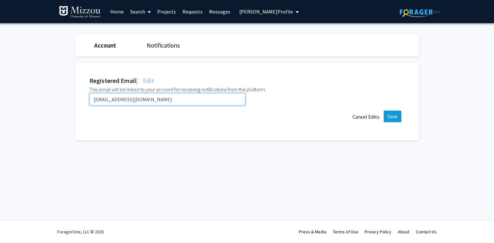
type input "[EMAIL_ADDRESS][DOMAIN_NAME]"
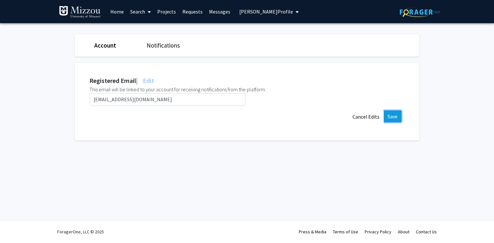
click at [391, 115] on button "Save" at bounding box center [392, 117] width 18 height 12
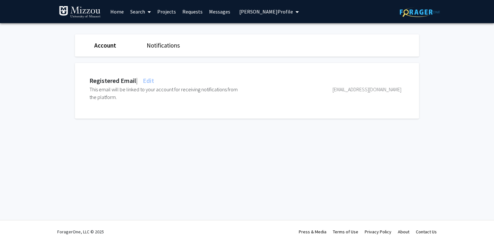
click at [273, 12] on span "[PERSON_NAME] Profile" at bounding box center [266, 11] width 54 height 6
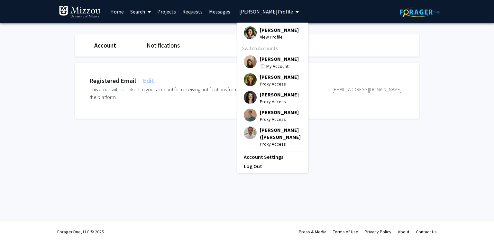
click at [275, 58] on span "[PERSON_NAME]" at bounding box center [279, 58] width 39 height 7
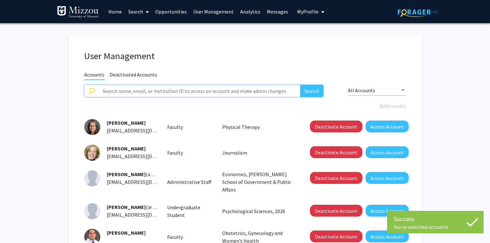
click at [231, 91] on input "text" at bounding box center [199, 91] width 201 height 12
paste input "gsullivan"
type input "gsullivan"
click at [300, 85] on button "Search" at bounding box center [311, 91] width 23 height 12
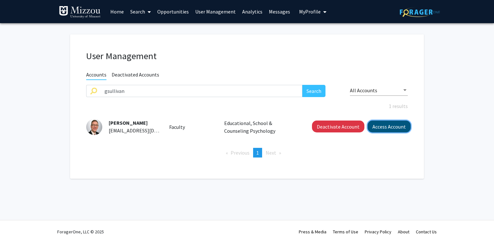
click at [399, 124] on button "Access Account" at bounding box center [388, 126] width 43 height 12
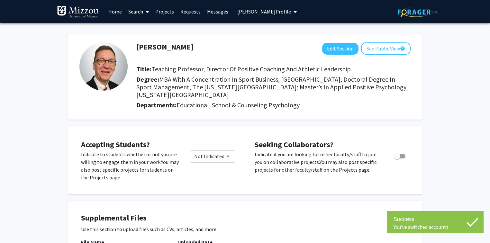
click at [275, 13] on span "[PERSON_NAME] Profile" at bounding box center [264, 11] width 54 height 6
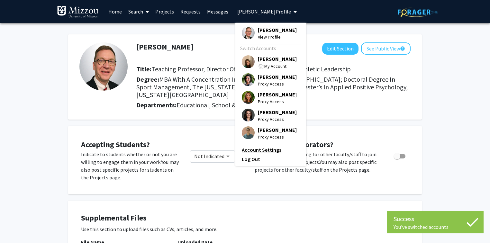
click at [271, 152] on link "Account Settings" at bounding box center [271, 150] width 58 height 8
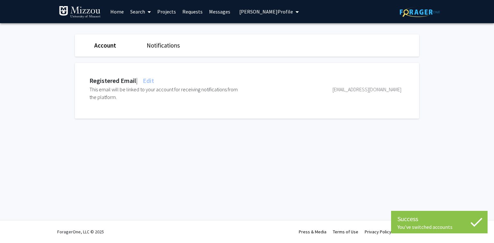
click at [151, 80] on span "Edit" at bounding box center [147, 80] width 13 height 8
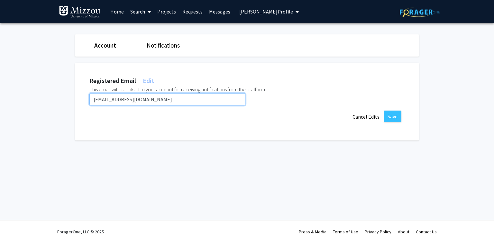
click at [146, 100] on input "[EMAIL_ADDRESS][DOMAIN_NAME]" at bounding box center [167, 99] width 156 height 12
click at [146, 99] on input "[EMAIL_ADDRESS][DOMAIN_NAME]" at bounding box center [167, 99] width 156 height 12
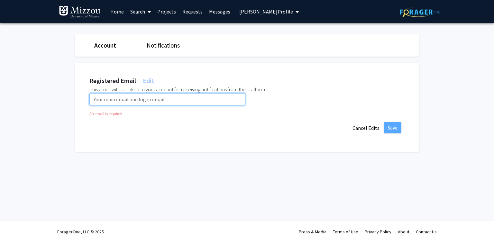
paste input "[EMAIL_ADDRESS][DOMAIN_NAME]"
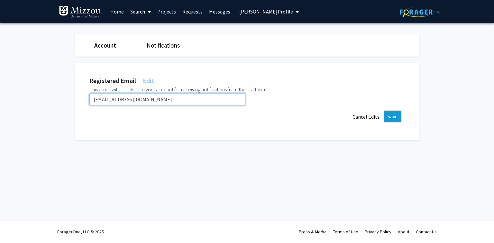
type input "[EMAIL_ADDRESS][DOMAIN_NAME]"
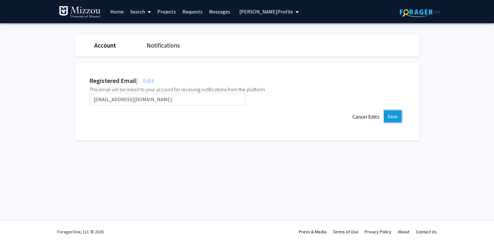
click at [390, 115] on button "Save" at bounding box center [392, 117] width 18 height 12
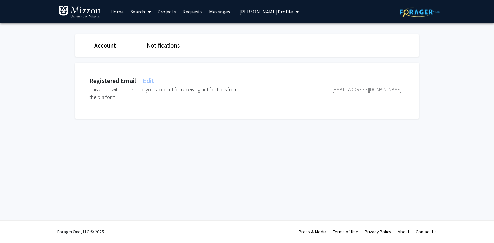
click at [285, 13] on span "[PERSON_NAME] Profile" at bounding box center [266, 11] width 54 height 6
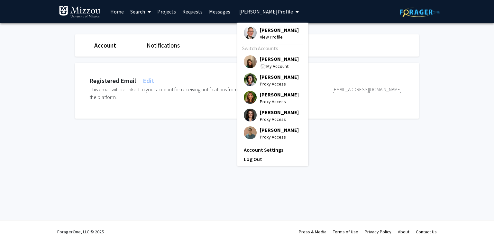
click at [280, 59] on span "[PERSON_NAME]" at bounding box center [279, 58] width 39 height 7
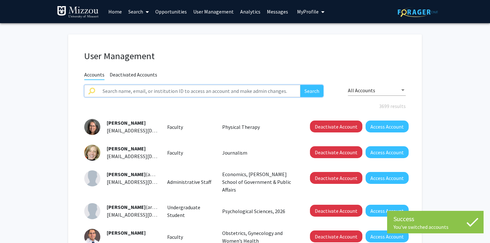
click at [250, 93] on input "text" at bounding box center [199, 91] width 201 height 12
paste input "hyerimcho"
type input "hyerimcho"
click at [300, 85] on button "Search" at bounding box center [311, 91] width 23 height 12
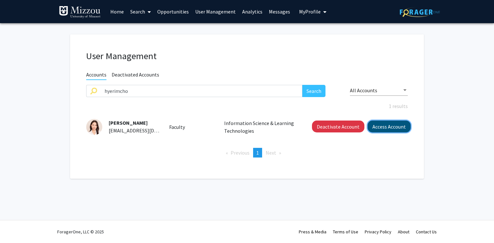
click at [380, 127] on button "Access Account" at bounding box center [388, 126] width 43 height 12
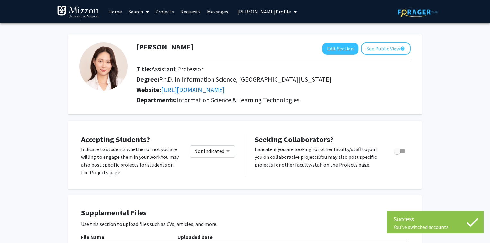
click at [242, 13] on span "[PERSON_NAME] Profile" at bounding box center [264, 11] width 54 height 6
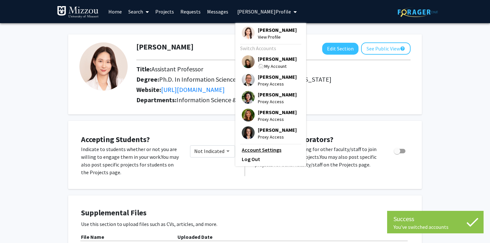
click at [257, 150] on link "Account Settings" at bounding box center [271, 150] width 58 height 8
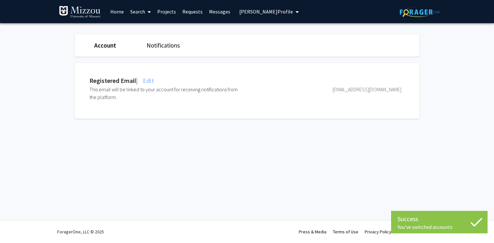
click at [151, 81] on span "Edit" at bounding box center [147, 80] width 13 height 8
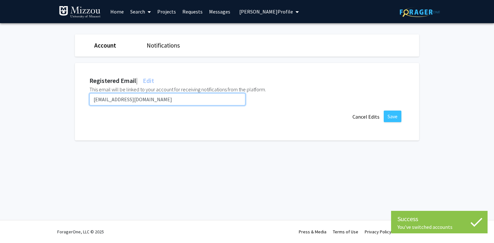
click at [152, 100] on input "[EMAIL_ADDRESS][DOMAIN_NAME]" at bounding box center [167, 99] width 156 height 12
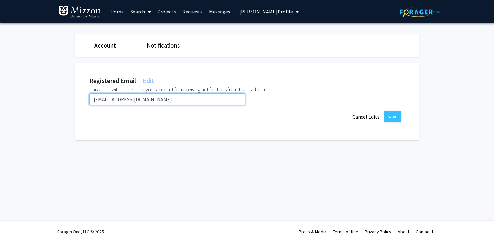
click at [152, 100] on input "[EMAIL_ADDRESS][DOMAIN_NAME]" at bounding box center [167, 99] width 156 height 12
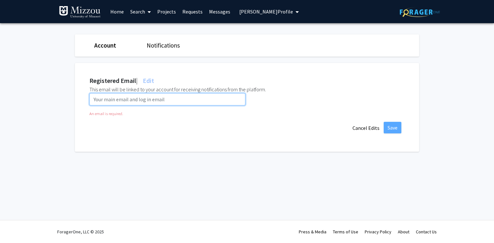
paste input "[EMAIL_ADDRESS][DOMAIN_NAME]"
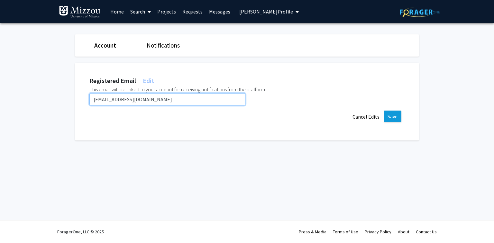
type input "[EMAIL_ADDRESS][DOMAIN_NAME]"
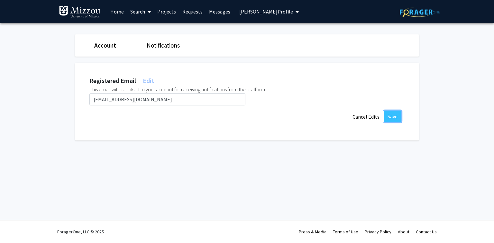
click at [392, 116] on button "Save" at bounding box center [392, 117] width 18 height 12
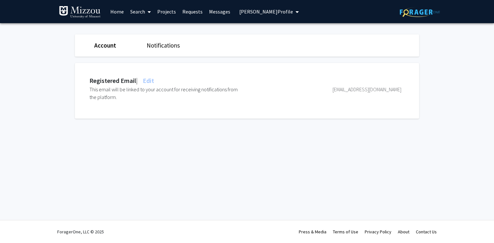
click at [257, 13] on span "[PERSON_NAME] Profile" at bounding box center [266, 11] width 54 height 6
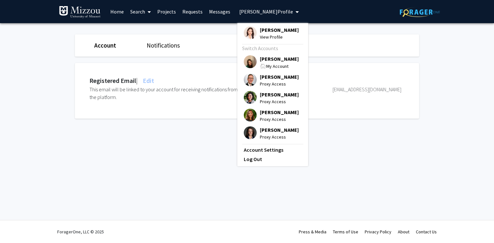
click at [262, 59] on span "[PERSON_NAME]" at bounding box center [279, 58] width 39 height 7
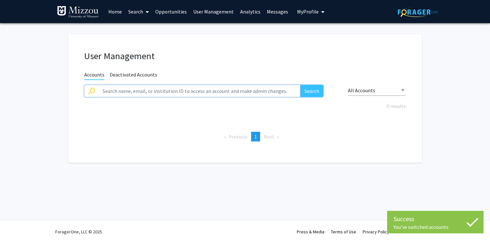
click at [231, 91] on input "text" at bounding box center [199, 91] width 201 height 12
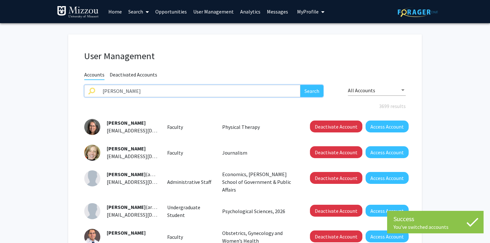
type input "[PERSON_NAME]"
click at [300, 85] on button "Search" at bounding box center [311, 91] width 23 height 12
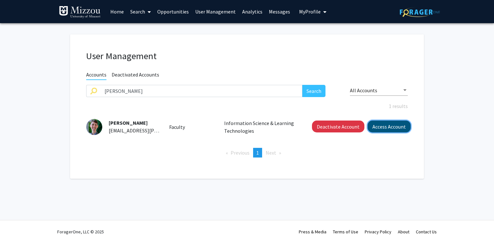
click at [384, 129] on button "Access Account" at bounding box center [388, 126] width 43 height 12
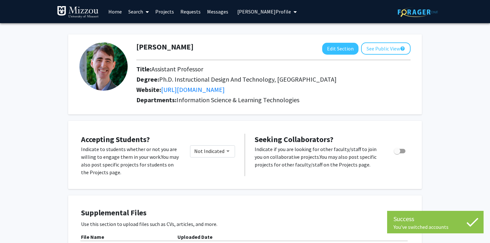
click at [241, 12] on span "[PERSON_NAME] Profile" at bounding box center [264, 11] width 54 height 6
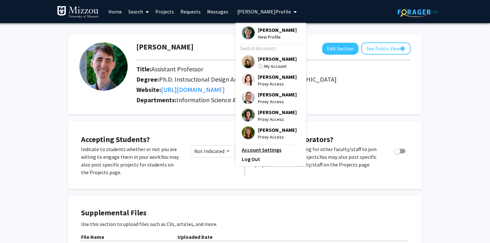
click at [262, 152] on link "Account Settings" at bounding box center [271, 150] width 58 height 8
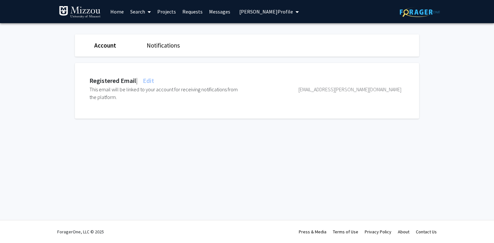
click at [149, 82] on span "Edit" at bounding box center [147, 80] width 13 height 8
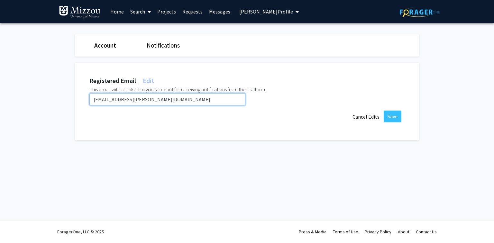
click at [145, 101] on input "[EMAIL_ADDRESS][PERSON_NAME][DOMAIN_NAME]" at bounding box center [167, 99] width 156 height 12
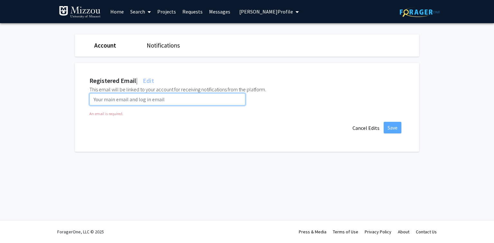
paste input "[EMAIL_ADDRESS][DOMAIN_NAME]"
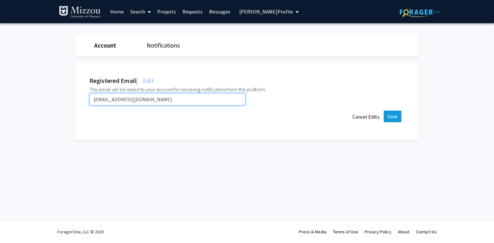
type input "[EMAIL_ADDRESS][DOMAIN_NAME]"
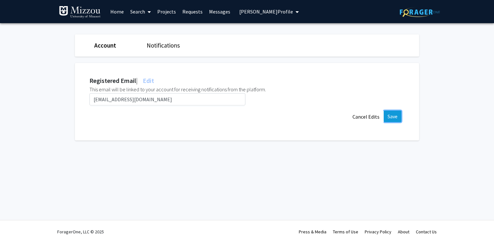
click at [393, 114] on button "Save" at bounding box center [392, 117] width 18 height 12
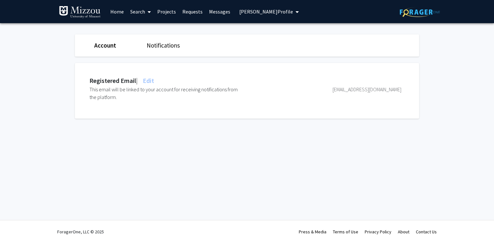
click at [250, 14] on span "[PERSON_NAME] Profile" at bounding box center [266, 11] width 54 height 6
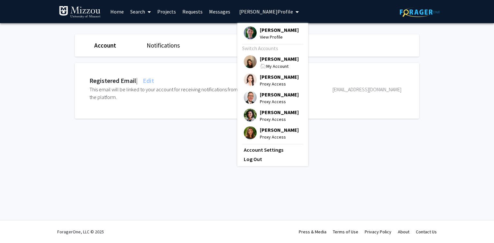
click at [261, 59] on span "[PERSON_NAME]" at bounding box center [279, 58] width 39 height 7
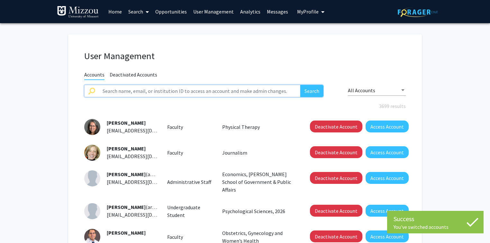
click at [234, 90] on input "text" at bounding box center [199, 91] width 201 height 12
paste input "rmarra"
type input "rmarra"
click at [300, 85] on button "Search" at bounding box center [311, 91] width 23 height 12
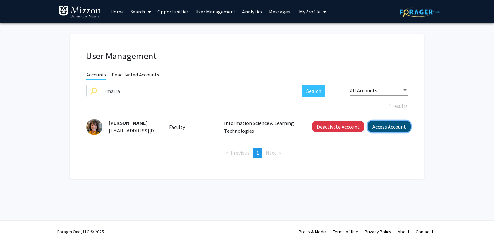
click at [382, 125] on button "Access Account" at bounding box center [388, 126] width 43 height 12
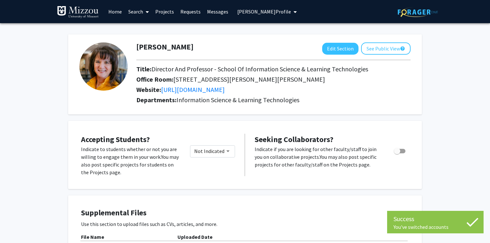
click at [258, 13] on span "[PERSON_NAME] Profile" at bounding box center [264, 11] width 54 height 6
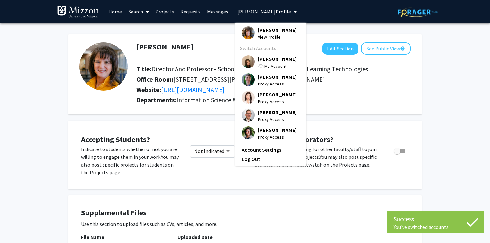
click at [267, 153] on link "Account Settings" at bounding box center [271, 150] width 58 height 8
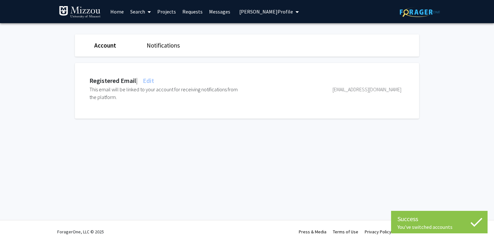
click at [154, 80] on span "Edit" at bounding box center [147, 80] width 13 height 8
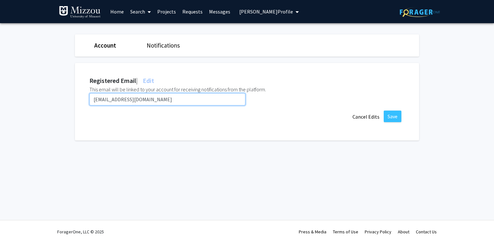
click at [153, 100] on input "[EMAIL_ADDRESS][DOMAIN_NAME]" at bounding box center [167, 99] width 156 height 12
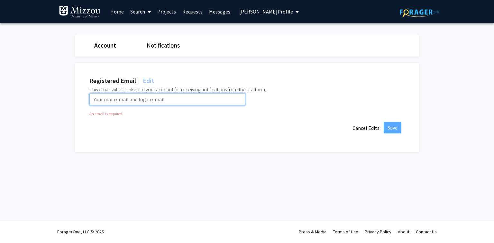
paste input "[EMAIL_ADDRESS][DOMAIN_NAME]"
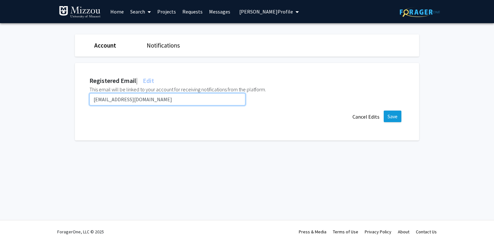
type input "[EMAIL_ADDRESS][DOMAIN_NAME]"
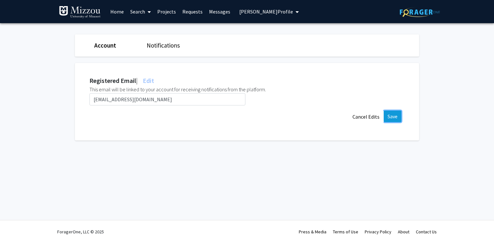
click at [391, 119] on button "Save" at bounding box center [392, 117] width 18 height 12
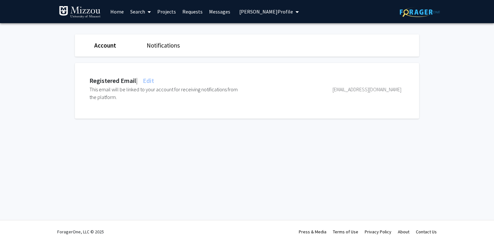
click at [265, 11] on span "[PERSON_NAME] Profile" at bounding box center [266, 11] width 54 height 6
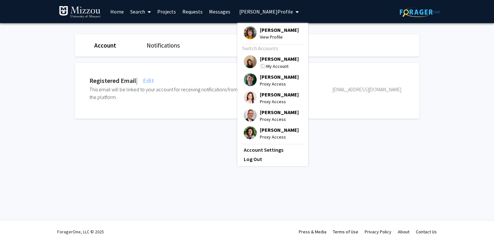
click at [278, 59] on span "[PERSON_NAME]" at bounding box center [279, 58] width 39 height 7
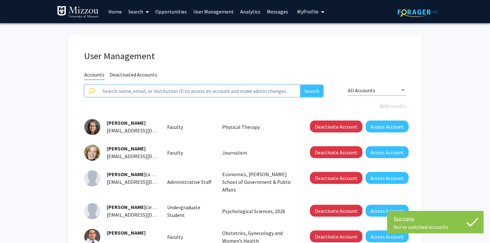
click at [163, 94] on input "text" at bounding box center [199, 91] width 201 height 12
paste input "wenyishang"
type input "wenyishang"
click at [300, 85] on button "Search" at bounding box center [311, 91] width 23 height 12
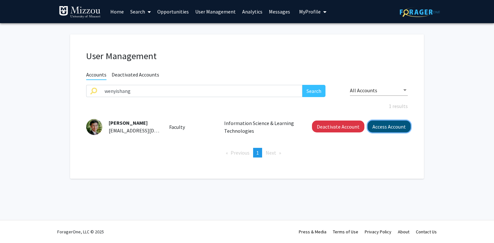
click at [377, 127] on button "Access Account" at bounding box center [388, 126] width 43 height 12
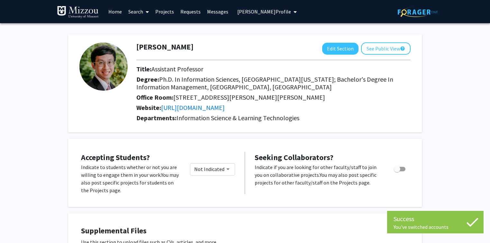
click at [269, 13] on span "[PERSON_NAME] Profile" at bounding box center [264, 11] width 54 height 6
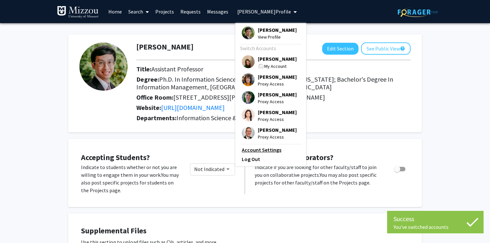
click at [263, 153] on link "Account Settings" at bounding box center [271, 150] width 58 height 8
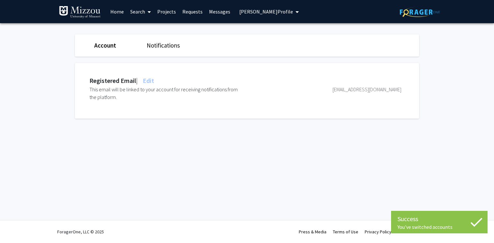
click at [153, 80] on span "Edit" at bounding box center [147, 80] width 13 height 8
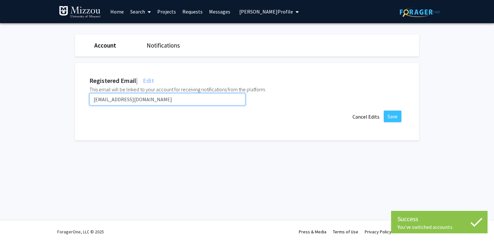
click at [156, 97] on input "[EMAIL_ADDRESS][DOMAIN_NAME]" at bounding box center [167, 99] width 156 height 12
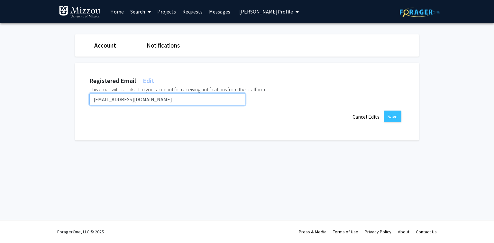
click at [156, 97] on input "[EMAIL_ADDRESS][DOMAIN_NAME]" at bounding box center [167, 99] width 156 height 12
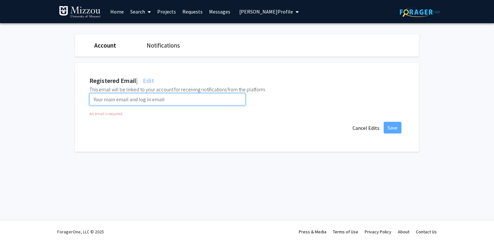
paste input "[EMAIL_ADDRESS][DOMAIN_NAME]"
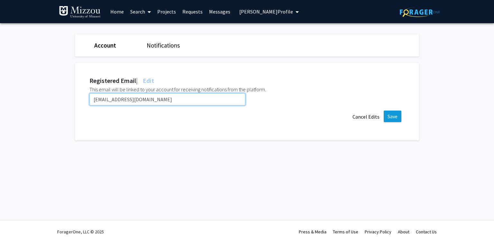
type input "[EMAIL_ADDRESS][DOMAIN_NAME]"
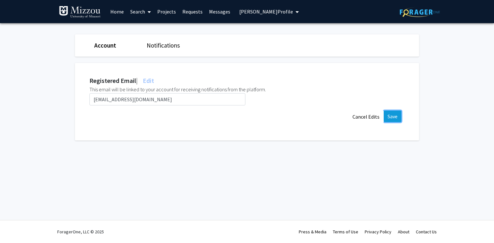
click at [392, 117] on button "Save" at bounding box center [392, 117] width 18 height 12
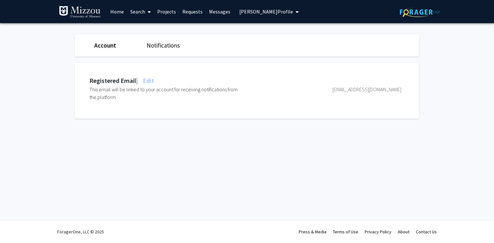
click at [245, 12] on span "[PERSON_NAME] Profile" at bounding box center [266, 11] width 54 height 6
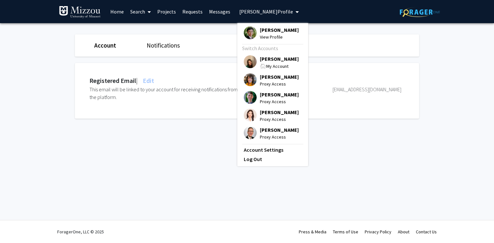
click at [264, 59] on span "[PERSON_NAME]" at bounding box center [279, 58] width 39 height 7
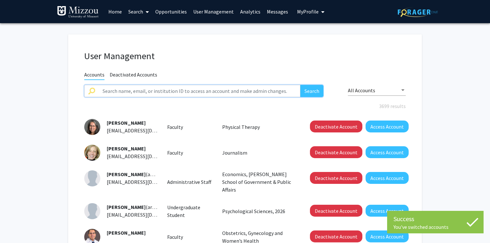
click at [194, 93] on input "text" at bounding box center [199, 91] width 201 height 12
paste input "facklera"
type input "facklera"
click at [300, 85] on button "Search" at bounding box center [311, 91] width 23 height 12
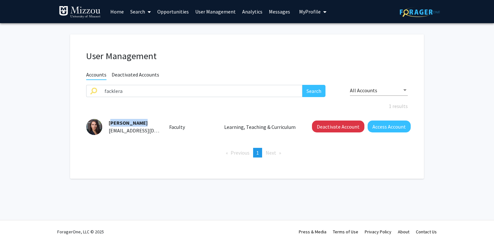
drag, startPoint x: 139, startPoint y: 122, endPoint x: 109, endPoint y: 122, distance: 29.6
click at [109, 122] on div "[PERSON_NAME] [EMAIL_ADDRESS][DOMAIN_NAME]" at bounding box center [130, 126] width 57 height 15
copy span "[PERSON_NAME]"
click at [375, 126] on button "Access Account" at bounding box center [388, 126] width 43 height 12
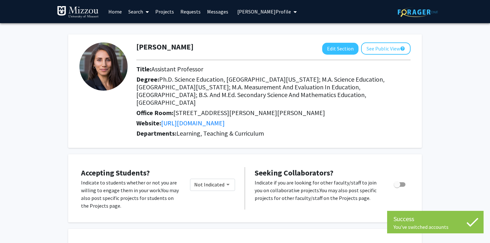
click at [265, 13] on span "[PERSON_NAME] Profile" at bounding box center [264, 11] width 54 height 6
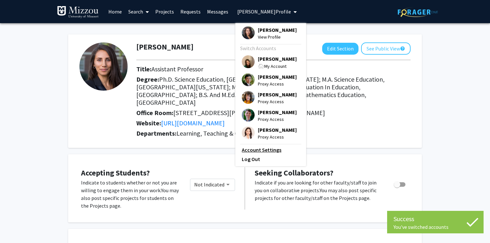
click at [266, 152] on link "Account Settings" at bounding box center [271, 150] width 58 height 8
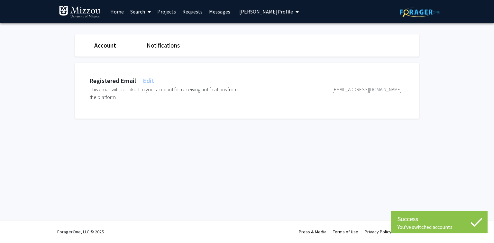
click at [148, 82] on span "Edit" at bounding box center [147, 80] width 13 height 8
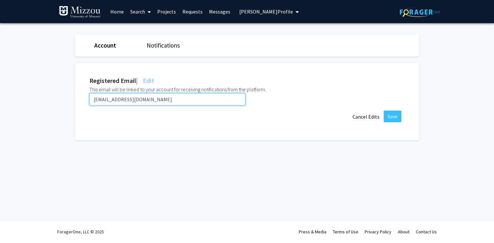
click at [145, 100] on input "[EMAIL_ADDRESS][DOMAIN_NAME]" at bounding box center [167, 99] width 156 height 12
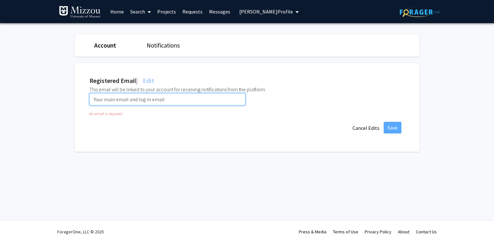
paste input "[EMAIL_ADDRESS][DOMAIN_NAME]"
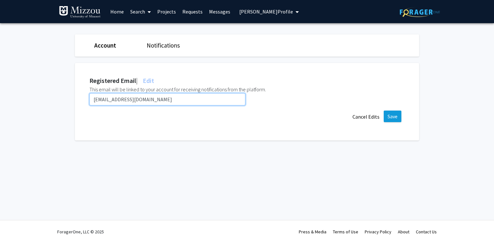
type input "[EMAIL_ADDRESS][DOMAIN_NAME]"
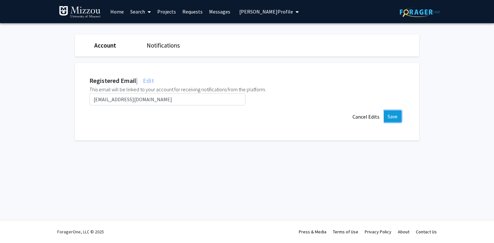
click at [391, 117] on button "Save" at bounding box center [392, 117] width 18 height 12
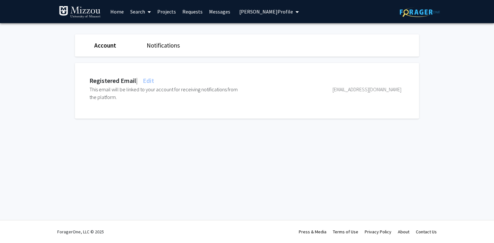
click at [275, 13] on span "[PERSON_NAME] Profile" at bounding box center [266, 11] width 54 height 6
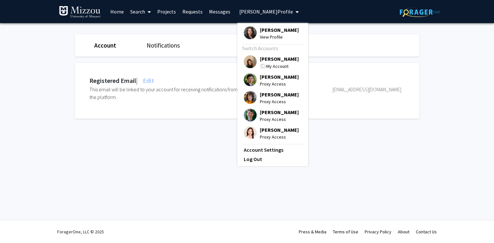
click at [272, 58] on span "[PERSON_NAME]" at bounding box center [279, 58] width 39 height 7
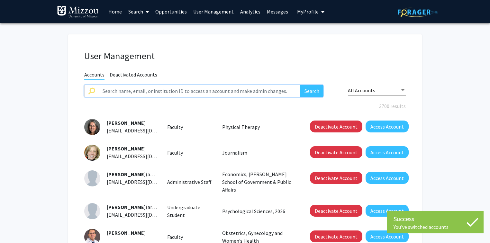
click at [208, 91] on input "text" at bounding box center [199, 91] width 201 height 12
paste input "lindahelmick"
type input "lindahelmick"
click at [300, 85] on button "Search" at bounding box center [311, 91] width 23 height 12
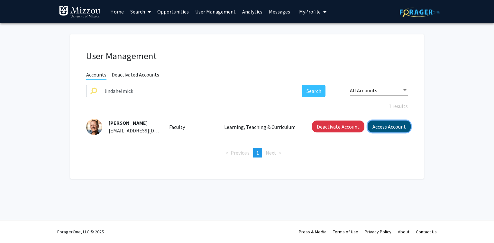
click at [389, 128] on button "Access Account" at bounding box center [388, 126] width 43 height 12
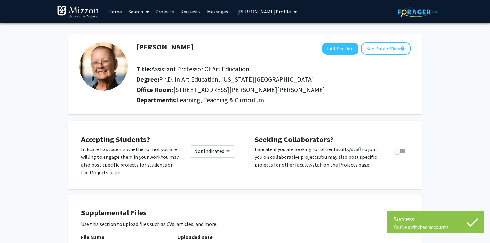
click at [239, 12] on span "[PERSON_NAME] Profile" at bounding box center [264, 11] width 54 height 6
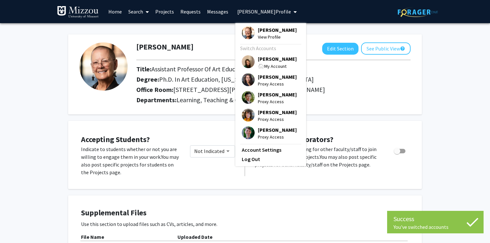
click at [263, 151] on link "Account Settings" at bounding box center [271, 150] width 58 height 8
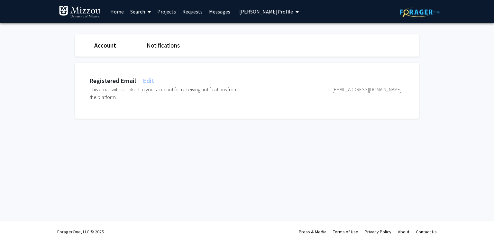
click at [154, 81] on span "Edit" at bounding box center [147, 80] width 13 height 8
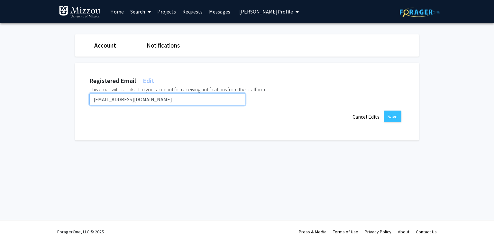
click at [160, 99] on input "[EMAIL_ADDRESS][DOMAIN_NAME]" at bounding box center [167, 99] width 156 height 12
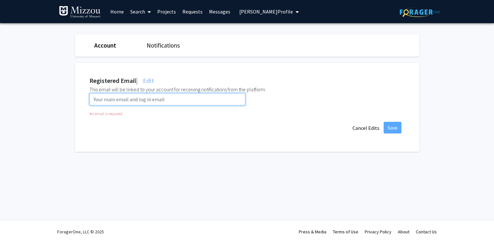
paste input "[EMAIL_ADDRESS][DOMAIN_NAME]"
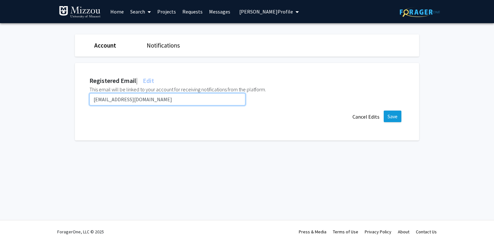
type input "[EMAIL_ADDRESS][DOMAIN_NAME]"
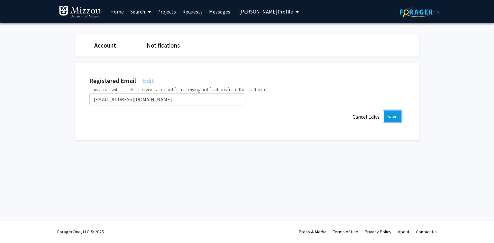
click at [391, 116] on button "Save" at bounding box center [392, 117] width 18 height 12
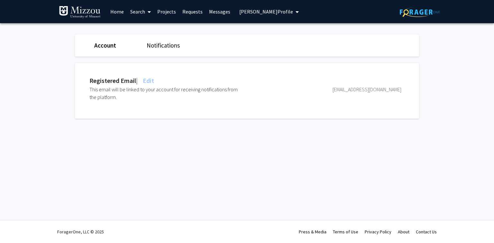
click at [280, 13] on span "[PERSON_NAME] Profile" at bounding box center [266, 11] width 54 height 6
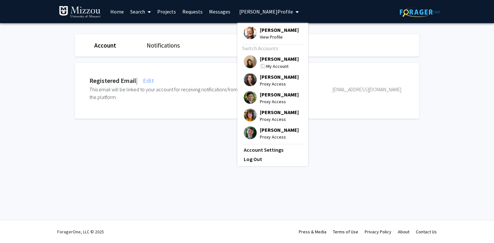
click at [278, 59] on span "[PERSON_NAME]" at bounding box center [279, 58] width 39 height 7
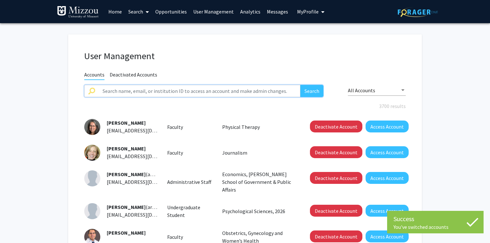
click at [206, 89] on input "text" at bounding box center [199, 91] width 201 height 12
paste input "yejikim"
type input "yejikim"
click at [300, 85] on button "Search" at bounding box center [311, 91] width 23 height 12
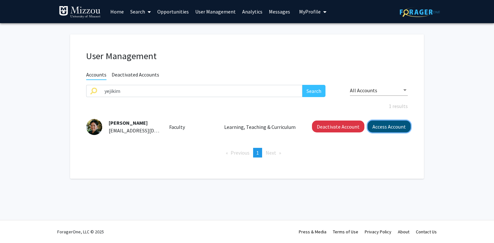
click at [377, 127] on button "Access Account" at bounding box center [388, 126] width 43 height 12
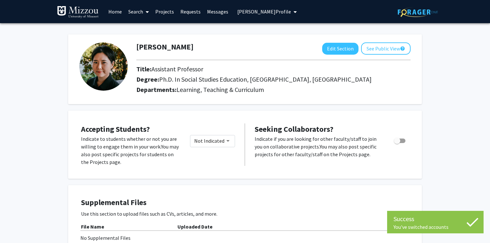
click at [238, 12] on span "[PERSON_NAME] Profile" at bounding box center [264, 11] width 54 height 6
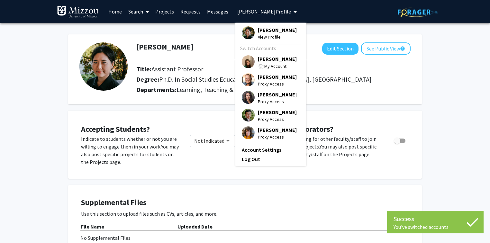
click at [248, 150] on link "Account Settings" at bounding box center [271, 150] width 58 height 8
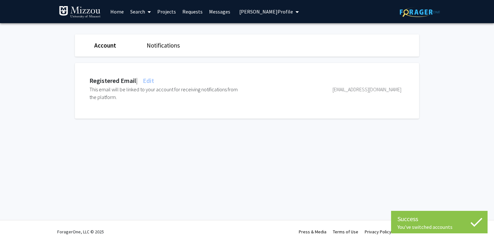
click at [154, 80] on span "Edit" at bounding box center [147, 80] width 13 height 8
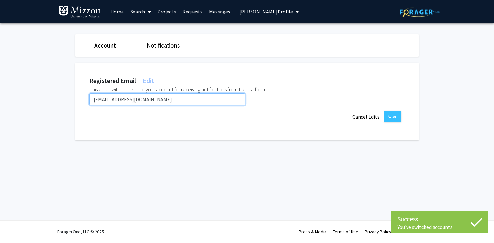
click at [150, 102] on input "[EMAIL_ADDRESS][DOMAIN_NAME]" at bounding box center [167, 99] width 156 height 12
click at [149, 102] on input "[EMAIL_ADDRESS][DOMAIN_NAME]" at bounding box center [167, 99] width 156 height 12
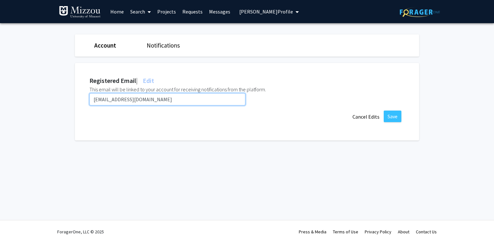
click at [149, 102] on input "[EMAIL_ADDRESS][DOMAIN_NAME]" at bounding box center [167, 99] width 156 height 12
click at [150, 99] on input "[EMAIL_ADDRESS][DOMAIN_NAME]" at bounding box center [167, 99] width 156 height 12
click at [149, 99] on input "[EMAIL_ADDRESS][DOMAIN_NAME]" at bounding box center [167, 99] width 156 height 12
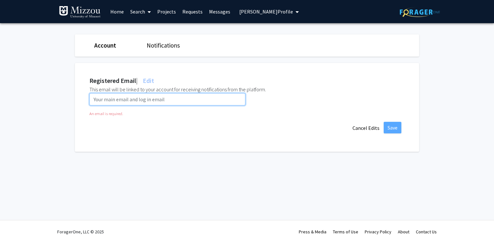
paste input "[EMAIL_ADDRESS][DOMAIN_NAME]"
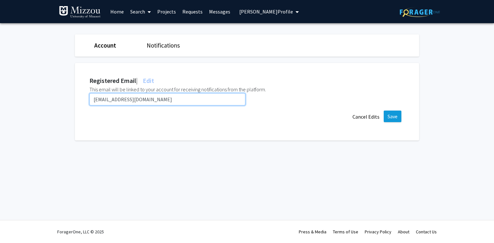
type input "[EMAIL_ADDRESS][DOMAIN_NAME]"
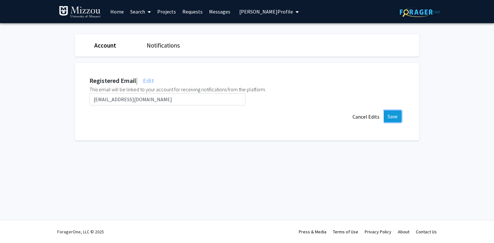
click at [393, 118] on button "Save" at bounding box center [392, 117] width 18 height 12
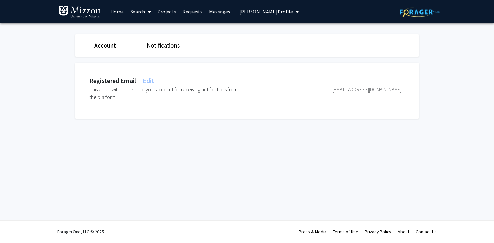
click at [269, 12] on span "[PERSON_NAME] Profile" at bounding box center [266, 11] width 54 height 6
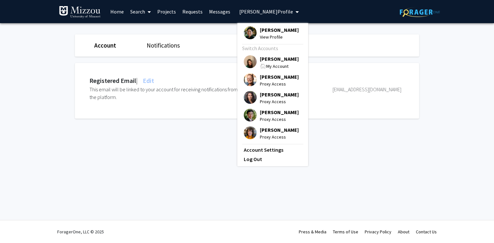
click at [280, 59] on span "[PERSON_NAME]" at bounding box center [279, 58] width 39 height 7
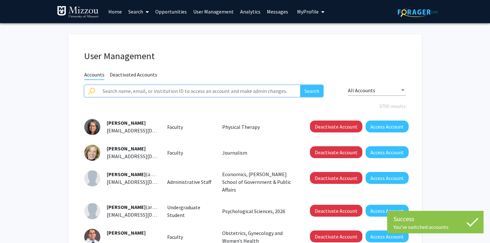
click at [272, 92] on input "text" at bounding box center [199, 91] width 201 height 12
paste input "kruepre"
type input "kruepre"
click at [300, 85] on button "Search" at bounding box center [311, 91] width 23 height 12
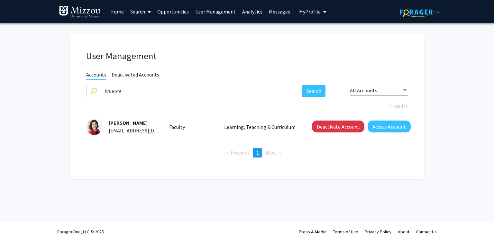
click at [200, 57] on h1 "User Management" at bounding box center [246, 55] width 321 height 11
click at [388, 126] on button "Access Account" at bounding box center [388, 126] width 43 height 12
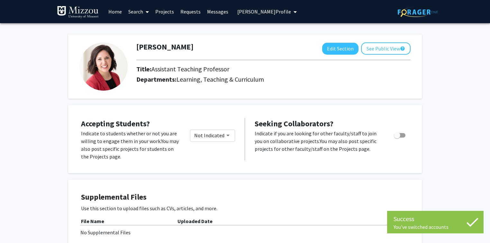
click at [265, 12] on span "[PERSON_NAME] Profile" at bounding box center [264, 11] width 54 height 6
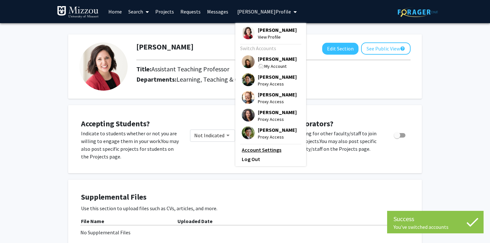
click at [269, 154] on link "Account Settings" at bounding box center [271, 150] width 58 height 8
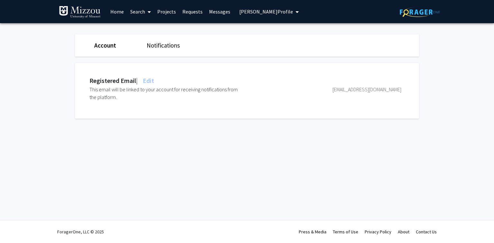
click at [151, 82] on span "Edit" at bounding box center [147, 80] width 13 height 8
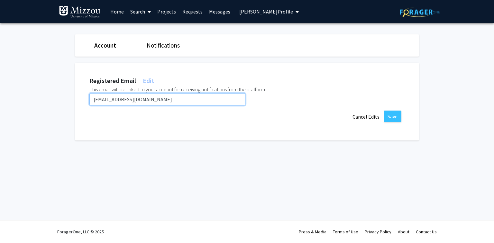
click at [150, 100] on input "[EMAIL_ADDRESS][DOMAIN_NAME]" at bounding box center [167, 99] width 156 height 12
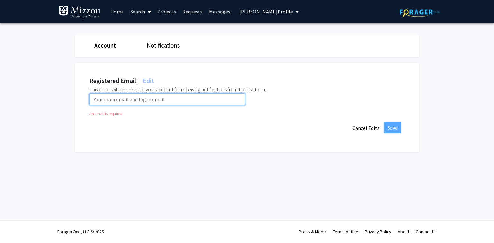
paste input "[EMAIL_ADDRESS][DOMAIN_NAME]"
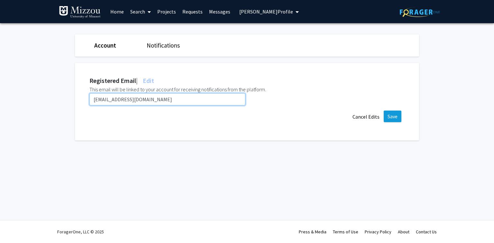
type input "[EMAIL_ADDRESS][DOMAIN_NAME]"
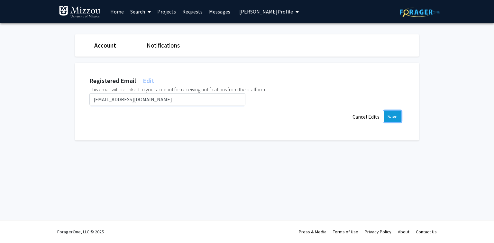
click at [389, 115] on button "Save" at bounding box center [392, 117] width 18 height 12
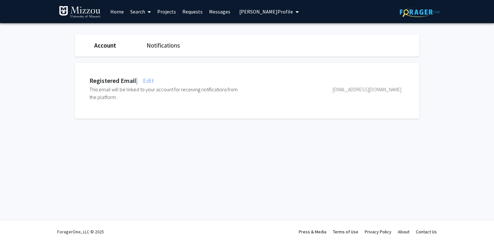
click at [152, 82] on span "Edit" at bounding box center [147, 80] width 13 height 8
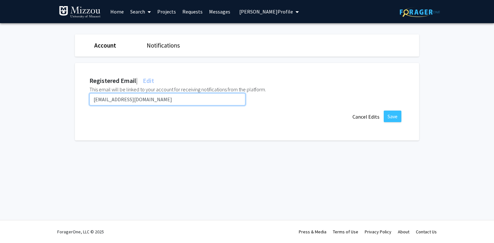
click at [144, 100] on input "[EMAIL_ADDRESS][DOMAIN_NAME]" at bounding box center [167, 99] width 156 height 12
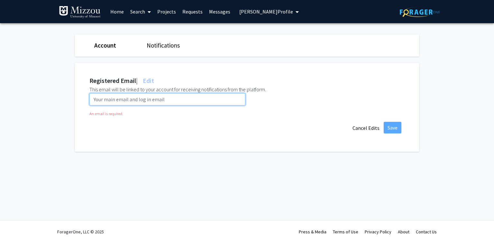
paste input "[EMAIL_ADDRESS][US_STATE][DOMAIN_NAME]"
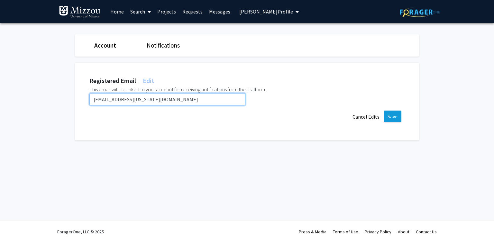
type input "[EMAIL_ADDRESS][US_STATE][DOMAIN_NAME]"
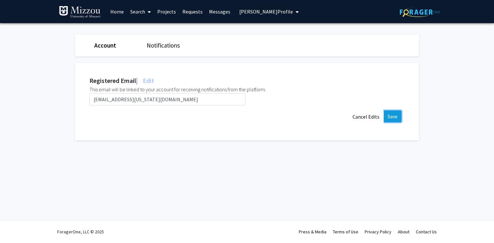
click at [388, 116] on button "Save" at bounding box center [392, 117] width 18 height 12
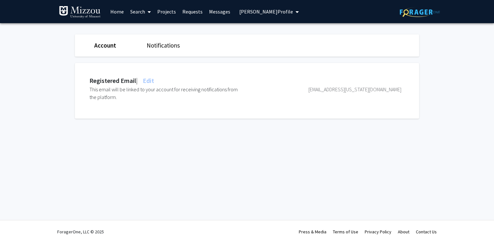
click at [250, 11] on span "[PERSON_NAME] Profile" at bounding box center [266, 11] width 54 height 6
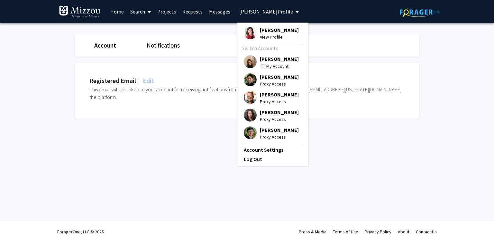
click at [263, 62] on span "[PERSON_NAME]" at bounding box center [279, 58] width 39 height 7
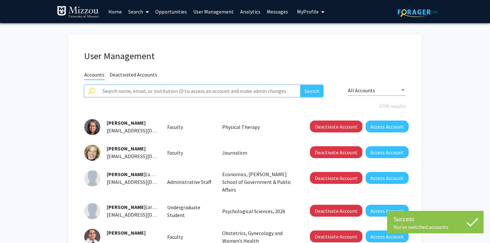
drag, startPoint x: 212, startPoint y: 91, endPoint x: 208, endPoint y: 93, distance: 4.1
click at [212, 92] on input "text" at bounding box center [199, 91] width 201 height 12
paste input "tlacroix"
type input "tlacroix"
click at [300, 85] on button "Search" at bounding box center [311, 91] width 23 height 12
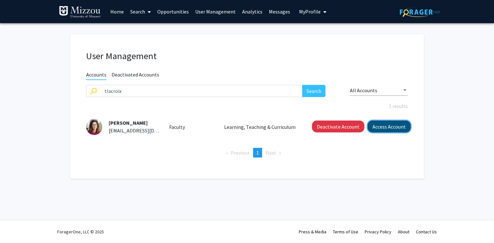
click at [374, 129] on button "Access Account" at bounding box center [388, 126] width 43 height 12
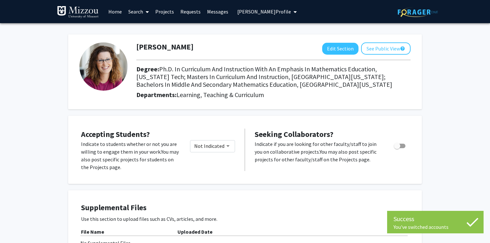
click at [279, 15] on button "[PERSON_NAME] Profile" at bounding box center [266, 11] width 63 height 23
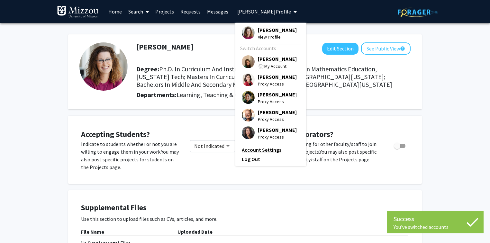
click at [263, 154] on link "Account Settings" at bounding box center [271, 150] width 58 height 8
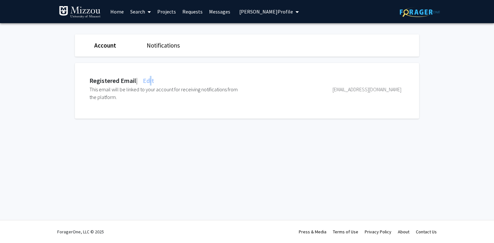
click at [154, 81] on span "Edit" at bounding box center [147, 80] width 13 height 8
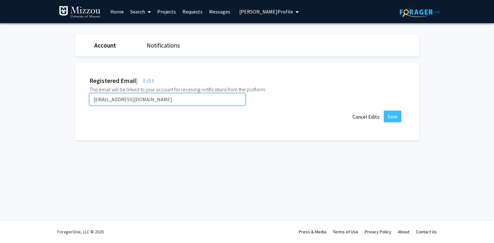
click at [152, 99] on input "[EMAIL_ADDRESS][DOMAIN_NAME]" at bounding box center [167, 99] width 156 height 12
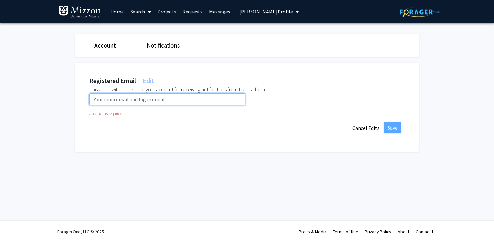
paste input "[EMAIL_ADDRESS][DOMAIN_NAME]"
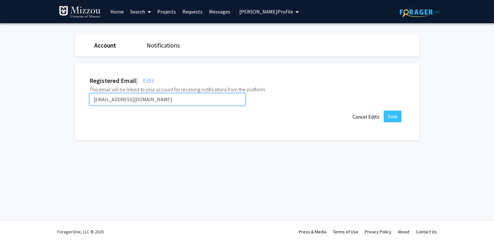
type input "[EMAIL_ADDRESS][DOMAIN_NAME]"
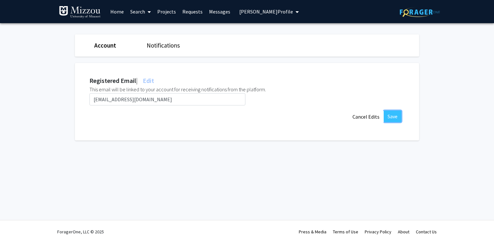
click at [393, 113] on button "Save" at bounding box center [392, 117] width 18 height 12
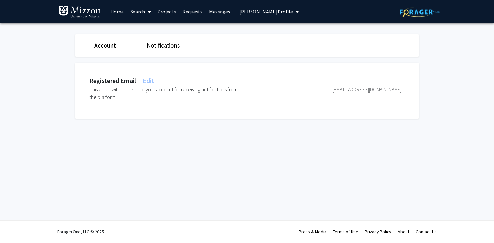
click at [254, 12] on span "[PERSON_NAME] Profile" at bounding box center [266, 11] width 54 height 6
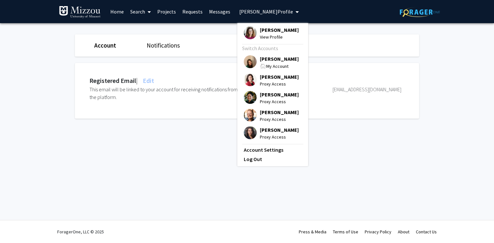
click at [274, 58] on span "[PERSON_NAME]" at bounding box center [279, 58] width 39 height 7
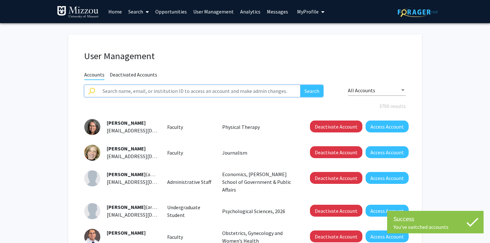
click at [227, 93] on input "text" at bounding box center [199, 91] width 201 height 12
type input "poors"
click at [300, 85] on button "Search" at bounding box center [311, 91] width 23 height 12
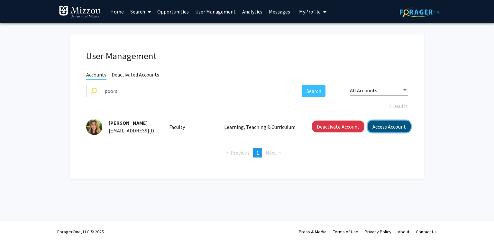
click at [376, 129] on button "Access Account" at bounding box center [388, 126] width 43 height 12
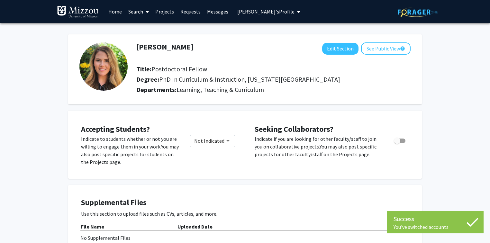
click at [266, 15] on button "[PERSON_NAME]'s Profile" at bounding box center [268, 11] width 67 height 23
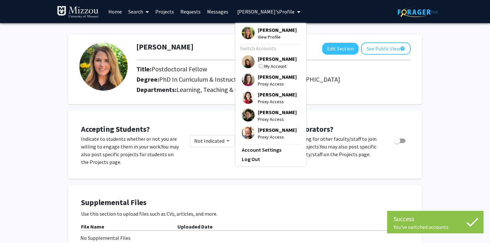
click at [269, 154] on link "Account Settings" at bounding box center [271, 150] width 58 height 8
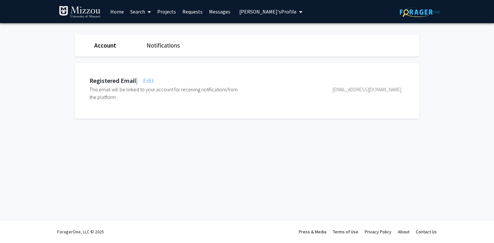
click at [150, 81] on span "Edit" at bounding box center [147, 80] width 13 height 8
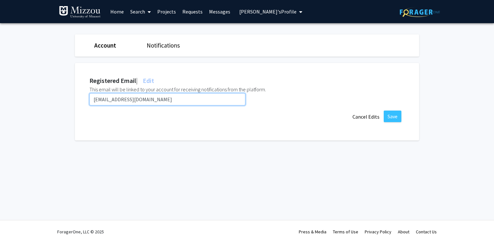
click at [150, 99] on input "[EMAIL_ADDRESS][DOMAIN_NAME]" at bounding box center [167, 99] width 156 height 12
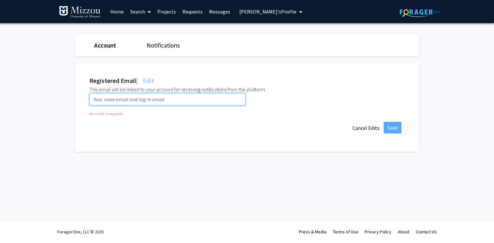
paste input "[EMAIL_ADDRESS][DOMAIN_NAME]"
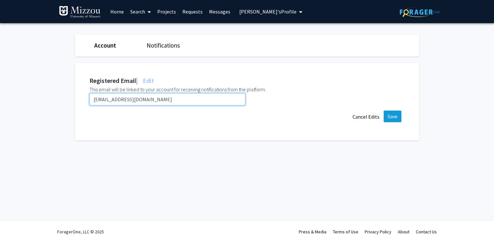
type input "[EMAIL_ADDRESS][DOMAIN_NAME]"
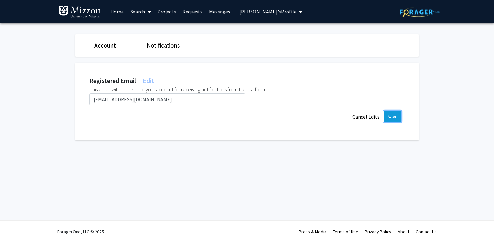
click at [392, 118] on button "Save" at bounding box center [392, 117] width 18 height 12
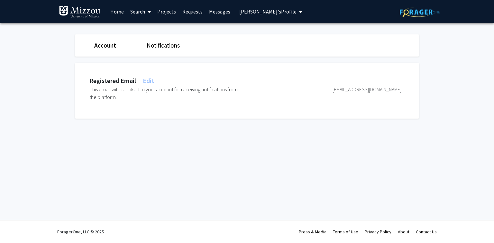
click at [272, 13] on span "[PERSON_NAME]'s Profile" at bounding box center [267, 11] width 57 height 6
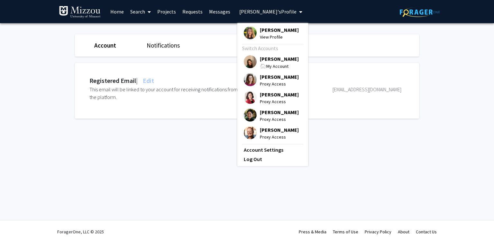
click at [283, 57] on span "[PERSON_NAME]" at bounding box center [279, 58] width 39 height 7
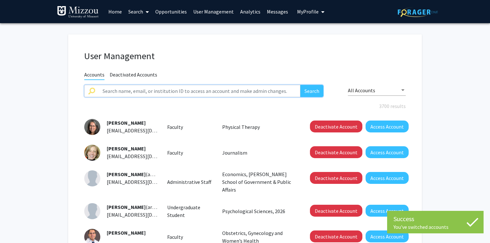
click at [222, 91] on input "text" at bounding box center [199, 91] width 201 height 12
paste input "[PERSON_NAME].[PERSON_NAME]"
type input "[PERSON_NAME].[PERSON_NAME]"
click at [300, 85] on button "Search" at bounding box center [311, 91] width 23 height 12
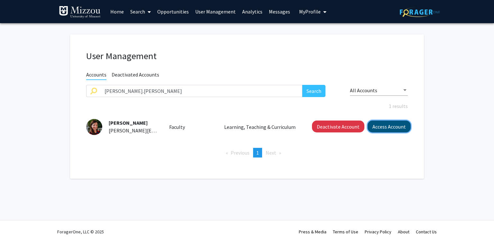
click at [390, 128] on button "Access Account" at bounding box center [388, 126] width 43 height 12
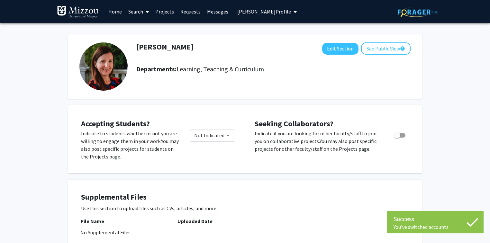
click at [261, 13] on span "[PERSON_NAME] Profile" at bounding box center [264, 11] width 54 height 6
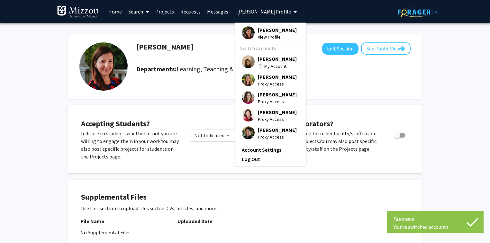
click at [263, 154] on link "Account Settings" at bounding box center [271, 150] width 58 height 8
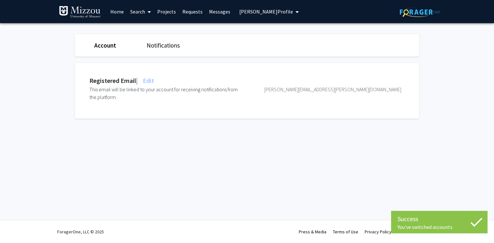
click at [151, 78] on span "Edit" at bounding box center [147, 80] width 13 height 8
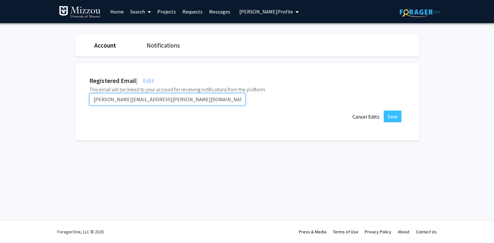
click at [173, 99] on input "[PERSON_NAME][EMAIL_ADDRESS][PERSON_NAME][DOMAIN_NAME]" at bounding box center [167, 99] width 156 height 12
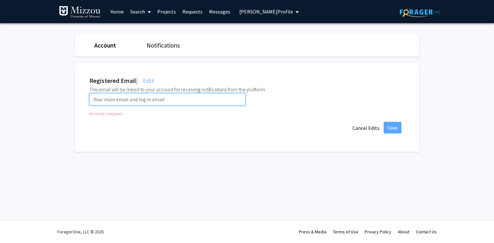
paste input "[EMAIL_ADDRESS][DOMAIN_NAME]"
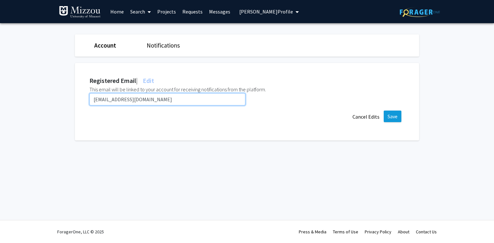
type input "[EMAIL_ADDRESS][DOMAIN_NAME]"
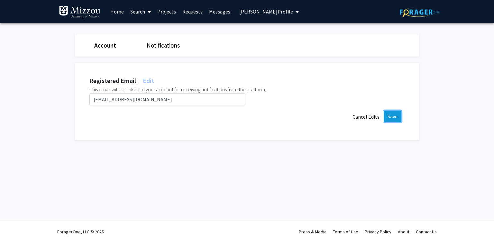
click at [396, 118] on button "Save" at bounding box center [392, 117] width 18 height 12
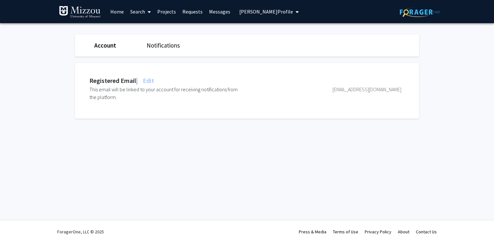
click at [274, 13] on span "[PERSON_NAME] Profile" at bounding box center [266, 11] width 54 height 6
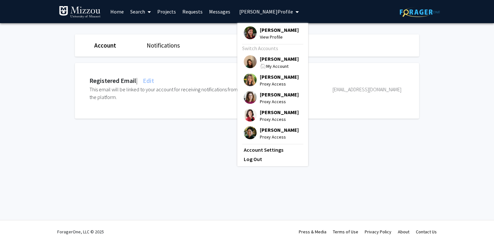
click at [270, 33] on span "[PERSON_NAME]" at bounding box center [279, 29] width 39 height 7
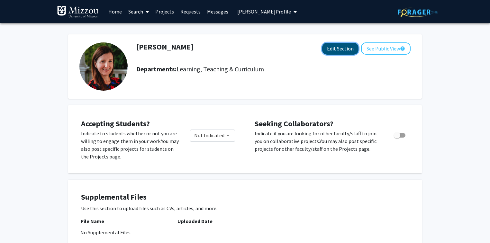
click at [333, 46] on button "Edit Section" at bounding box center [340, 49] width 36 height 12
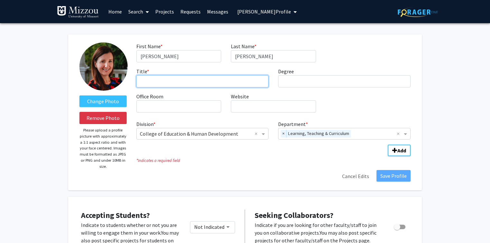
click at [241, 82] on input "Title * required" at bounding box center [202, 81] width 132 height 12
type input "Assistant Teaching Professor"
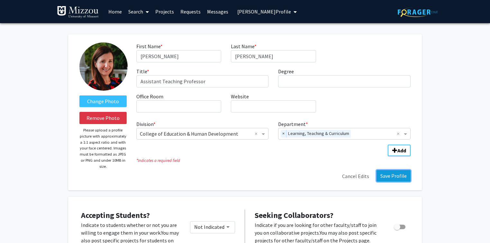
click at [391, 180] on button "Save Profile" at bounding box center [393, 176] width 34 height 12
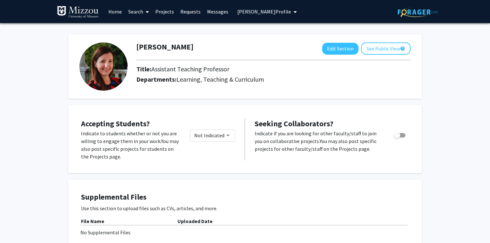
click at [258, 13] on span "[PERSON_NAME] Profile" at bounding box center [264, 11] width 54 height 6
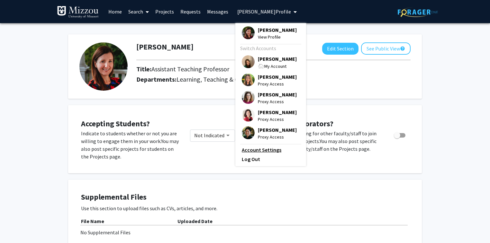
click at [266, 154] on link "Account Settings" at bounding box center [271, 150] width 58 height 8
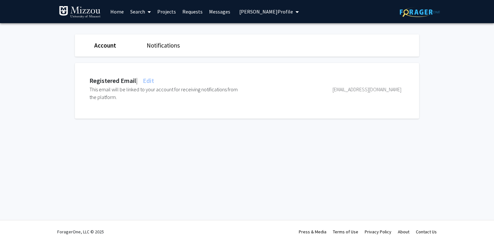
click at [241, 14] on span "[PERSON_NAME] Profile" at bounding box center [266, 11] width 54 height 6
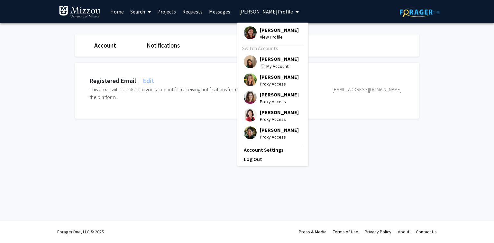
click at [263, 62] on span "[PERSON_NAME]" at bounding box center [279, 58] width 39 height 7
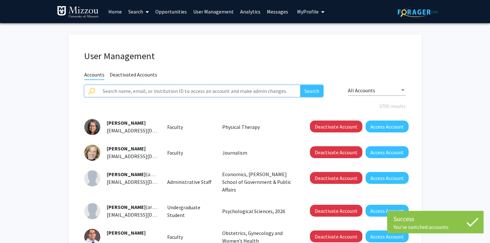
click at [221, 91] on input "text" at bounding box center [199, 91] width 201 height 12
paste input "ansmith"
type input "ansmith"
click at [300, 85] on button "Search" at bounding box center [311, 91] width 23 height 12
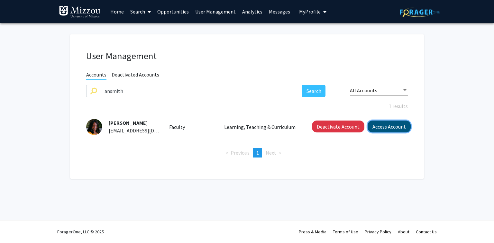
click at [379, 127] on button "Access Account" at bounding box center [388, 126] width 43 height 12
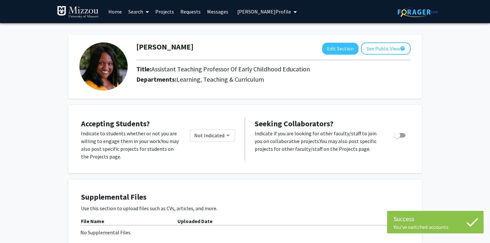
click at [251, 13] on span "[PERSON_NAME] Profile" at bounding box center [264, 11] width 54 height 6
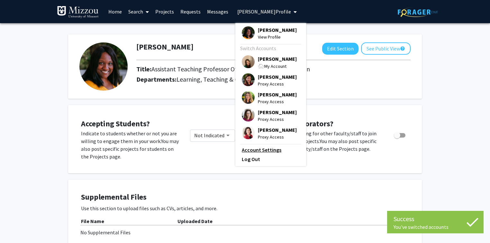
click at [268, 154] on link "Account Settings" at bounding box center [271, 150] width 58 height 8
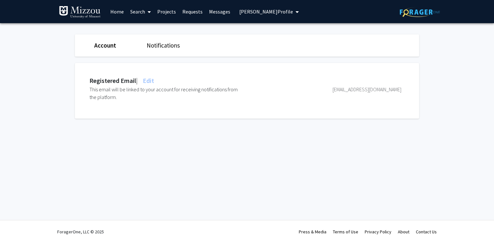
click at [154, 81] on span "Edit" at bounding box center [147, 80] width 13 height 8
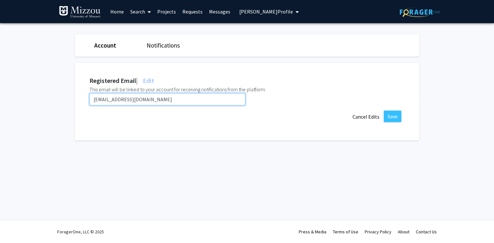
click at [150, 101] on input "[EMAIL_ADDRESS][DOMAIN_NAME]" at bounding box center [167, 99] width 156 height 12
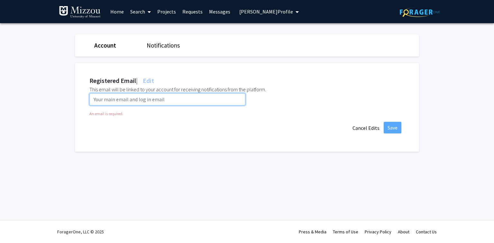
paste input "[EMAIL_ADDRESS][DOMAIN_NAME]"
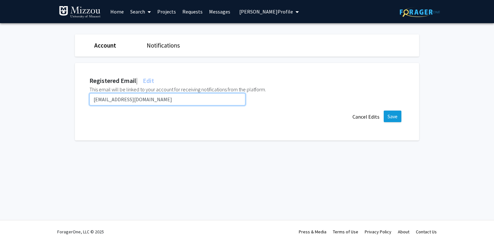
type input "[EMAIL_ADDRESS][DOMAIN_NAME]"
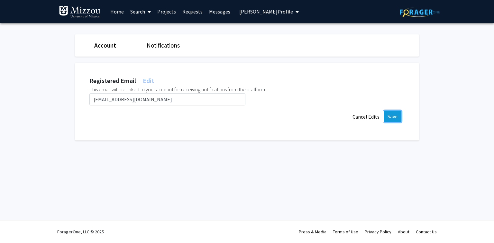
click at [390, 115] on button "Save" at bounding box center [392, 117] width 18 height 12
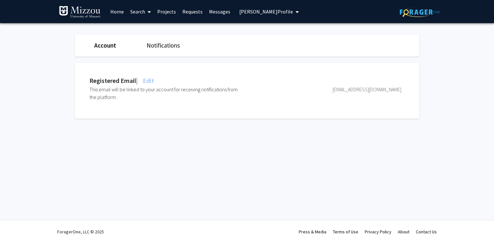
click at [245, 13] on span "[PERSON_NAME] Profile" at bounding box center [266, 11] width 54 height 6
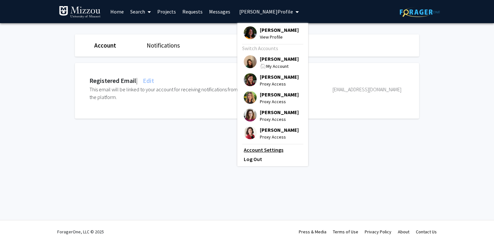
click at [271, 154] on link "Account Settings" at bounding box center [273, 150] width 58 height 8
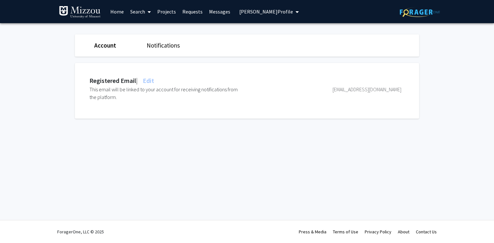
click at [257, 12] on span "[PERSON_NAME] Profile" at bounding box center [266, 11] width 54 height 6
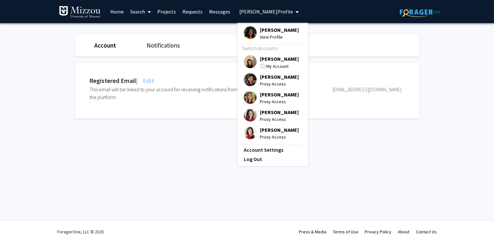
click at [276, 58] on span "[PERSON_NAME]" at bounding box center [279, 58] width 39 height 7
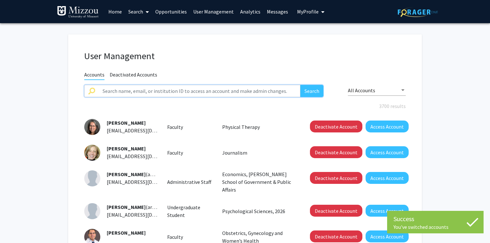
click at [177, 92] on input "text" at bounding box center [199, 91] width 201 height 12
paste input "svongillern"
type input "svongillern"
click at [300, 85] on button "Search" at bounding box center [311, 91] width 23 height 12
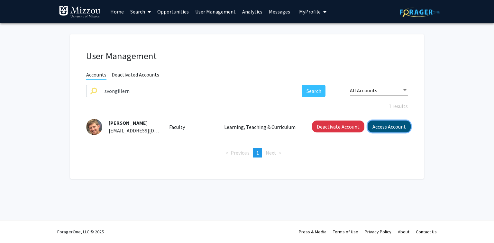
click at [380, 126] on button "Access Account" at bounding box center [388, 126] width 43 height 12
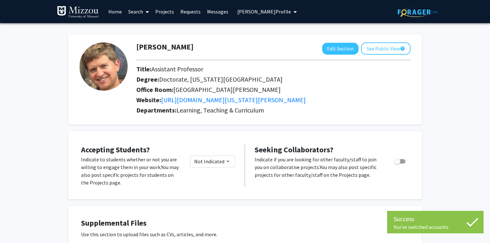
click at [279, 11] on span "[PERSON_NAME] Profile" at bounding box center [264, 11] width 54 height 6
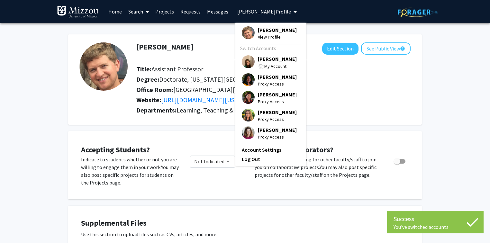
click at [262, 154] on link "Account Settings" at bounding box center [271, 150] width 58 height 8
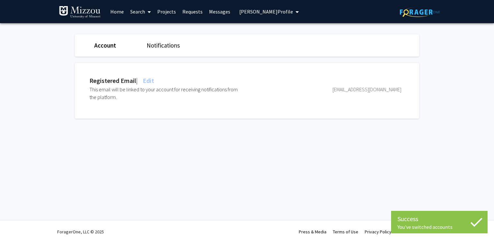
click at [153, 81] on span "Edit" at bounding box center [147, 80] width 13 height 8
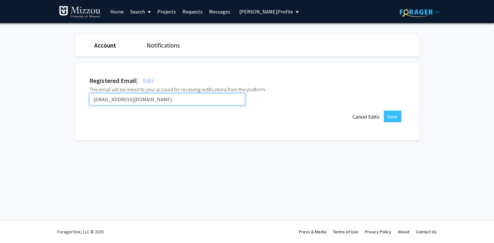
click at [156, 99] on input "[EMAIL_ADDRESS][DOMAIN_NAME]" at bounding box center [167, 99] width 156 height 12
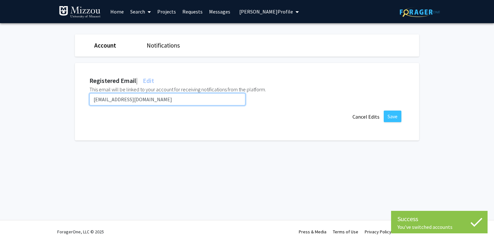
click at [156, 99] on input "[EMAIL_ADDRESS][DOMAIN_NAME]" at bounding box center [167, 99] width 156 height 12
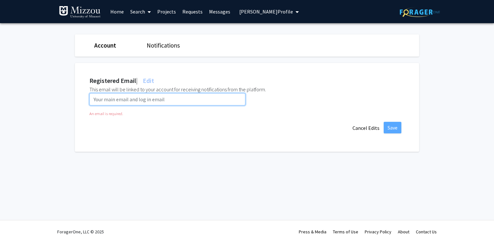
paste input "[EMAIL_ADDRESS][DOMAIN_NAME]"
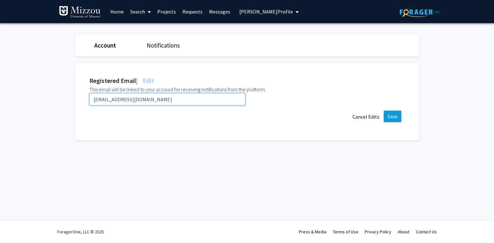
type input "[EMAIL_ADDRESS][DOMAIN_NAME]"
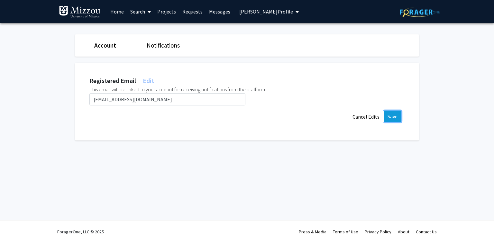
click at [389, 117] on button "Save" at bounding box center [392, 117] width 18 height 12
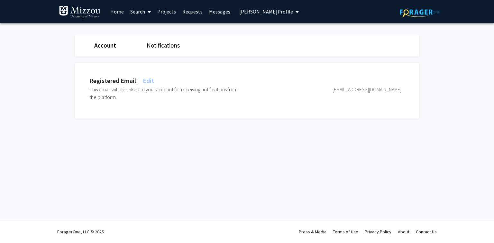
click at [263, 11] on span "[PERSON_NAME] Profile" at bounding box center [266, 11] width 54 height 6
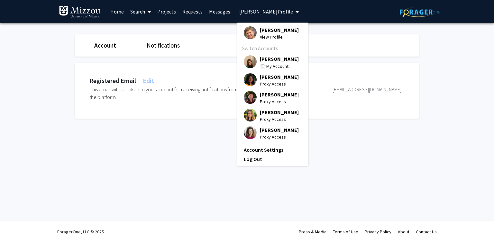
click at [268, 58] on span "[PERSON_NAME]" at bounding box center [279, 58] width 39 height 7
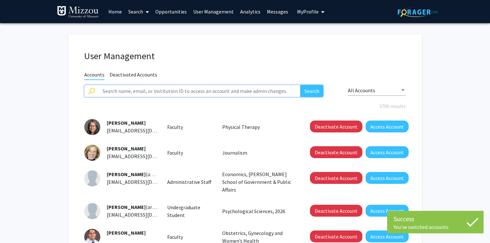
click at [229, 91] on input "text" at bounding box center [199, 91] width 201 height 12
paste input "gwwright"
type input "gwwright"
click at [300, 85] on button "Search" at bounding box center [311, 91] width 23 height 12
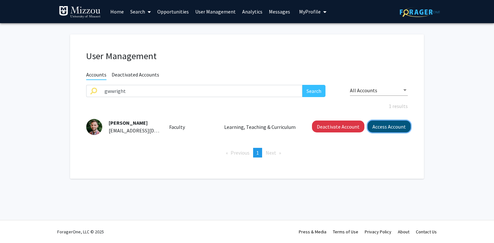
click at [396, 130] on button "Access Account" at bounding box center [388, 126] width 43 height 12
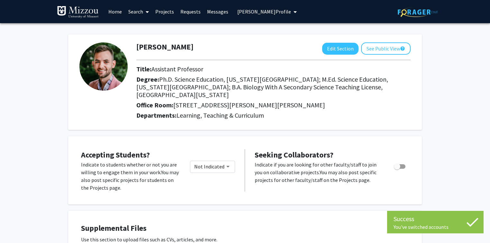
click at [271, 13] on span "[PERSON_NAME] Profile" at bounding box center [264, 11] width 54 height 6
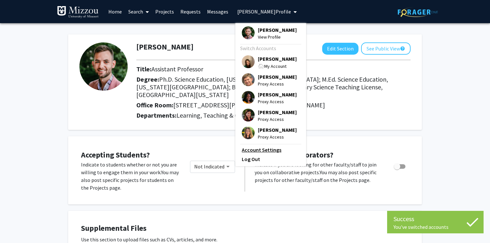
click at [261, 154] on link "Account Settings" at bounding box center [271, 150] width 58 height 8
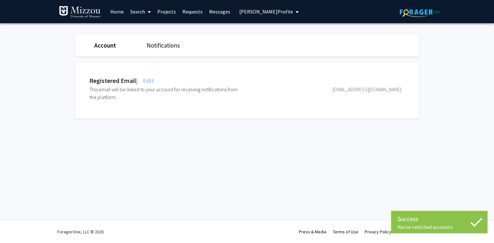
click at [154, 80] on span "Edit" at bounding box center [147, 80] width 13 height 8
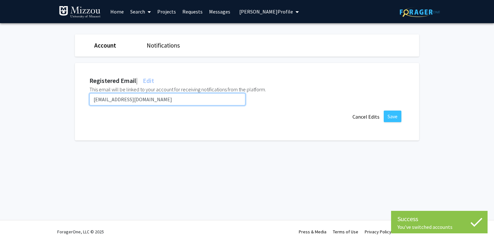
click at [160, 99] on input "[EMAIL_ADDRESS][DOMAIN_NAME]" at bounding box center [167, 99] width 156 height 12
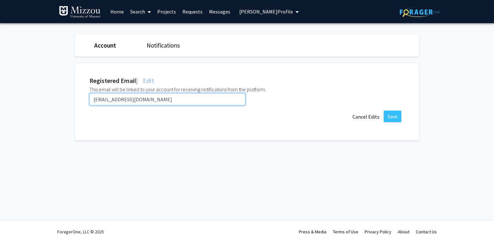
click at [160, 99] on input "[EMAIL_ADDRESS][DOMAIN_NAME]" at bounding box center [167, 99] width 156 height 12
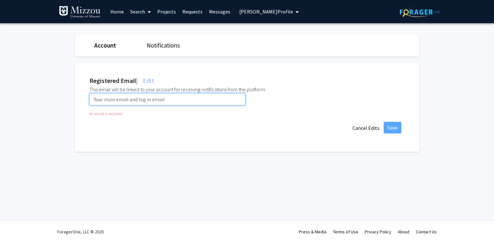
paste input "[EMAIL_ADDRESS][DOMAIN_NAME]"
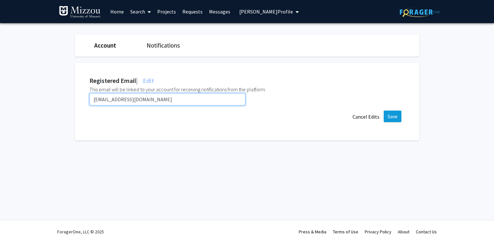
type input "[EMAIL_ADDRESS][DOMAIN_NAME]"
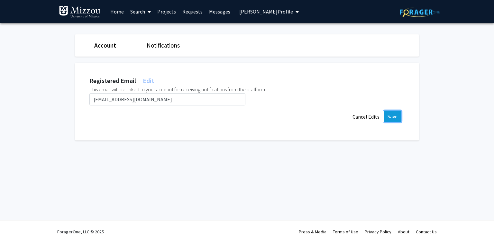
click at [394, 115] on button "Save" at bounding box center [392, 117] width 18 height 12
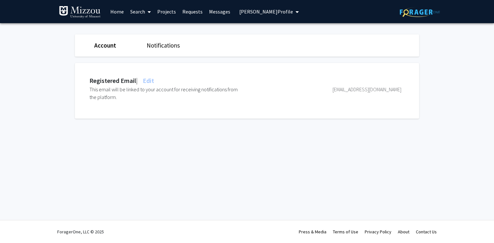
click at [244, 12] on span "[PERSON_NAME] Profile" at bounding box center [266, 11] width 54 height 6
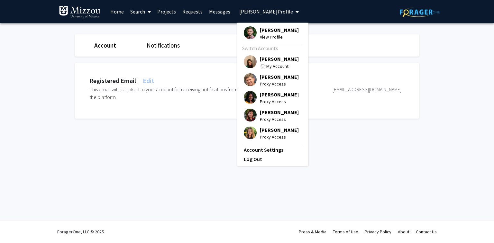
click at [261, 60] on span "[PERSON_NAME]" at bounding box center [279, 58] width 39 height 7
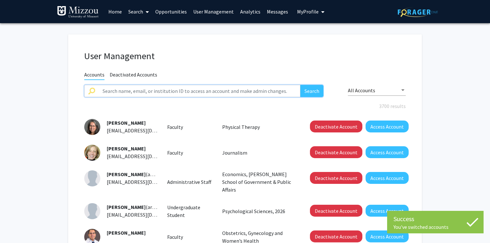
click at [226, 91] on input "text" at bounding box center [199, 91] width 201 height 12
type input "mxue"
click at [300, 85] on button "Search" at bounding box center [311, 91] width 23 height 12
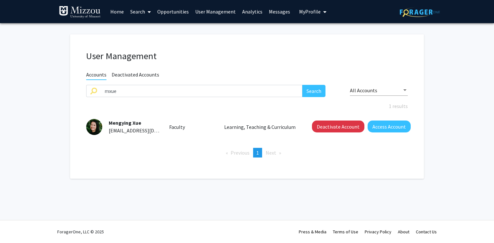
drag, startPoint x: 147, startPoint y: 123, endPoint x: 110, endPoint y: 120, distance: 37.0
click at [110, 120] on div "Mengying Xue [EMAIL_ADDRESS][DOMAIN_NAME]" at bounding box center [130, 126] width 57 height 15
copy span "Mengying Xue"
click at [378, 124] on button "Access Account" at bounding box center [388, 126] width 43 height 12
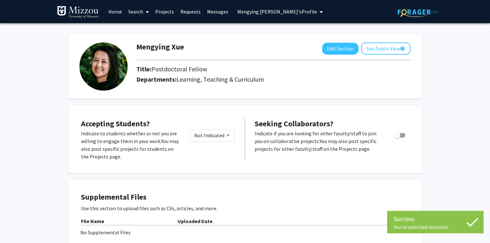
click at [241, 14] on span "[PERSON_NAME]'s Profile" at bounding box center [277, 11] width 80 height 6
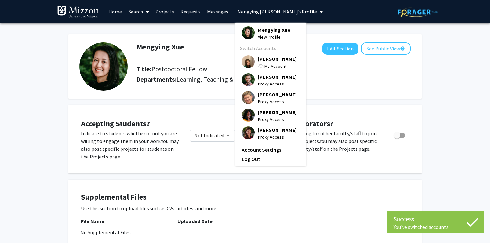
click at [250, 154] on link "Account Settings" at bounding box center [271, 150] width 58 height 8
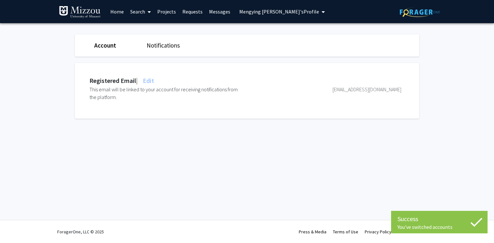
click at [151, 78] on span "Edit" at bounding box center [147, 80] width 13 height 8
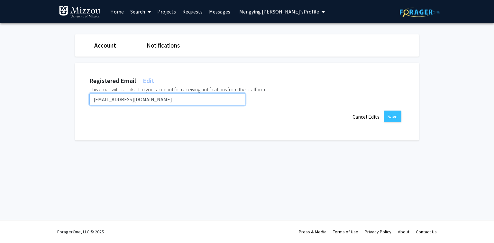
click at [143, 98] on input "[EMAIL_ADDRESS][DOMAIN_NAME]" at bounding box center [167, 99] width 156 height 12
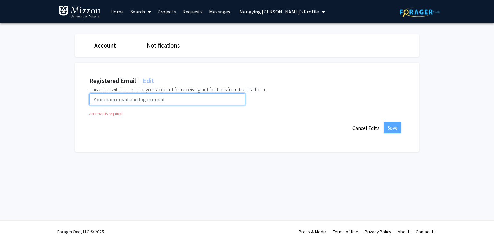
paste input "[EMAIL_ADDRESS][DOMAIN_NAME]"
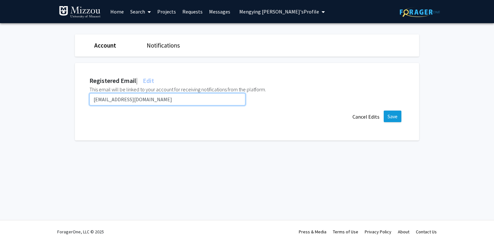
type input "[EMAIL_ADDRESS][DOMAIN_NAME]"
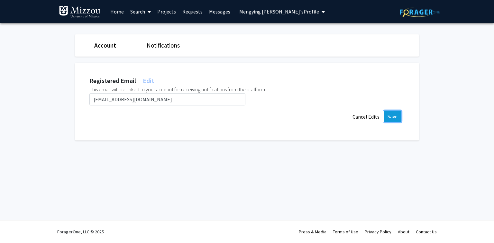
click at [396, 117] on button "Save" at bounding box center [392, 117] width 18 height 12
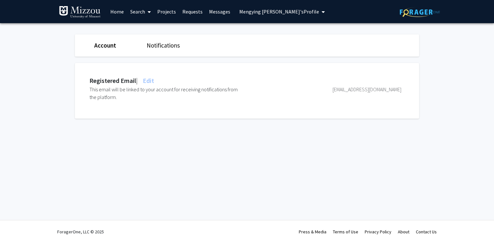
click at [281, 13] on span "[PERSON_NAME]'s Profile" at bounding box center [279, 11] width 80 height 6
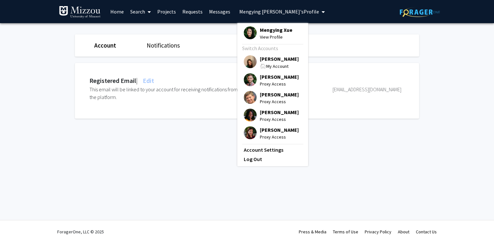
click at [278, 59] on span "[PERSON_NAME]" at bounding box center [279, 58] width 39 height 7
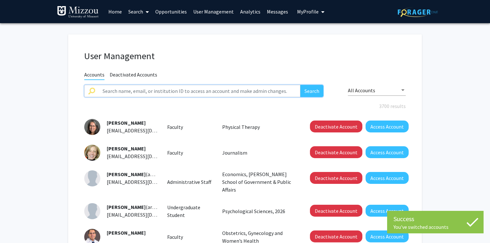
click at [203, 93] on input "text" at bounding box center [199, 91] width 201 height 12
paste input "neeleybeliveau"
type input "neeleybeliveau"
click at [300, 85] on button "Search" at bounding box center [311, 91] width 23 height 12
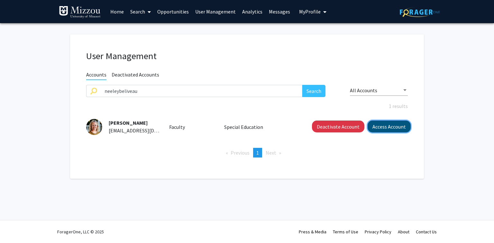
click at [386, 130] on button "Access Account" at bounding box center [388, 126] width 43 height 12
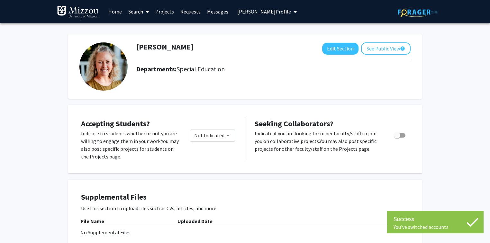
click at [258, 13] on span "[PERSON_NAME] Profile" at bounding box center [264, 11] width 54 height 6
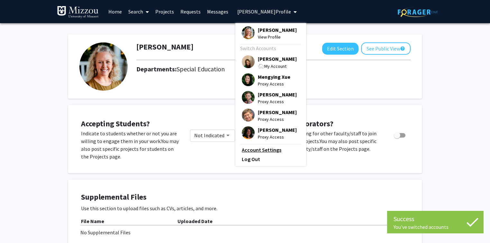
click at [261, 150] on link "Account Settings" at bounding box center [271, 150] width 58 height 8
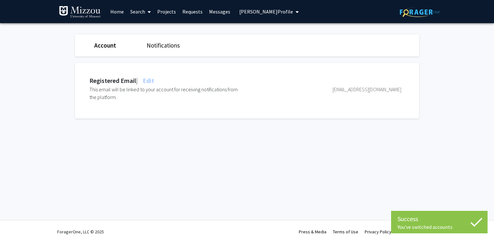
click at [150, 80] on span "Edit" at bounding box center [147, 80] width 13 height 8
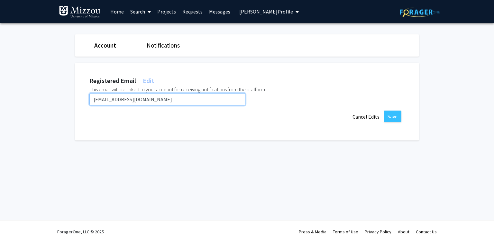
click at [165, 96] on input "[EMAIL_ADDRESS][DOMAIN_NAME]" at bounding box center [167, 99] width 156 height 12
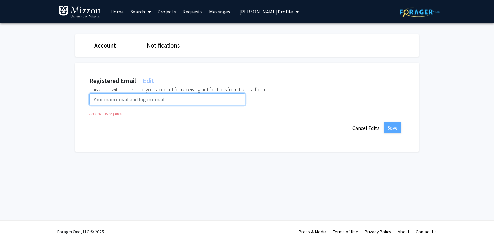
paste input "[EMAIL_ADDRESS][DOMAIN_NAME]"
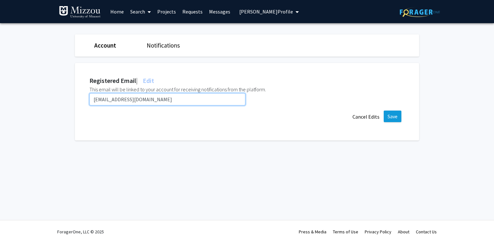
type input "[EMAIL_ADDRESS][DOMAIN_NAME]"
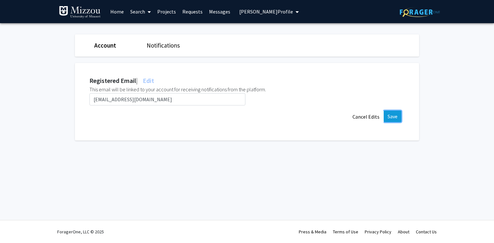
click at [387, 116] on button "Save" at bounding box center [392, 117] width 18 height 12
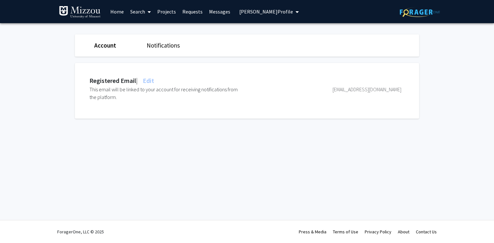
click at [244, 14] on span "[PERSON_NAME] Profile" at bounding box center [266, 11] width 54 height 6
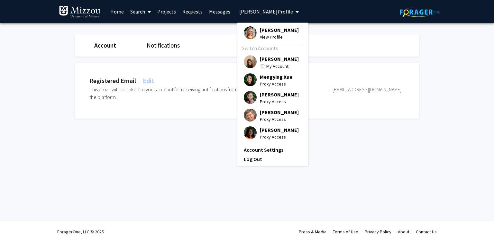
click at [267, 59] on span "[PERSON_NAME]" at bounding box center [279, 58] width 39 height 7
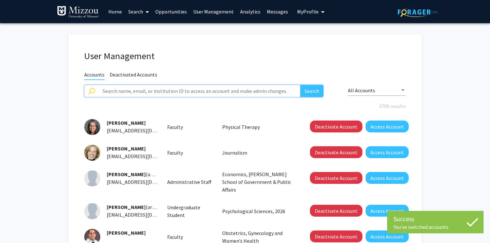
click at [220, 93] on input "text" at bounding box center [199, 91] width 201 height 12
paste input "aaroncampbell"
type input "aaroncampbell"
click at [300, 85] on button "Search" at bounding box center [311, 91] width 23 height 12
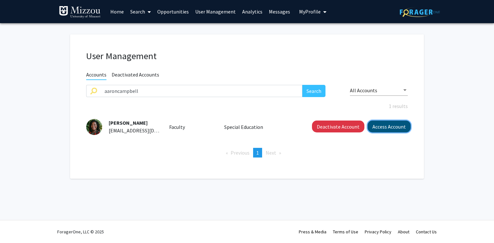
click at [391, 129] on button "Access Account" at bounding box center [388, 126] width 43 height 12
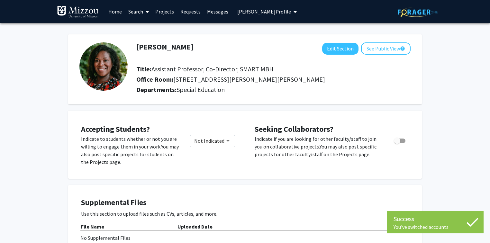
click at [274, 12] on span "[PERSON_NAME] Profile" at bounding box center [264, 11] width 54 height 6
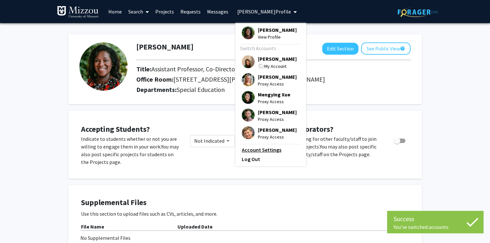
click at [269, 152] on link "Account Settings" at bounding box center [271, 150] width 58 height 8
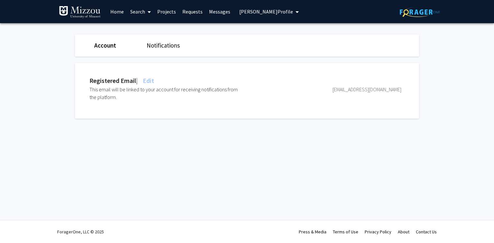
click at [154, 82] on span "Edit" at bounding box center [147, 80] width 13 height 8
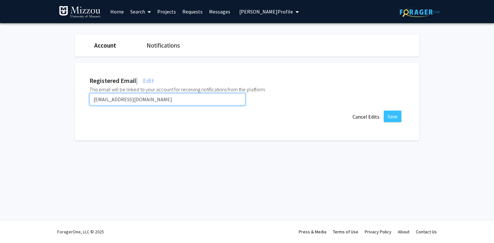
click at [160, 99] on input "[EMAIL_ADDRESS][DOMAIN_NAME]" at bounding box center [167, 99] width 156 height 12
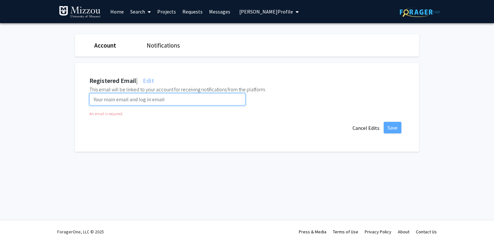
paste input "[EMAIL_ADDRESS][DOMAIN_NAME]"
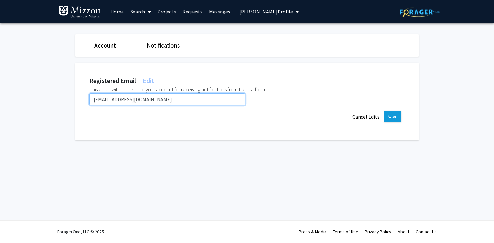
type input "[EMAIL_ADDRESS][DOMAIN_NAME]"
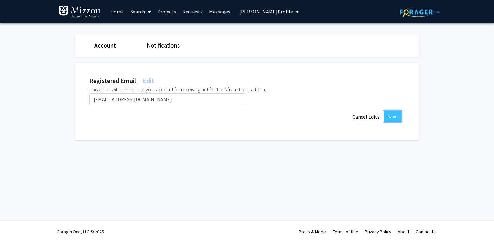
click at [395, 117] on button "Save" at bounding box center [392, 117] width 18 height 12
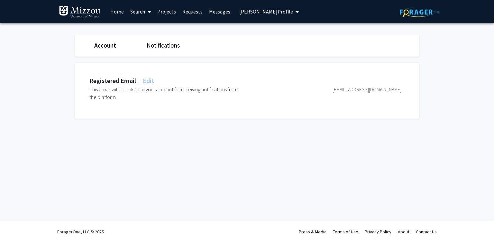
click at [287, 12] on span "[PERSON_NAME] Profile" at bounding box center [266, 11] width 54 height 6
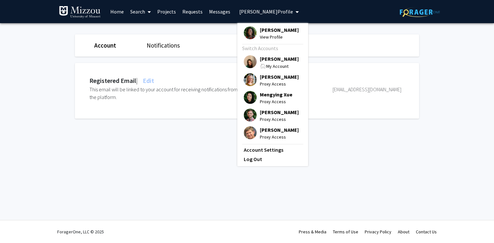
click at [269, 57] on span "[PERSON_NAME]" at bounding box center [279, 58] width 39 height 7
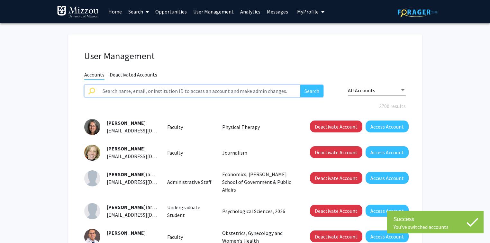
click at [207, 89] on input "text" at bounding box center [199, 91] width 201 height 12
paste input "jamieday"
type input "jamieday"
click at [300, 85] on button "Search" at bounding box center [311, 91] width 23 height 12
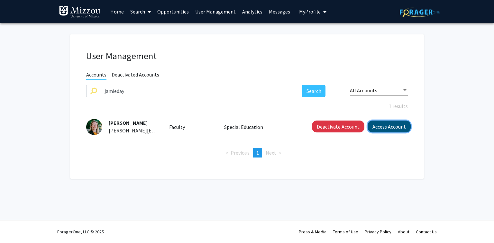
click at [396, 128] on button "Access Account" at bounding box center [388, 126] width 43 height 12
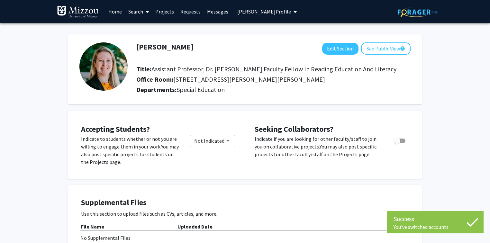
click at [243, 11] on span "[PERSON_NAME] Profile" at bounding box center [264, 11] width 54 height 6
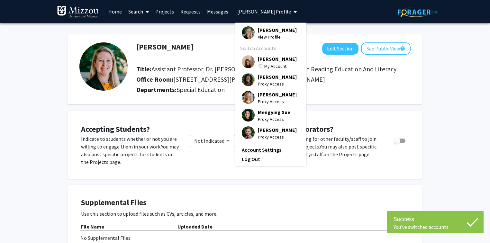
click at [251, 150] on link "Account Settings" at bounding box center [271, 150] width 58 height 8
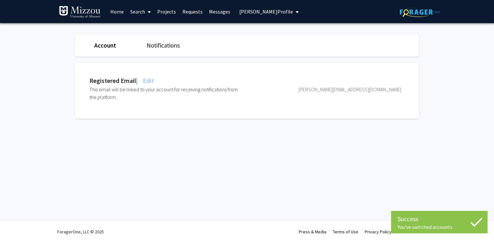
click at [152, 82] on span "Edit" at bounding box center [147, 80] width 13 height 8
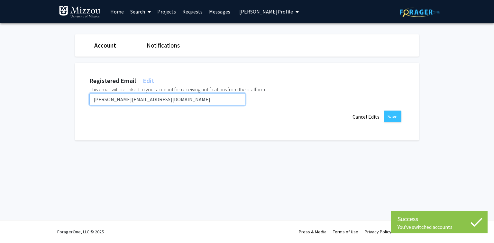
click at [157, 96] on input "[PERSON_NAME][EMAIL_ADDRESS][DOMAIN_NAME]" at bounding box center [167, 99] width 156 height 12
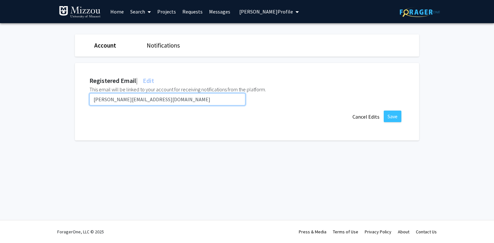
click at [157, 96] on input "[PERSON_NAME][EMAIL_ADDRESS][DOMAIN_NAME]" at bounding box center [167, 99] width 156 height 12
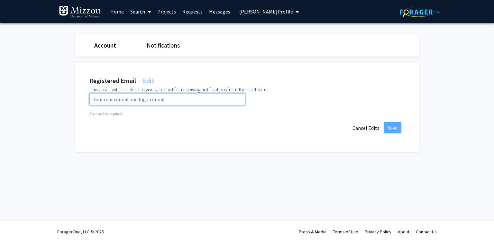
paste input "[EMAIL_ADDRESS][DOMAIN_NAME]"
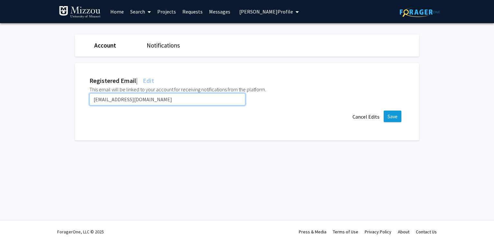
type input "[EMAIL_ADDRESS][DOMAIN_NAME]"
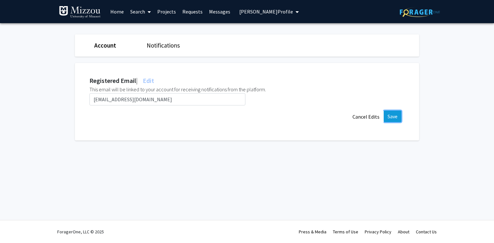
click at [394, 117] on button "Save" at bounding box center [392, 117] width 18 height 12
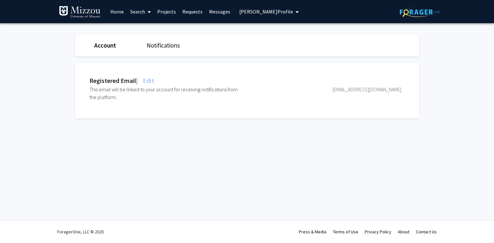
click at [266, 11] on span "[PERSON_NAME] Profile" at bounding box center [266, 11] width 54 height 6
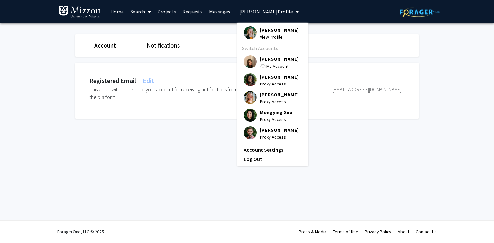
click at [273, 59] on span "[PERSON_NAME]" at bounding box center [279, 58] width 39 height 7
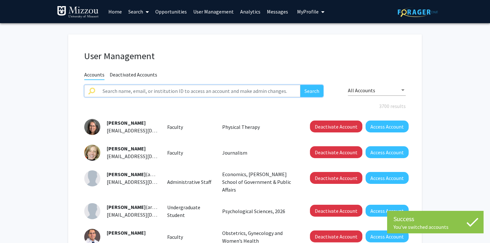
click at [226, 92] on input "text" at bounding box center [199, 91] width 201 height 12
paste input "anguskittelman"
type input "anguskittelman"
click at [300, 85] on button "Search" at bounding box center [311, 91] width 23 height 12
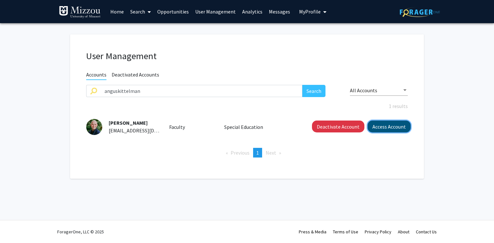
click at [375, 128] on button "Access Account" at bounding box center [388, 126] width 43 height 12
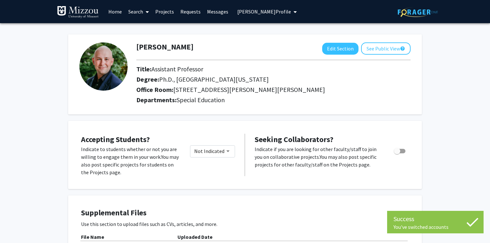
click at [275, 13] on span "[PERSON_NAME] Profile" at bounding box center [264, 11] width 54 height 6
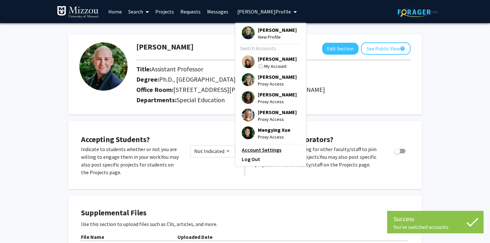
click at [264, 149] on link "Account Settings" at bounding box center [271, 150] width 58 height 8
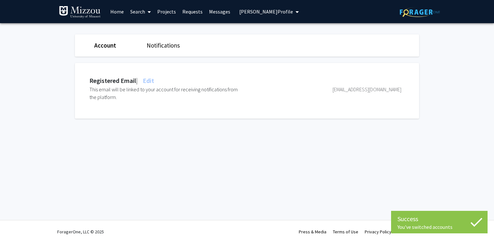
click at [153, 81] on span "Edit" at bounding box center [147, 80] width 13 height 8
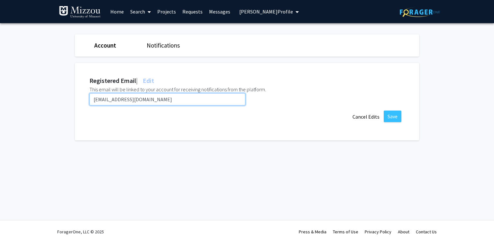
click at [166, 101] on input "[EMAIL_ADDRESS][DOMAIN_NAME]" at bounding box center [167, 99] width 156 height 12
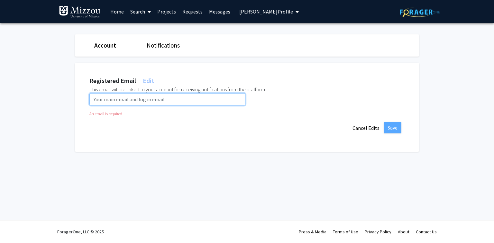
paste input "[EMAIL_ADDRESS][DOMAIN_NAME]"
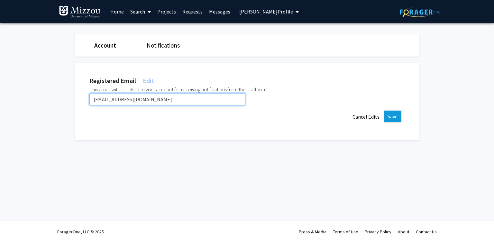
type input "[EMAIL_ADDRESS][DOMAIN_NAME]"
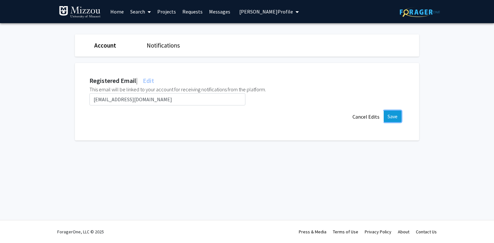
click at [390, 116] on button "Save" at bounding box center [392, 117] width 18 height 12
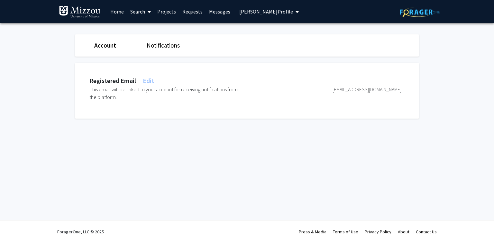
click at [243, 10] on span "[PERSON_NAME] Profile" at bounding box center [266, 11] width 54 height 6
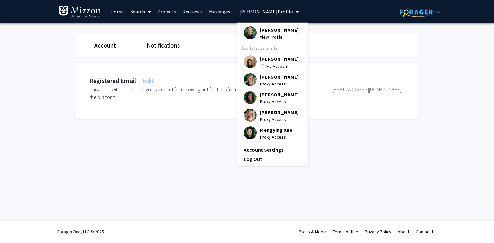
click at [262, 59] on span "[PERSON_NAME]" at bounding box center [279, 58] width 39 height 7
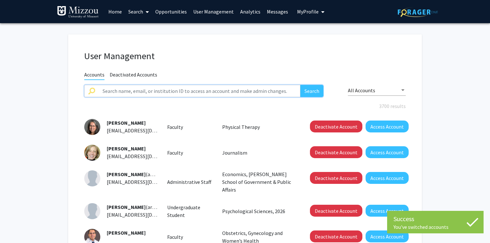
click at [219, 89] on input "text" at bounding box center [199, 91] width 201 height 12
paste input "amaseman"
type input "amaseman"
click at [300, 85] on button "Search" at bounding box center [311, 91] width 23 height 12
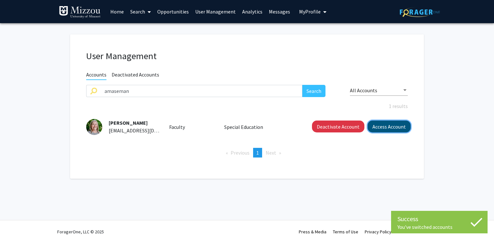
click at [378, 129] on button "Access Account" at bounding box center [388, 126] width 43 height 12
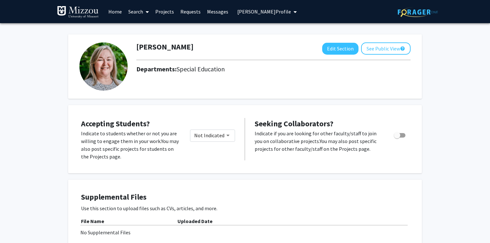
click at [279, 12] on span "[PERSON_NAME] Profile" at bounding box center [264, 11] width 54 height 6
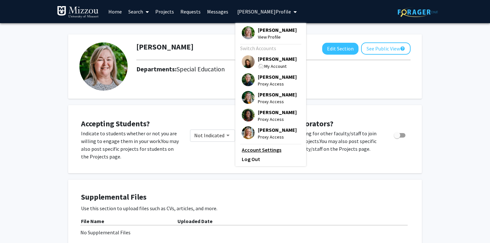
click at [269, 149] on link "Account Settings" at bounding box center [271, 150] width 58 height 8
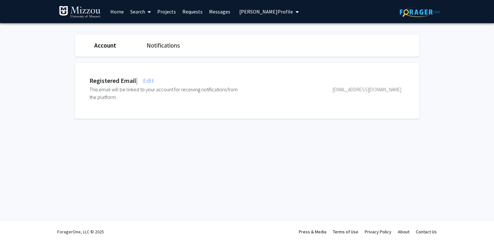
click at [152, 78] on span "Edit" at bounding box center [147, 80] width 13 height 8
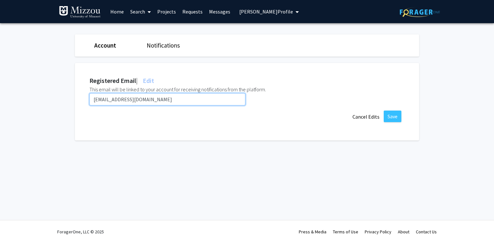
click at [157, 99] on input "[EMAIL_ADDRESS][DOMAIN_NAME]" at bounding box center [167, 99] width 156 height 12
click at [156, 99] on input "[EMAIL_ADDRESS][DOMAIN_NAME]" at bounding box center [167, 99] width 156 height 12
click at [154, 98] on input "[EMAIL_ADDRESS][DOMAIN_NAME]" at bounding box center [167, 99] width 156 height 12
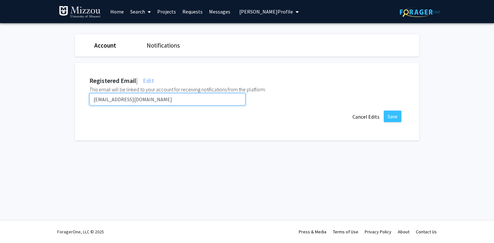
click at [154, 98] on input "[EMAIL_ADDRESS][DOMAIN_NAME]" at bounding box center [167, 99] width 156 height 12
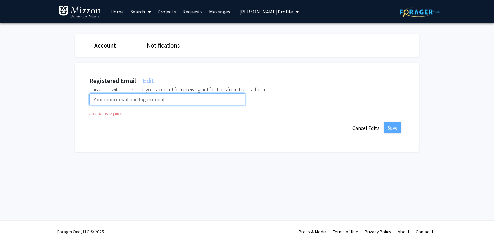
paste input "[EMAIL_ADDRESS][DOMAIN_NAME]"
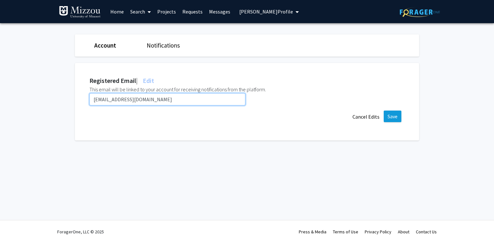
type input "[EMAIL_ADDRESS][DOMAIN_NAME]"
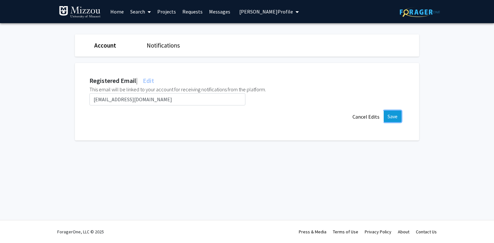
click at [389, 119] on button "Save" at bounding box center [392, 117] width 18 height 12
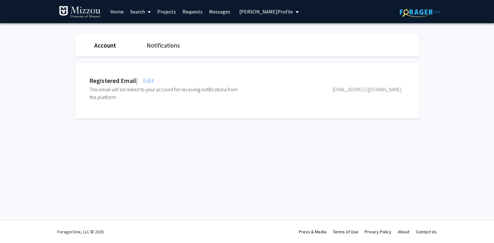
click at [265, 12] on span "[PERSON_NAME] Profile" at bounding box center [266, 11] width 54 height 6
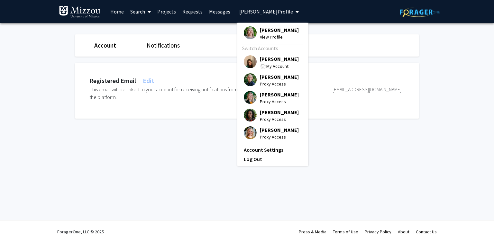
click at [268, 58] on span "[PERSON_NAME]" at bounding box center [279, 58] width 39 height 7
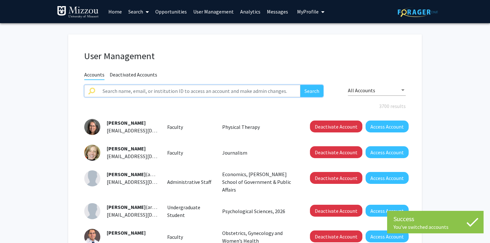
click at [262, 91] on input "text" at bounding box center [199, 91] width 201 height 12
paste input "[EMAIL_ADDRESS][DOMAIN_NAME]"
click at [307, 94] on button "Search" at bounding box center [311, 91] width 23 height 12
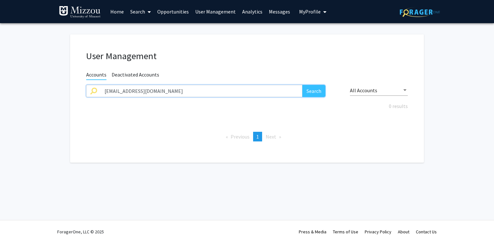
click at [253, 93] on input "[EMAIL_ADDRESS][DOMAIN_NAME]" at bounding box center [201, 91] width 201 height 12
click at [302, 85] on button "Search" at bounding box center [313, 91] width 23 height 12
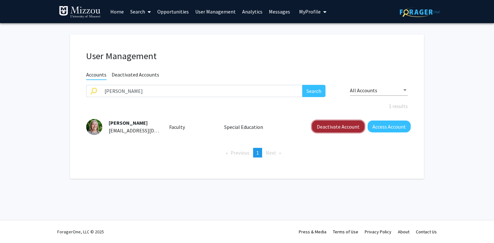
click at [325, 126] on button "Deactivate Account" at bounding box center [338, 126] width 52 height 12
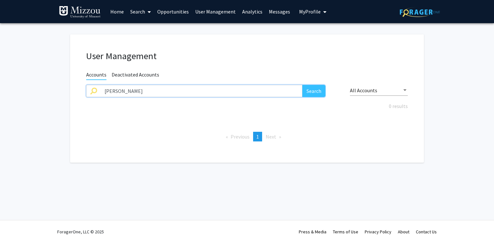
click at [212, 92] on input "[PERSON_NAME]" at bounding box center [201, 91] width 201 height 12
click at [211, 92] on input "[PERSON_NAME]" at bounding box center [201, 91] width 201 height 12
type input "m"
type input "[PERSON_NAME]"
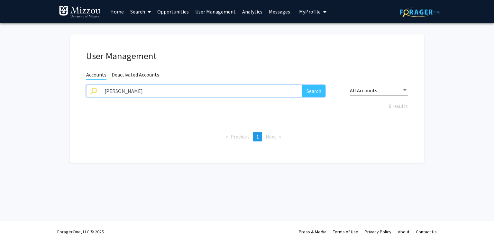
click at [302, 85] on button "Search" at bounding box center [313, 91] width 23 height 12
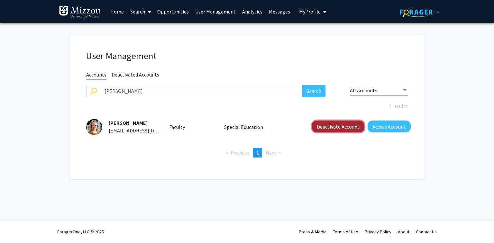
click at [337, 125] on button "Deactivate Account" at bounding box center [338, 126] width 52 height 12
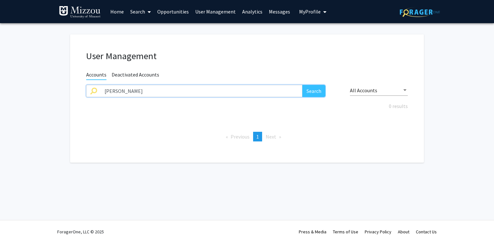
click at [124, 91] on input "[PERSON_NAME]" at bounding box center [201, 91] width 201 height 12
click at [202, 48] on div "User Management Accounts Deactivated Accounts Search All Accounts 0 results Pre…" at bounding box center [246, 98] width 353 height 128
click at [307, 11] on span "My Profile" at bounding box center [310, 11] width 22 height 6
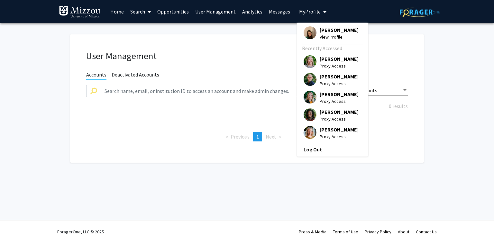
click at [307, 11] on span "My Profile" at bounding box center [310, 11] width 22 height 6
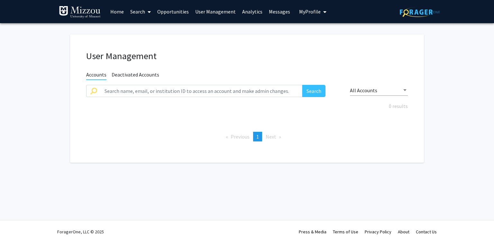
click at [243, 12] on link "Analytics" at bounding box center [252, 11] width 27 height 22
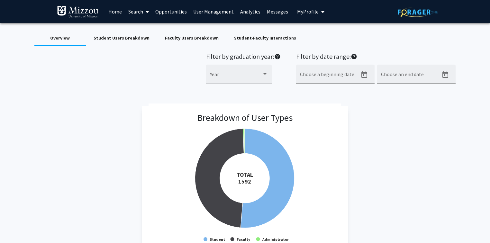
click at [11, 17] on div "Skip navigation Home Search Opportunities User Management Analytics Messages My…" at bounding box center [245, 11] width 490 height 23
click at [169, 12] on link "Opportunities" at bounding box center [171, 11] width 38 height 22
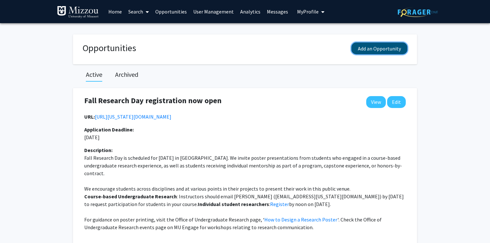
click at [392, 50] on button "Add an Opportunity" at bounding box center [379, 48] width 56 height 12
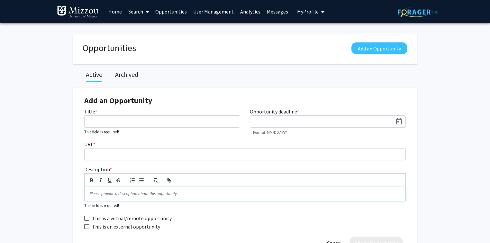
click at [160, 192] on p at bounding box center [244, 194] width 311 height 6
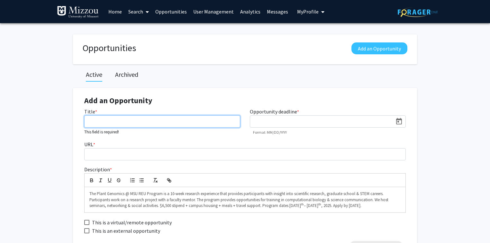
click at [165, 123] on input "Title *" at bounding box center [162, 121] width 156 height 12
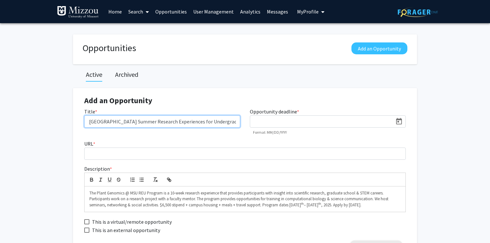
scroll to position [0, 69]
type input "Plant Genomics @ [US_STATE][GEOGRAPHIC_DATA] Summer Research Experiences for Un…"
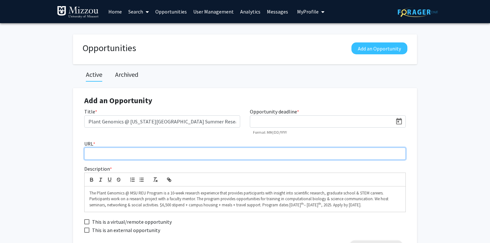
click at [98, 154] on input "URL *" at bounding box center [244, 153] width 321 height 12
paste input "[URL][DOMAIN_NAME]"
type input "[URL][DOMAIN_NAME]"
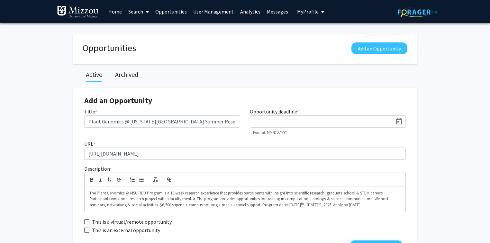
click at [87, 231] on span at bounding box center [86, 229] width 5 height 5
click at [87, 233] on input "This is an external opportunity" at bounding box center [86, 233] width 0 height 0
checkbox input "true"
click at [399, 120] on icon "Open calendar" at bounding box center [399, 122] width 8 height 8
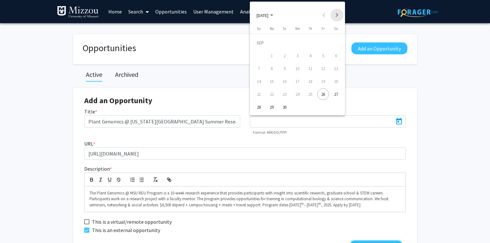
click at [337, 15] on button "Next month" at bounding box center [336, 15] width 13 height 13
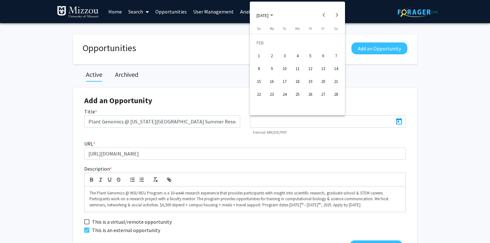
click at [260, 57] on div "1" at bounding box center [259, 56] width 12 height 12
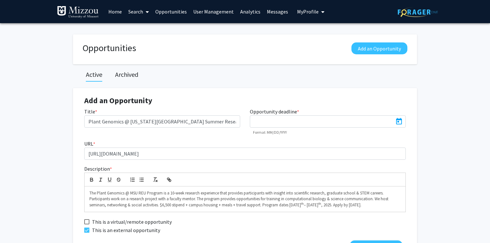
type input "[DATE]"
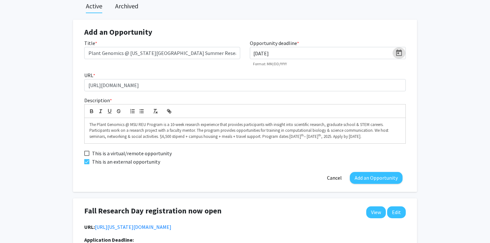
scroll to position [77, 0]
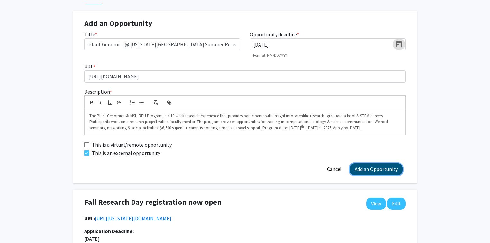
click at [378, 170] on button "Add an Opportunity" at bounding box center [376, 169] width 53 height 12
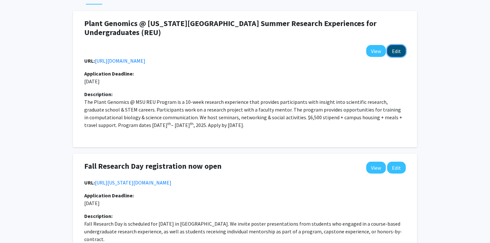
click at [393, 53] on button "Edit" at bounding box center [396, 51] width 19 height 12
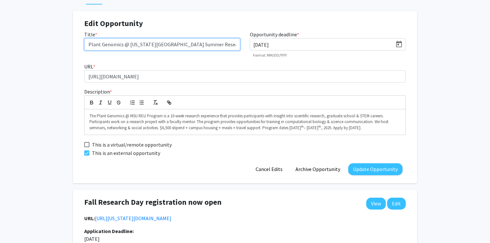
click at [228, 45] on input "Plant Genomics @ [US_STATE][GEOGRAPHIC_DATA] Summer Research Experiences for Un…" at bounding box center [162, 44] width 156 height 12
type input "Plant Genomics @ [US_STATE][GEOGRAPHIC_DATA] Summer Research Experience for Und…"
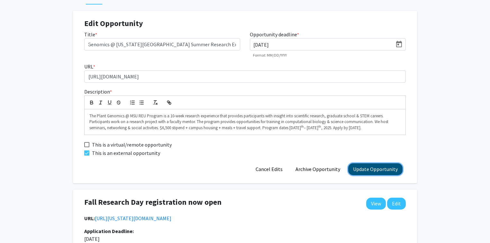
click at [360, 170] on button "Update Opportunity" at bounding box center [375, 169] width 54 height 12
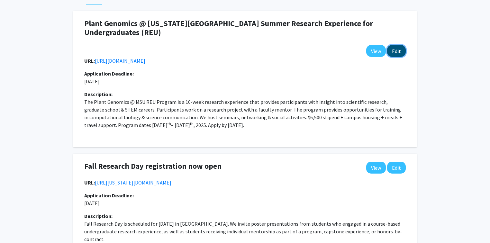
click at [401, 53] on button "Edit" at bounding box center [396, 51] width 19 height 12
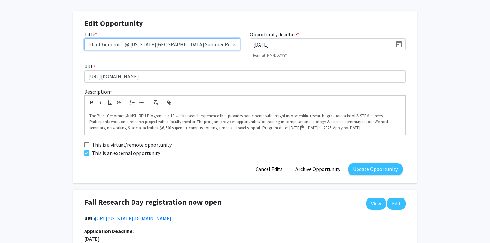
drag, startPoint x: 204, startPoint y: 43, endPoint x: 185, endPoint y: 45, distance: 19.3
click at [185, 45] on input "Plant Genomics @ [US_STATE][GEOGRAPHIC_DATA] Summer Research Experience for Und…" at bounding box center [162, 44] width 156 height 12
type input "Plant Genomics @ [US_STATE][GEOGRAPHIC_DATA] Research Experience for Undergradu…"
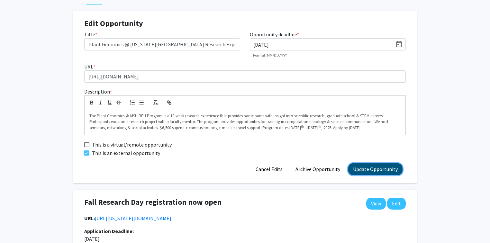
click at [361, 171] on button "Update Opportunity" at bounding box center [375, 169] width 54 height 12
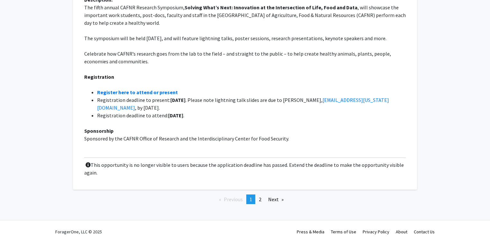
scroll to position [1647, 0]
click at [261, 200] on span "2" at bounding box center [260, 199] width 3 height 6
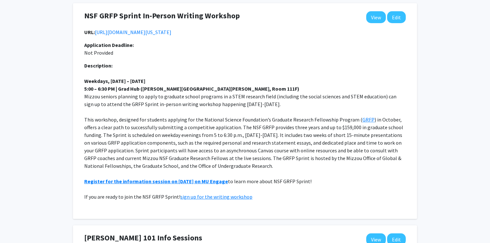
scroll to position [334, 0]
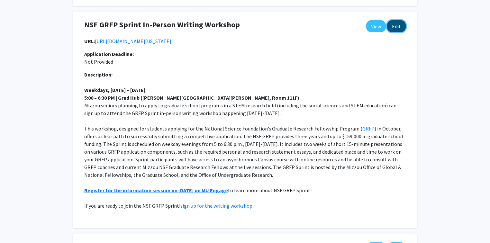
click at [398, 32] on button "Edit" at bounding box center [396, 26] width 19 height 12
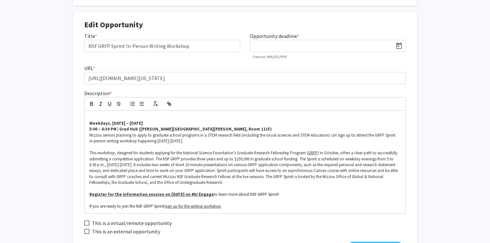
click at [400, 50] on icon "Open calendar" at bounding box center [399, 46] width 8 height 8
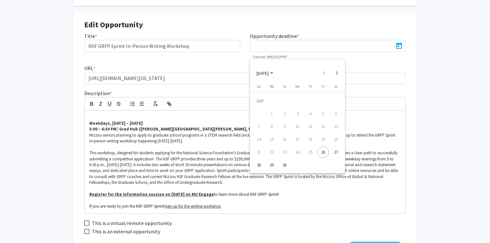
click at [323, 138] on div "19" at bounding box center [323, 140] width 12 height 12
click at [390, 93] on div at bounding box center [245, 121] width 490 height 243
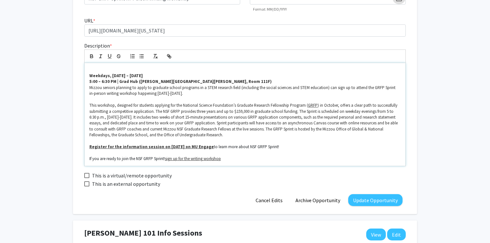
scroll to position [386, 0]
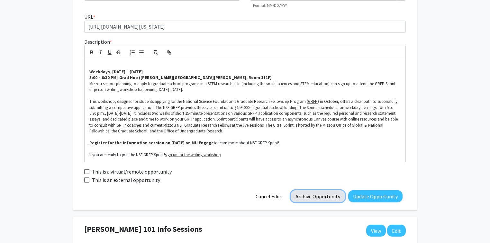
click at [326, 202] on button "Archive Opportunity" at bounding box center [317, 196] width 54 height 12
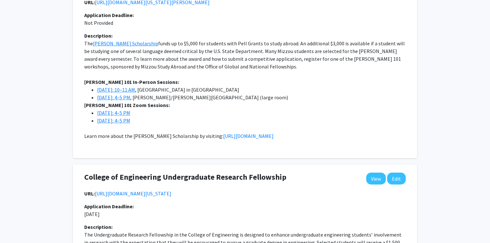
scroll to position [361, 0]
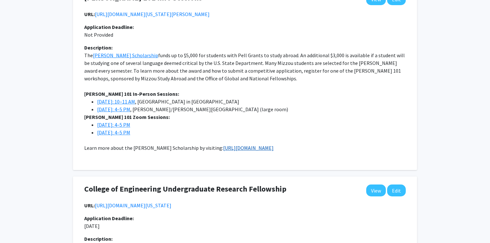
click at [260, 151] on link "[URL][DOMAIN_NAME]" at bounding box center [248, 148] width 50 height 6
click at [177, 17] on link "[URL][DOMAIN_NAME][US_STATE][PERSON_NAME]" at bounding box center [152, 14] width 115 height 6
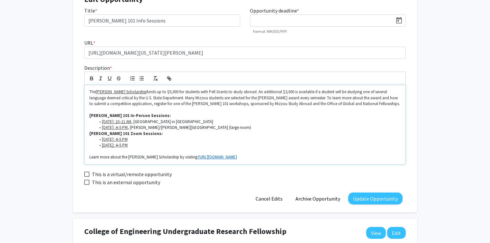
scroll to position [351, 0]
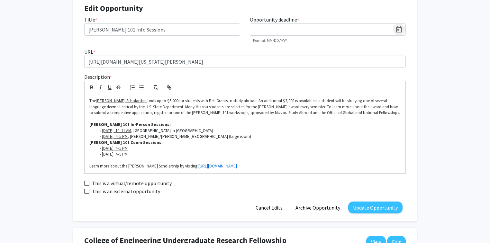
click at [399, 33] on icon "Open calendar" at bounding box center [399, 30] width 8 height 8
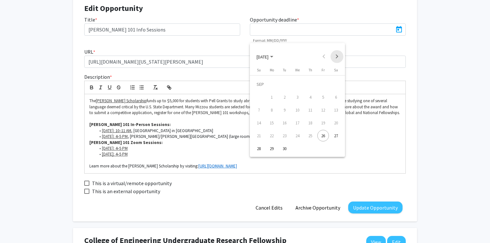
click at [335, 55] on button "Next month" at bounding box center [336, 56] width 13 height 13
click at [323, 86] on div "3" at bounding box center [323, 84] width 12 height 12
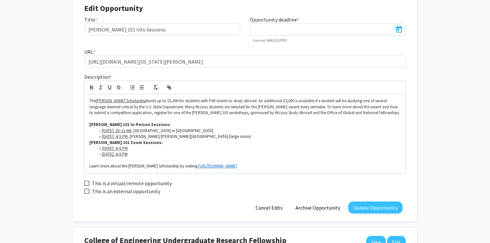
type input "[DATE]"
drag, startPoint x: 154, startPoint y: 162, endPoint x: 85, endPoint y: 130, distance: 76.2
click at [85, 130] on div "The [PERSON_NAME] Scholarship funds up to $5,000 for students with [PERSON_NAME…" at bounding box center [245, 133] width 321 height 79
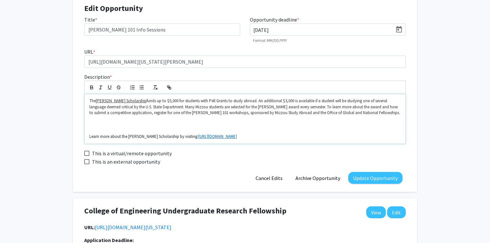
scroll to position [0, 0]
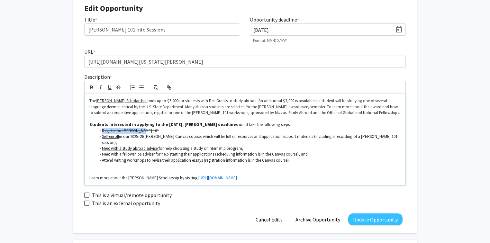
drag, startPoint x: 166, startPoint y: 138, endPoint x: 44, endPoint y: 138, distance: 122.7
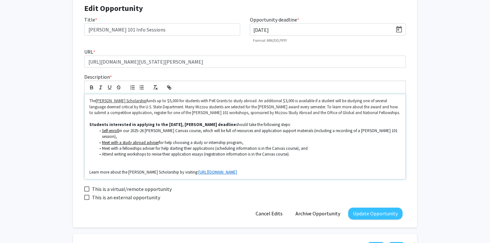
click at [91, 168] on p at bounding box center [244, 166] width 311 height 6
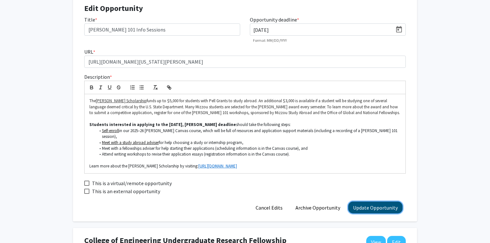
click at [389, 210] on button "Update Opportunity" at bounding box center [375, 207] width 54 height 12
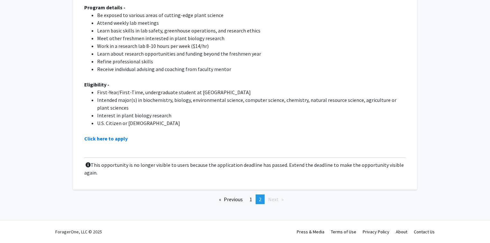
scroll to position [2377, 0]
click at [252, 198] on span "1" at bounding box center [250, 199] width 3 height 6
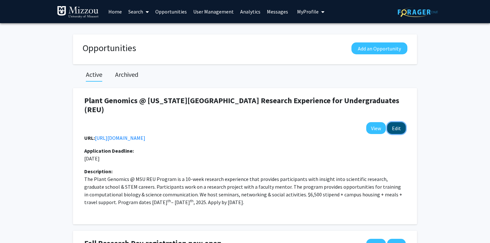
click at [394, 122] on button "Edit" at bounding box center [396, 128] width 19 height 12
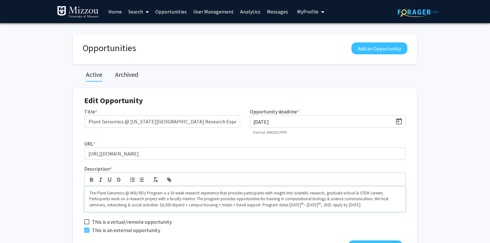
click at [385, 204] on p "The Plant Genomics @ MSU REU Program is a 10-week research experience that prov…" at bounding box center [244, 199] width 311 height 18
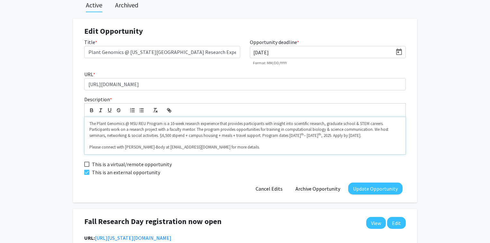
scroll to position [77, 0]
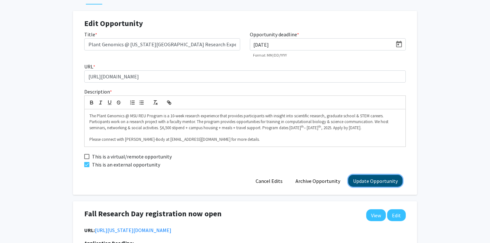
click at [359, 180] on button "Update Opportunity" at bounding box center [375, 181] width 54 height 12
